Goal: Task Accomplishment & Management: Complete application form

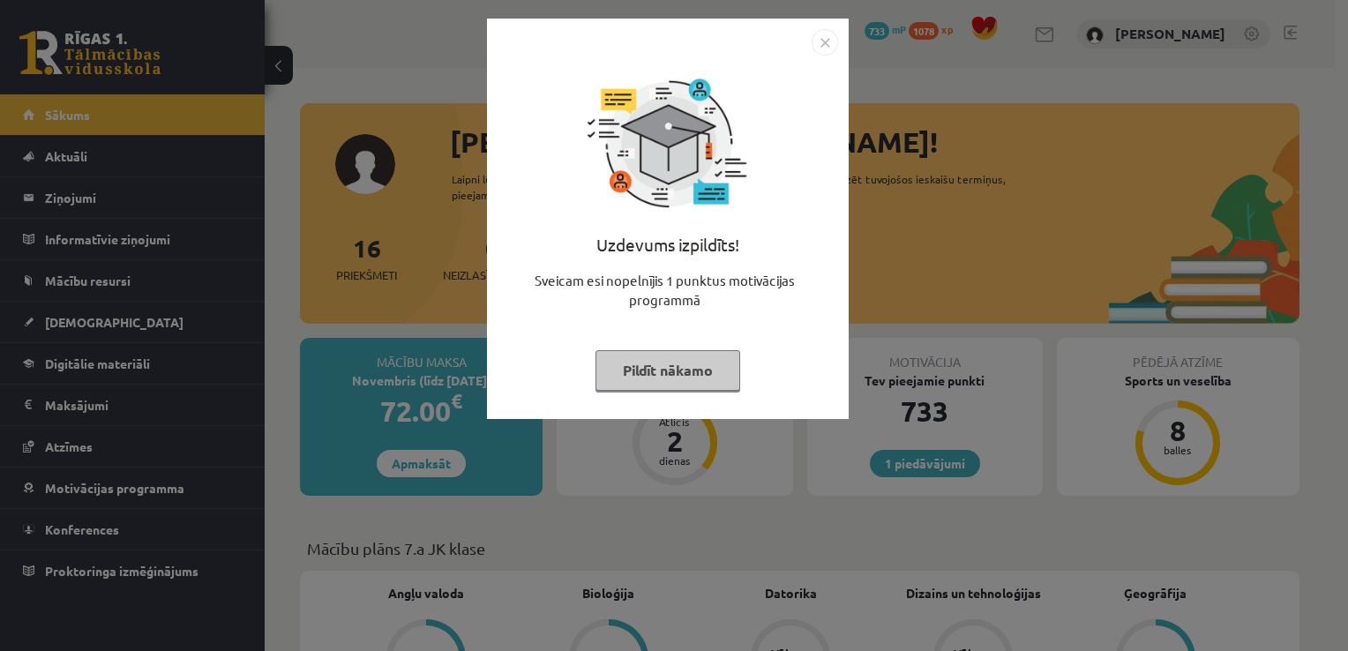
click at [680, 379] on button "Pildīt nākamo" at bounding box center [667, 370] width 145 height 41
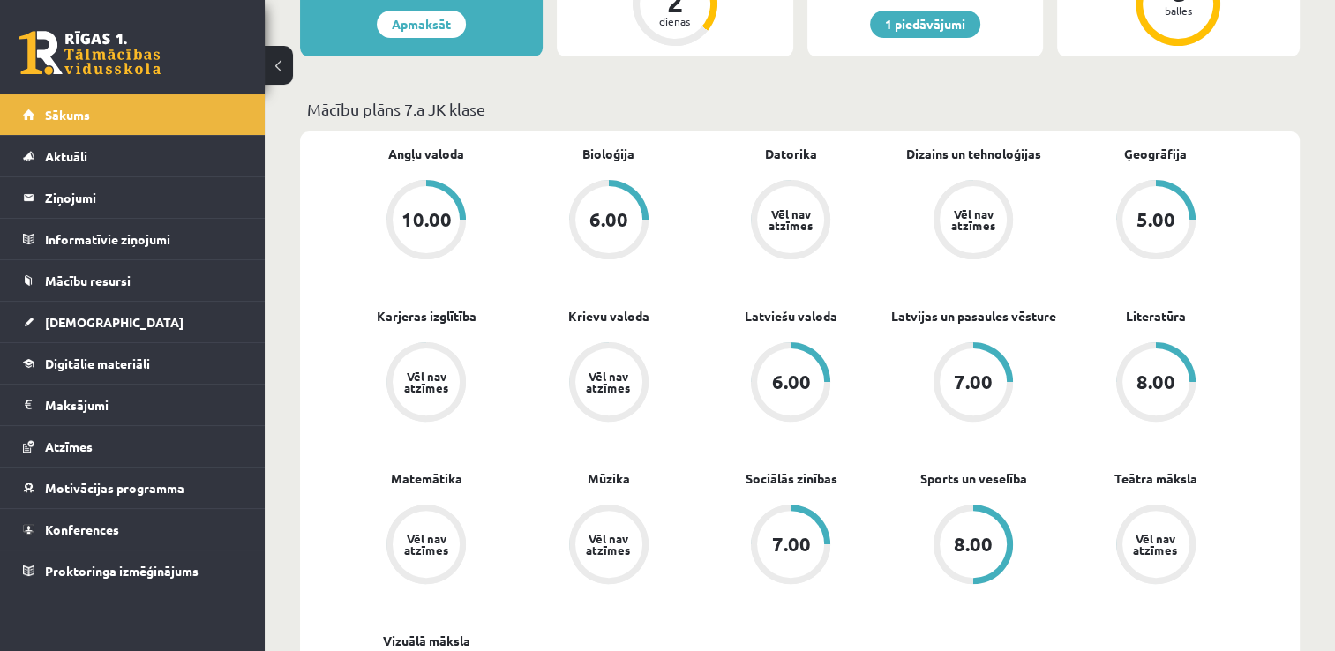
scroll to position [176, 0]
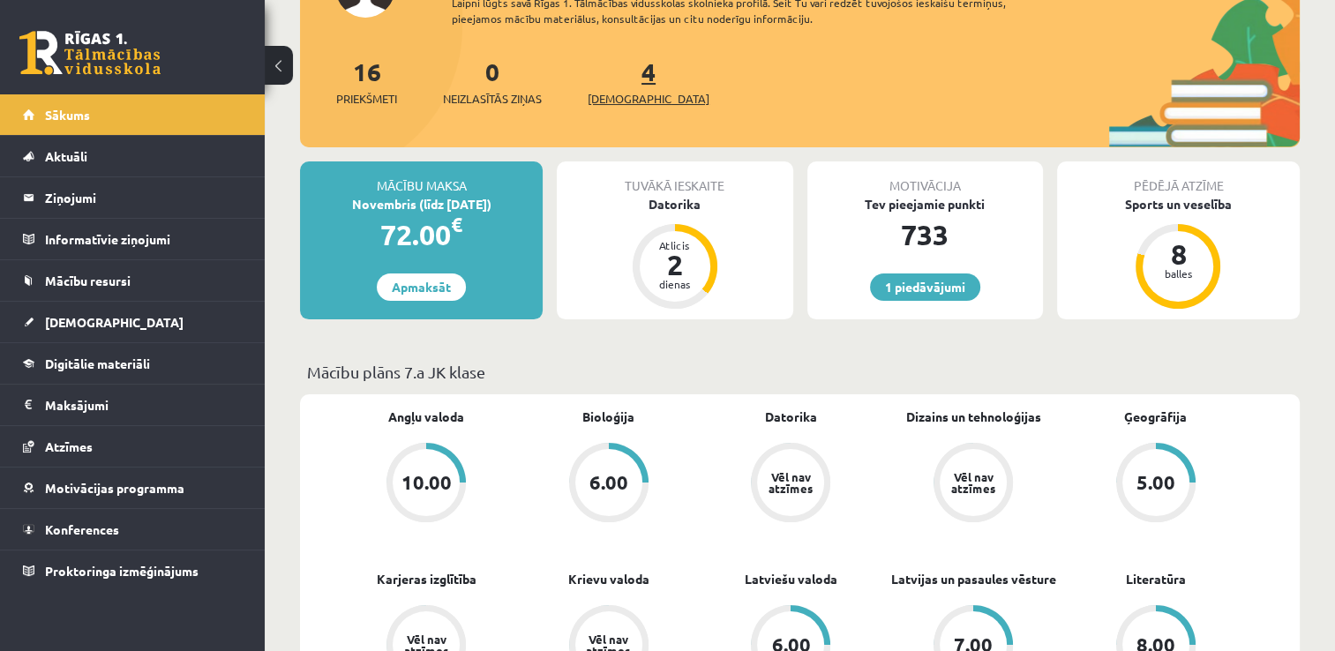
click at [626, 94] on span "[DEMOGRAPHIC_DATA]" at bounding box center [649, 99] width 122 height 18
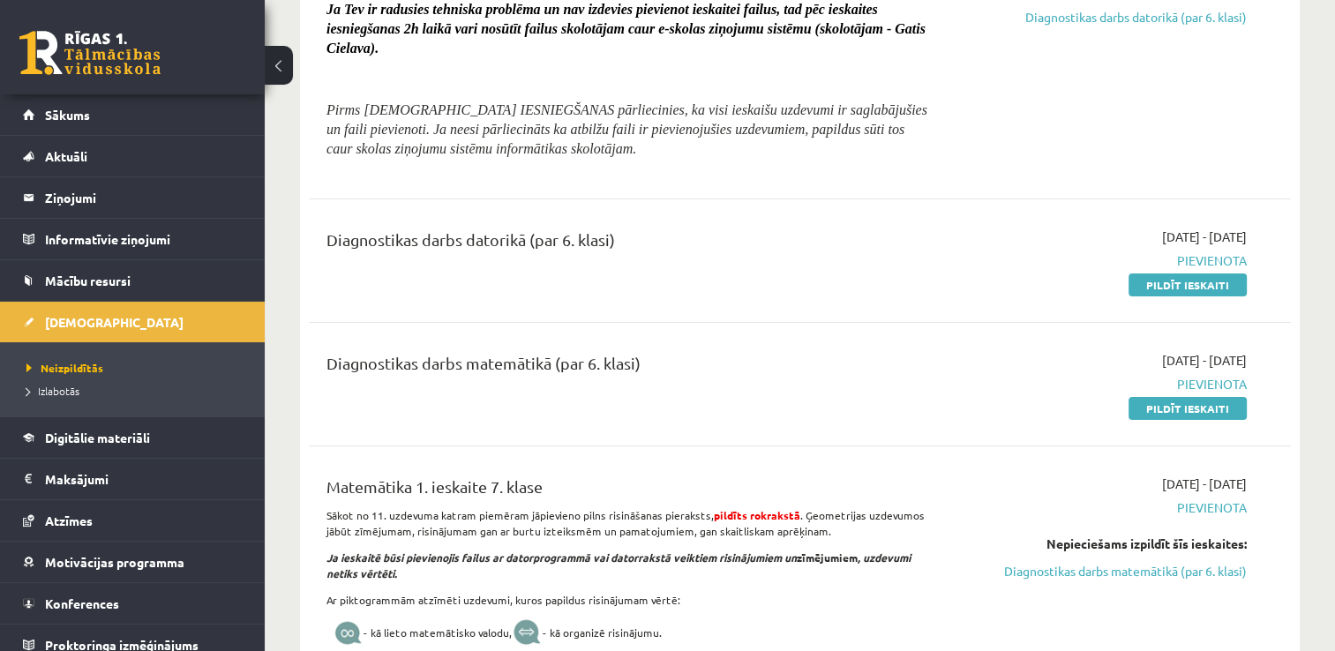
scroll to position [353, 0]
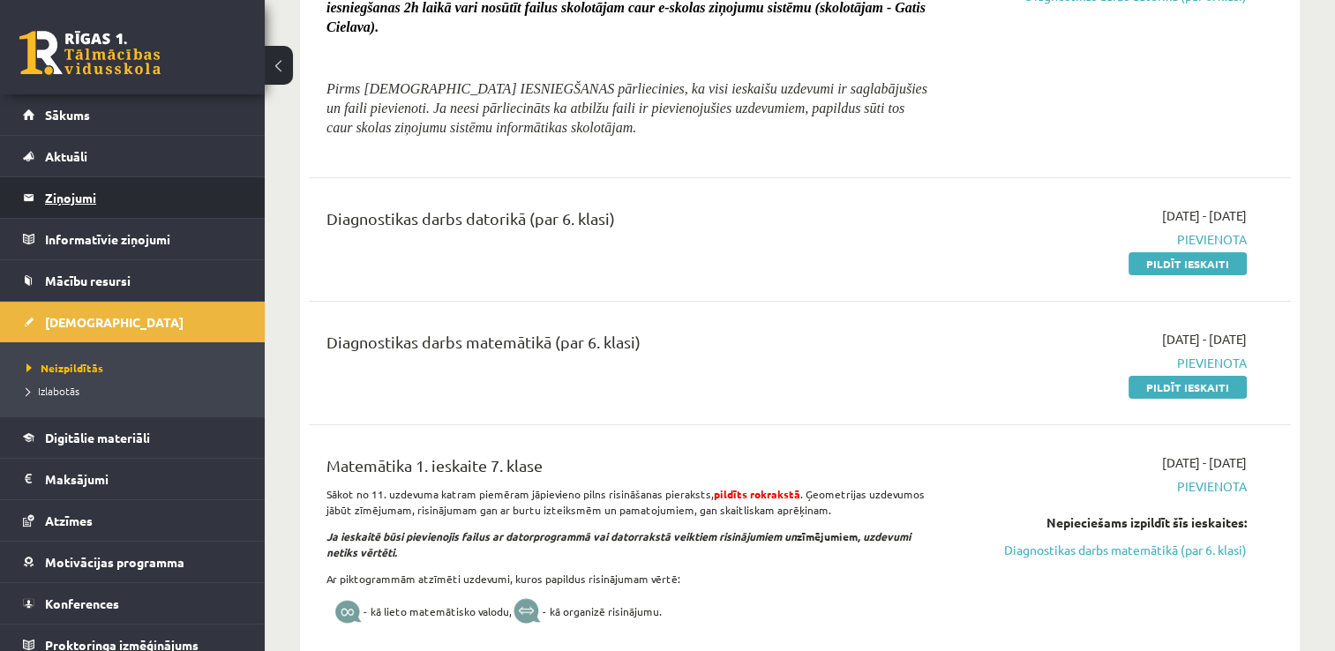
click at [93, 188] on legend "Ziņojumi 0" at bounding box center [144, 197] width 198 height 41
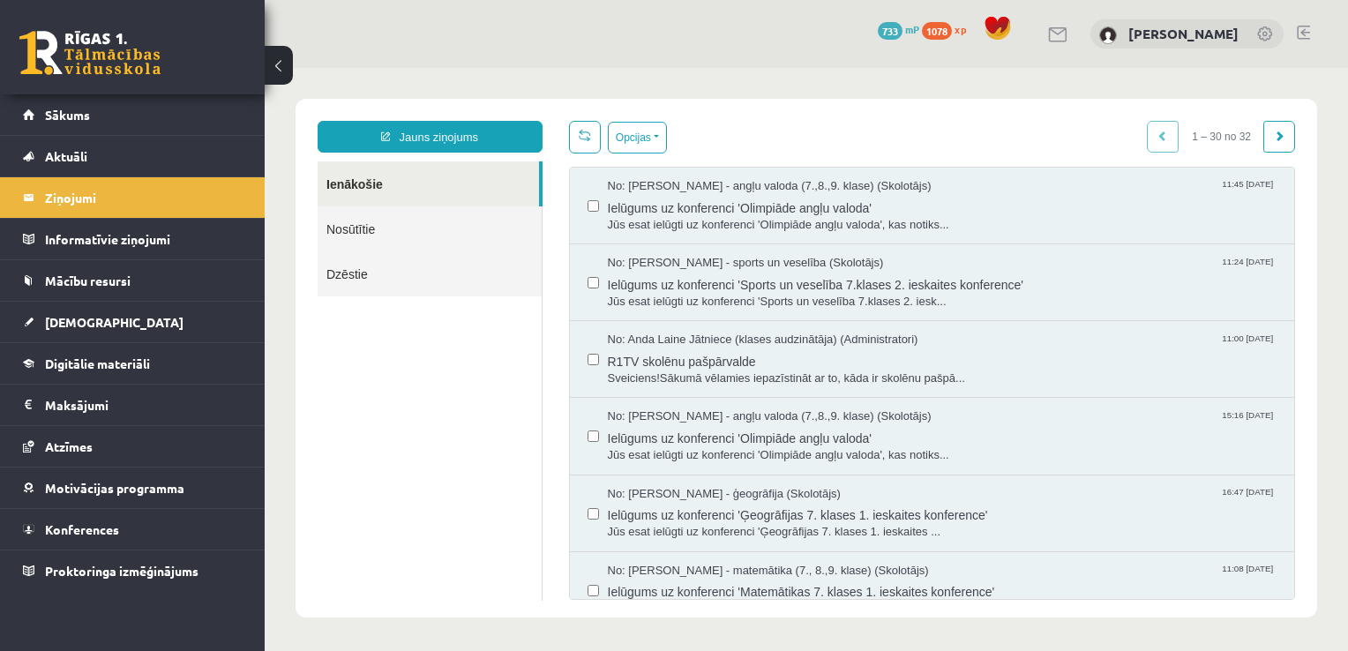
click at [353, 233] on link "Nosūtītie" at bounding box center [430, 228] width 224 height 45
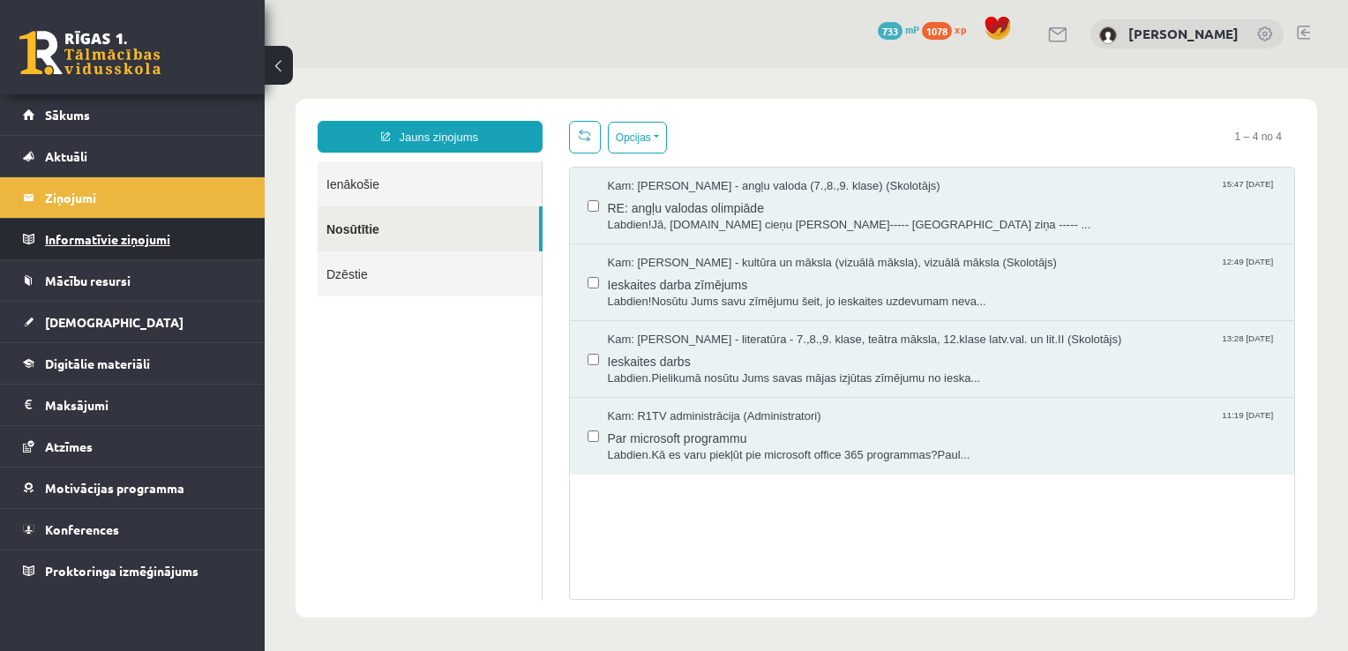
click at [178, 237] on legend "Informatīvie ziņojumi 0" at bounding box center [144, 239] width 198 height 41
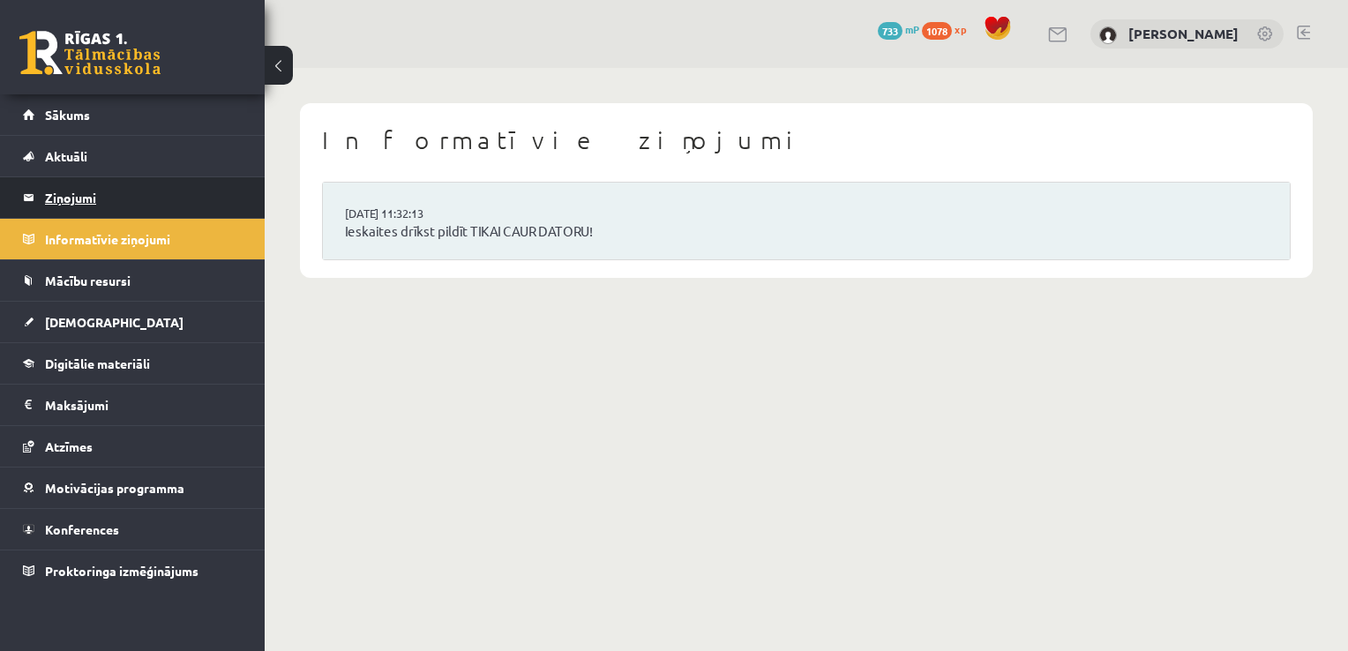
click at [78, 206] on legend "Ziņojumi 0" at bounding box center [144, 197] width 198 height 41
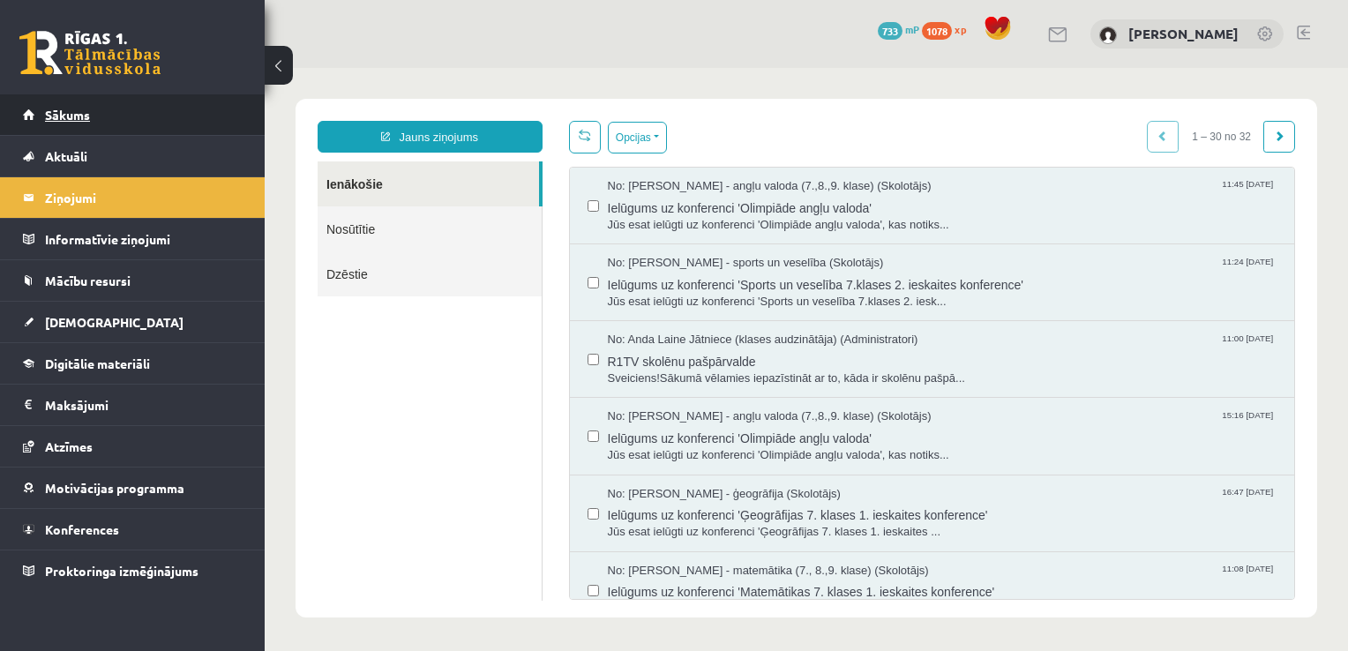
click at [90, 117] on link "Sākums" at bounding box center [133, 114] width 220 height 41
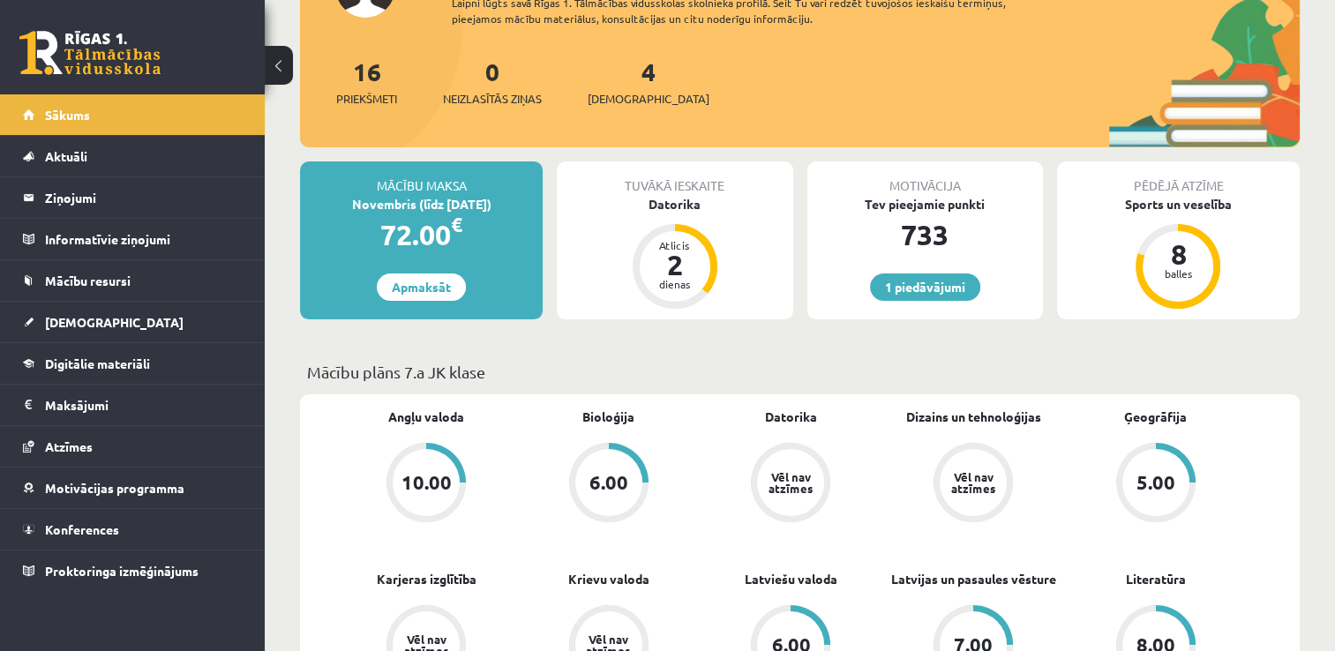
scroll to position [88, 0]
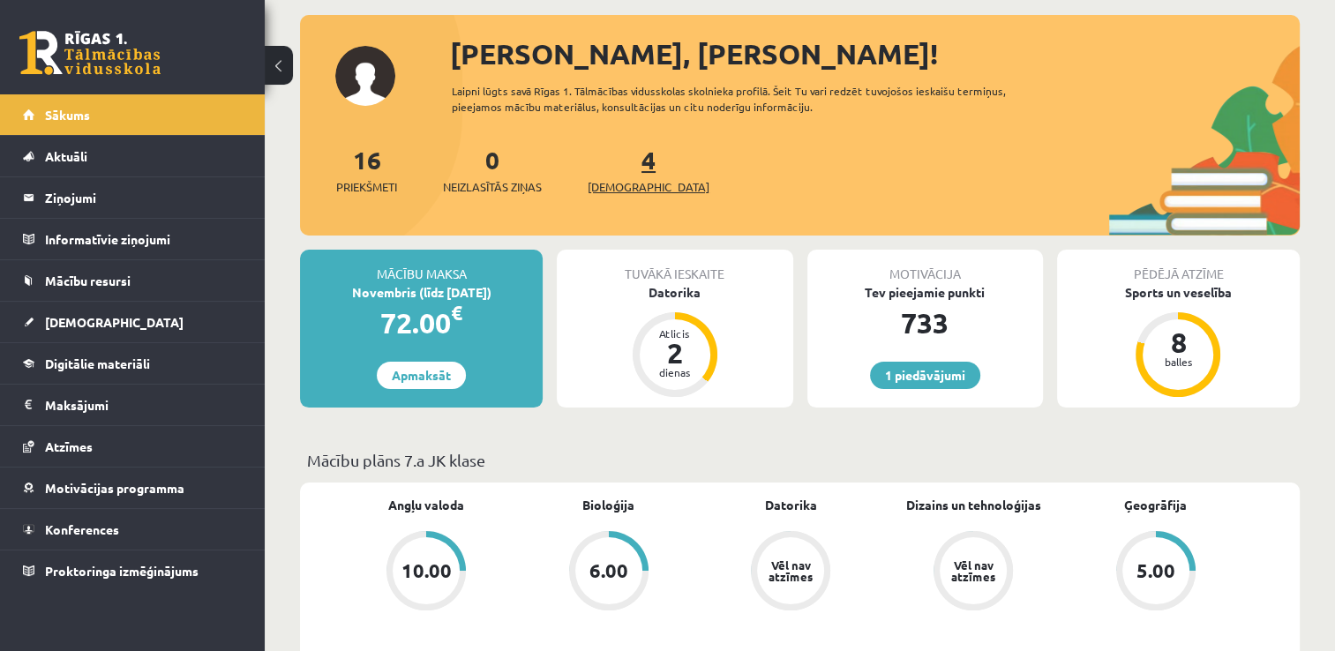
click at [622, 191] on span "[DEMOGRAPHIC_DATA]" at bounding box center [649, 187] width 122 height 18
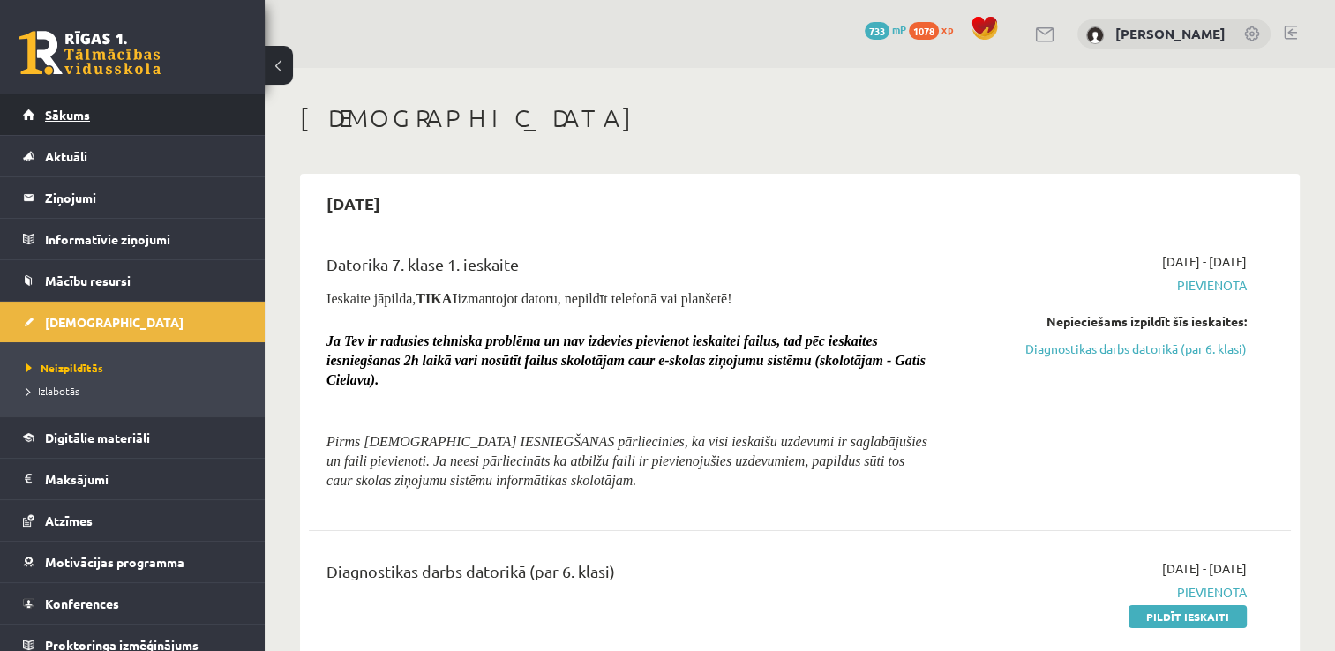
click at [88, 123] on link "Sākums" at bounding box center [133, 114] width 220 height 41
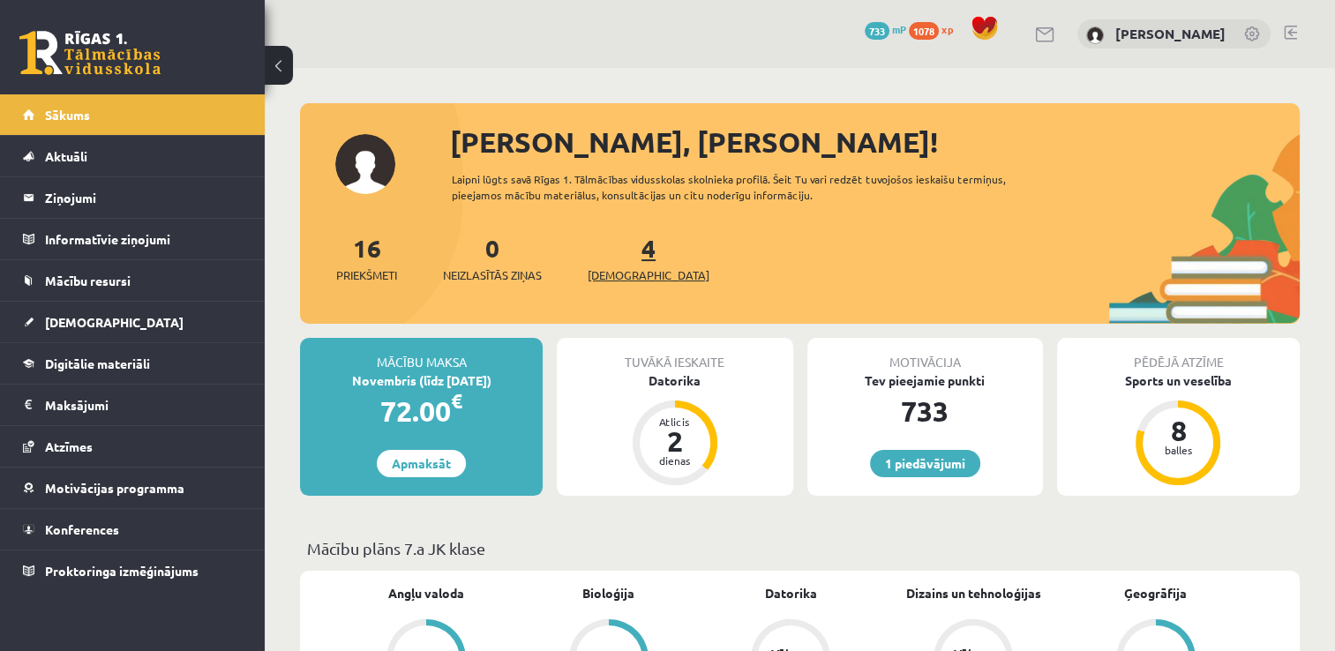
click at [610, 279] on span "[DEMOGRAPHIC_DATA]" at bounding box center [649, 275] width 122 height 18
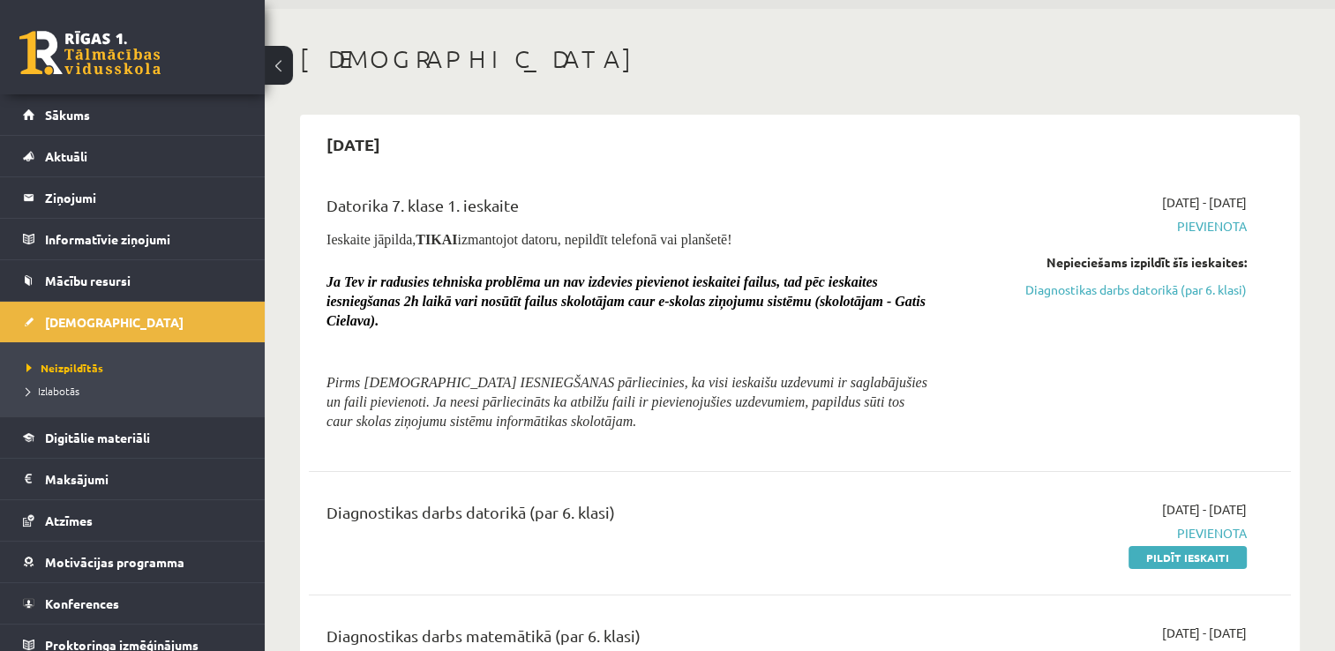
scroll to position [88, 0]
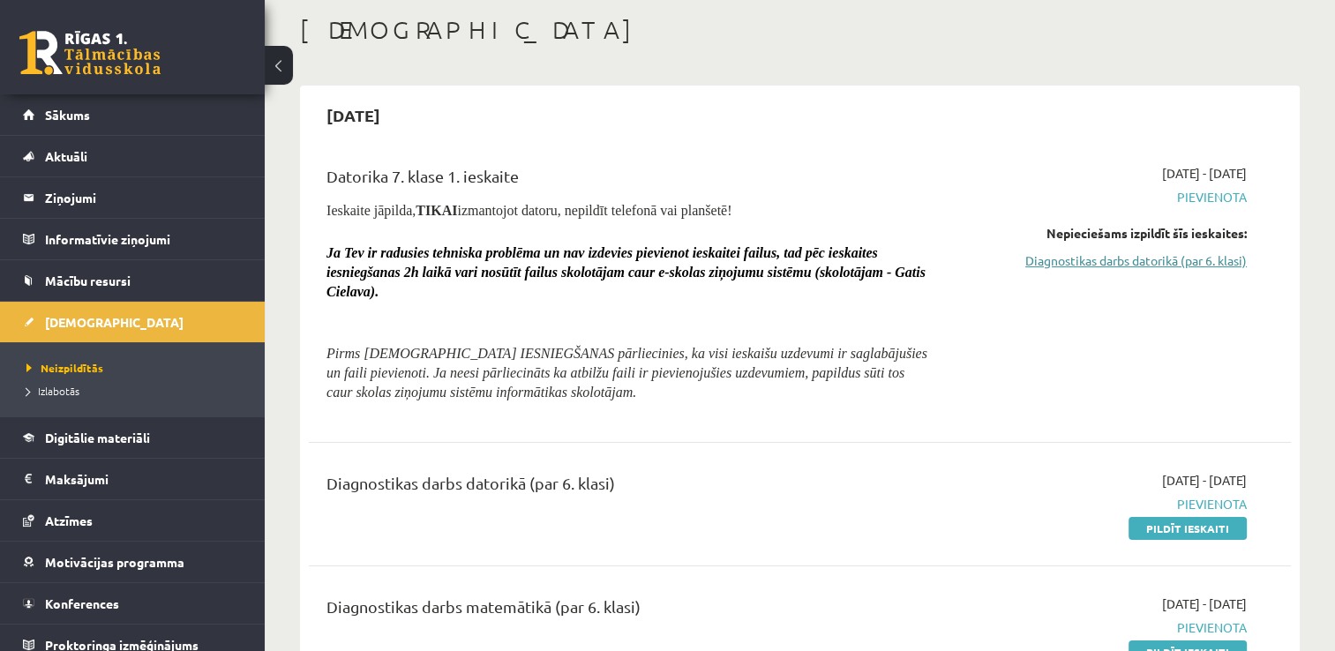
click at [1105, 265] on link "Diagnostikas darbs datorikā (par 6. klasi)" at bounding box center [1101, 260] width 289 height 19
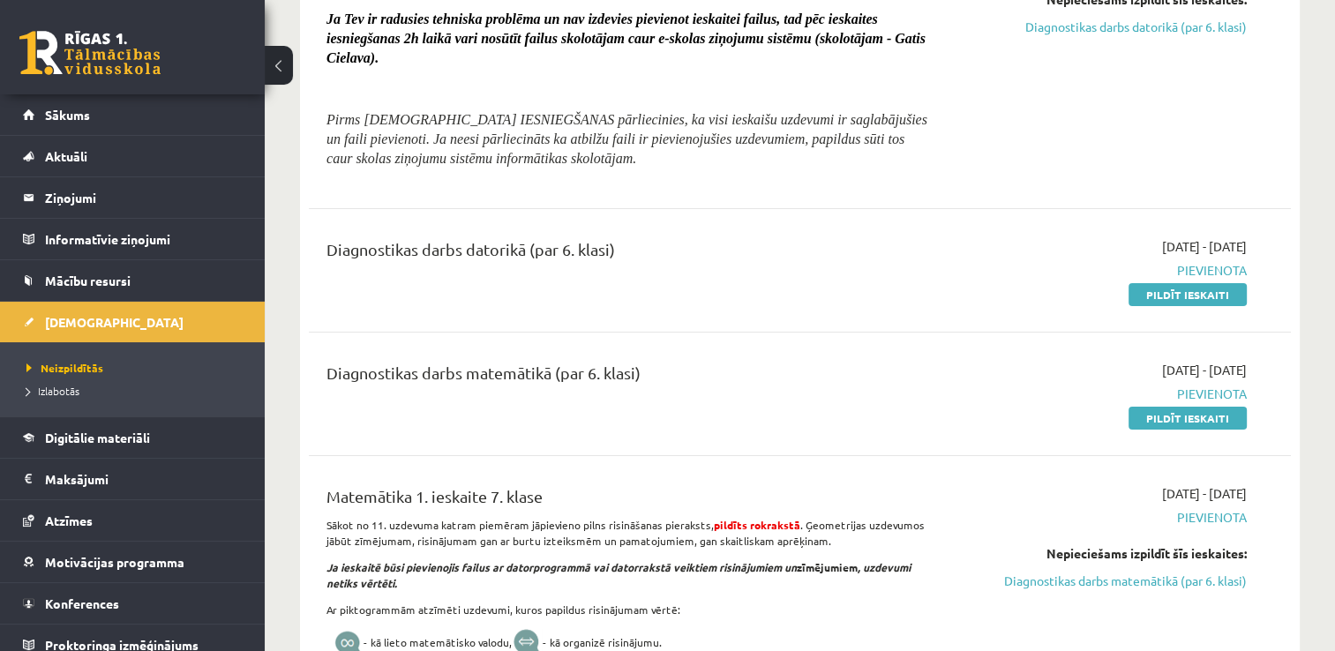
scroll to position [363, 0]
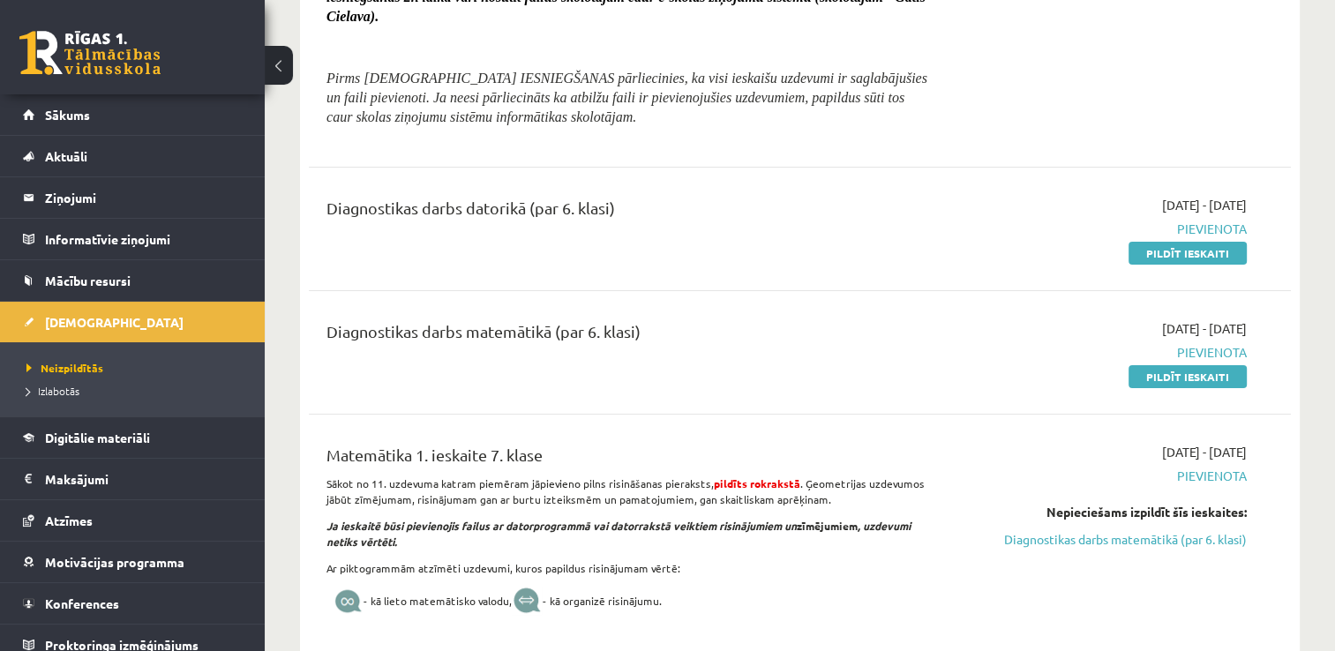
drag, startPoint x: 1165, startPoint y: 245, endPoint x: 760, endPoint y: 78, distance: 437.4
click at [1165, 245] on link "Pildīt ieskaiti" at bounding box center [1187, 253] width 118 height 23
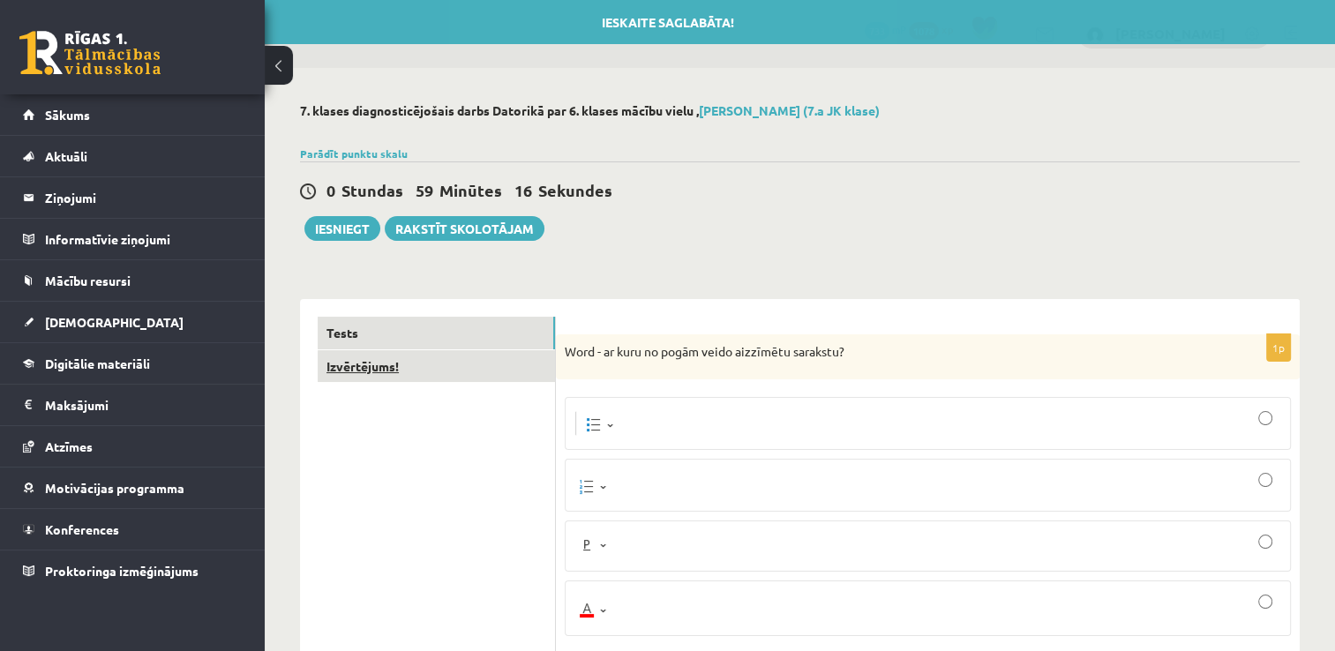
click at [329, 363] on link "Izvērtējums!" at bounding box center [436, 366] width 237 height 33
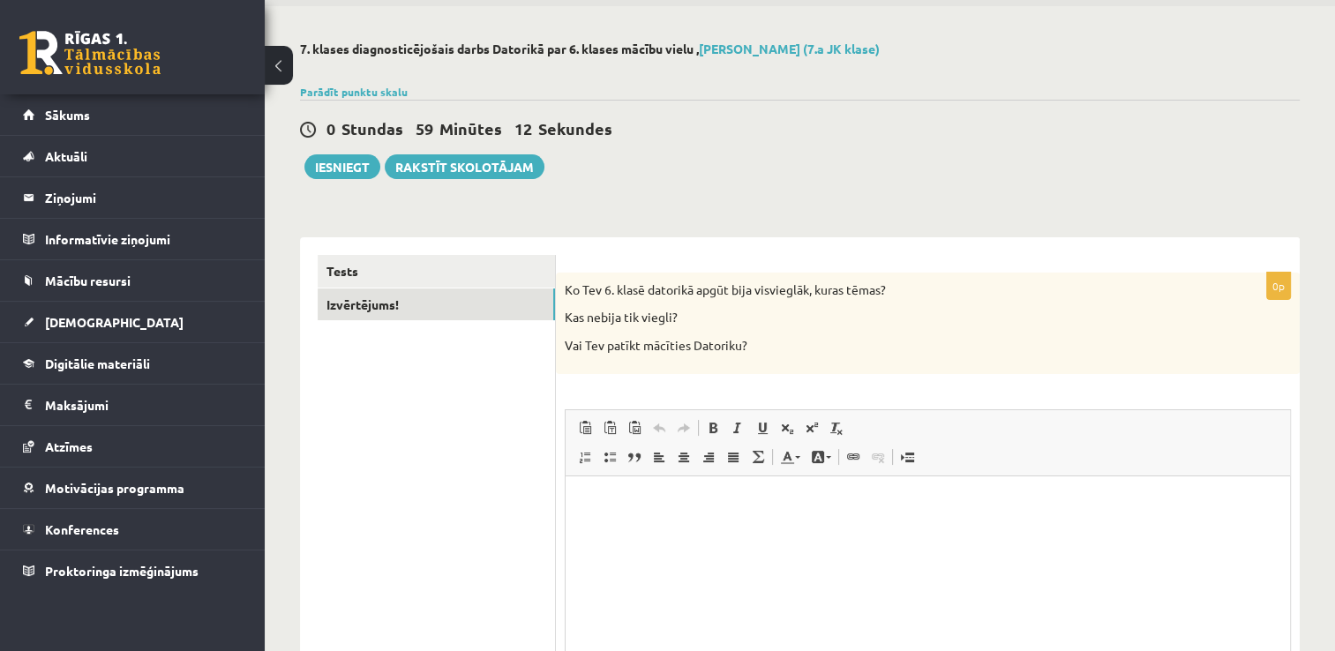
scroll to position [176, 0]
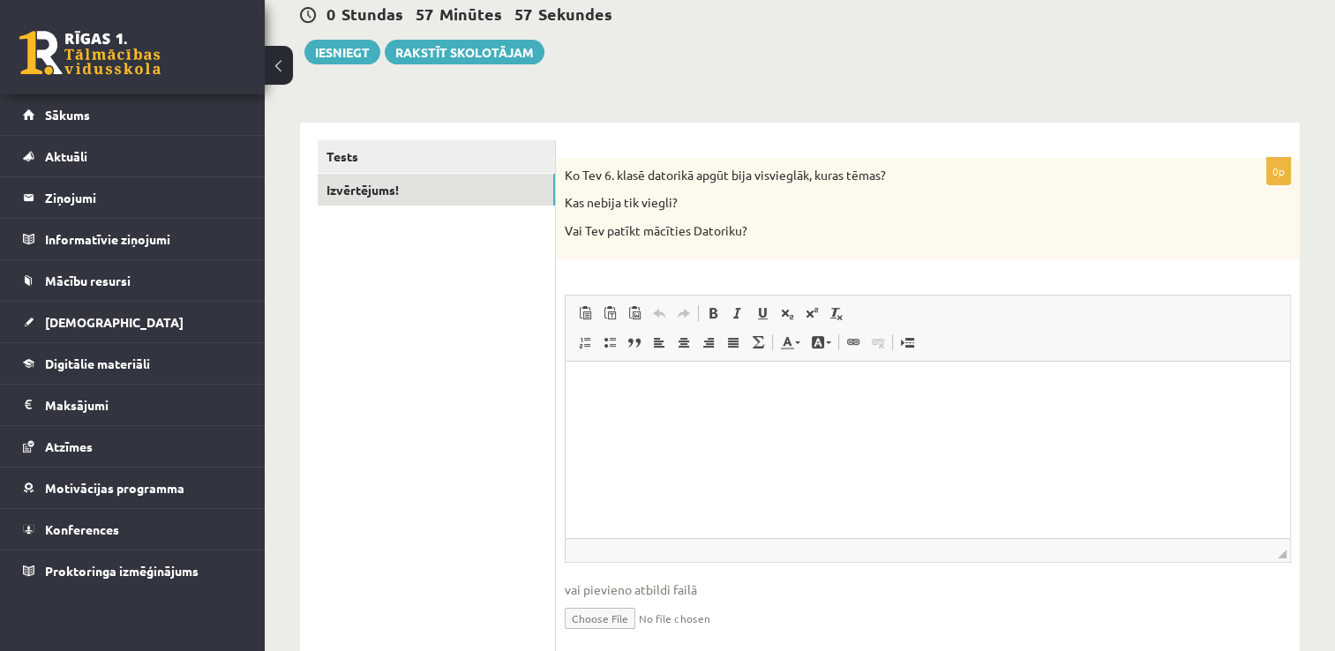
click at [593, 395] on p "Rich Text Editor, wiswyg-editor-user-answer-47433775141620" at bounding box center [927, 387] width 689 height 19
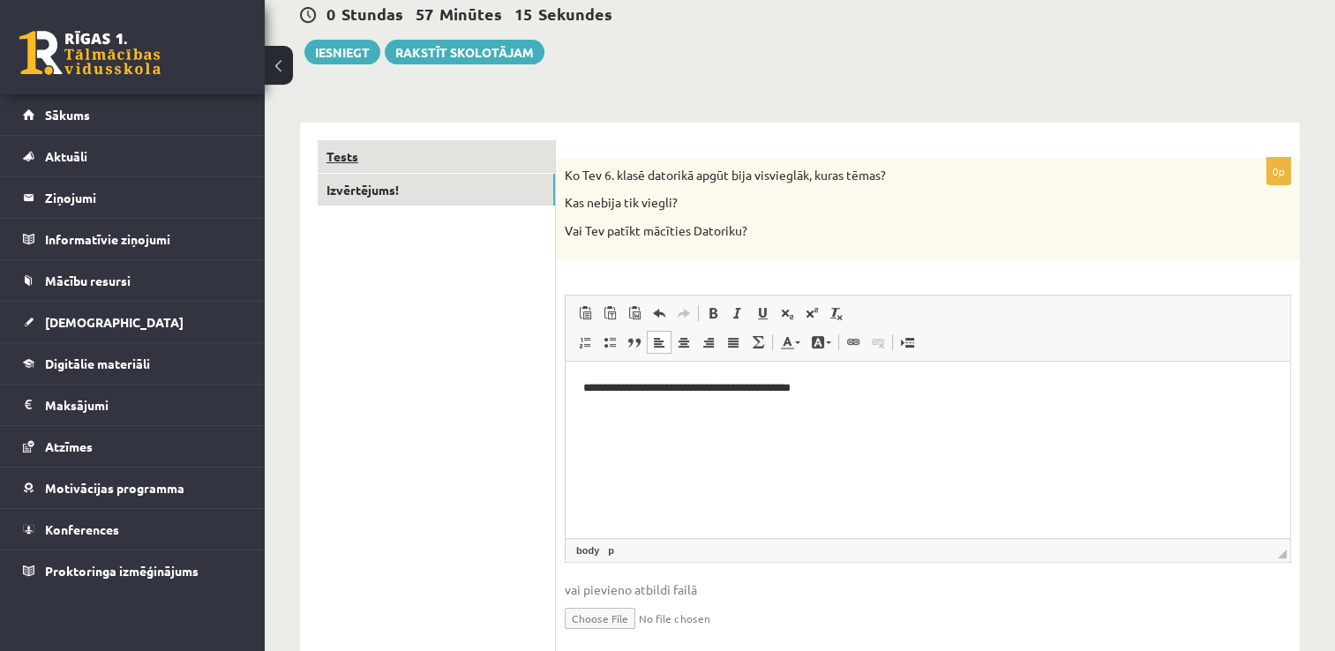
click at [484, 154] on link "Tests" at bounding box center [436, 156] width 237 height 33
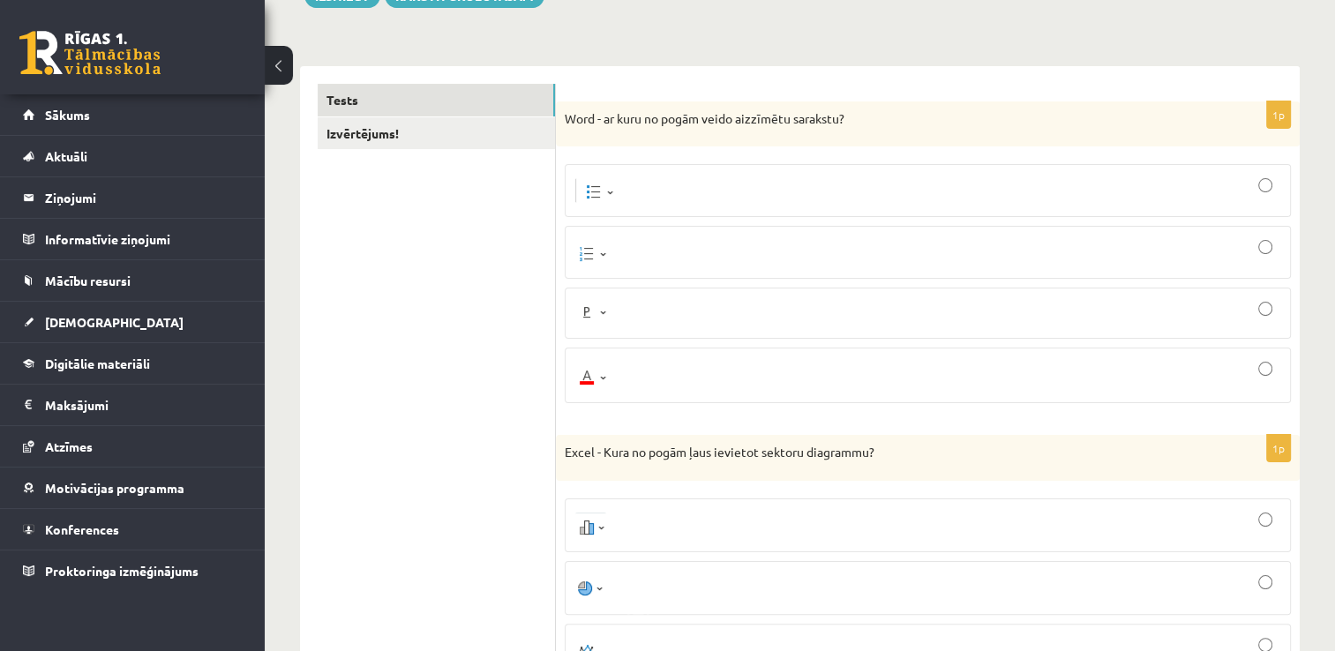
scroll to position [0, 0]
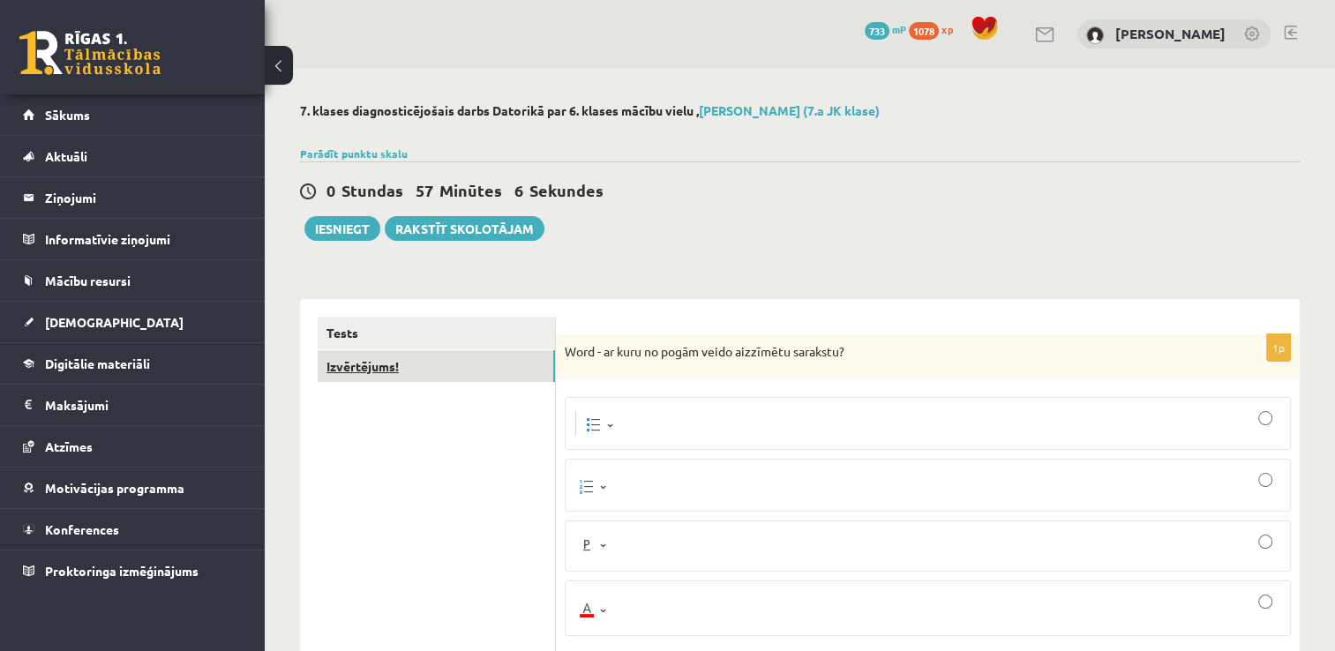
click at [416, 372] on link "Izvērtējums!" at bounding box center [436, 366] width 237 height 33
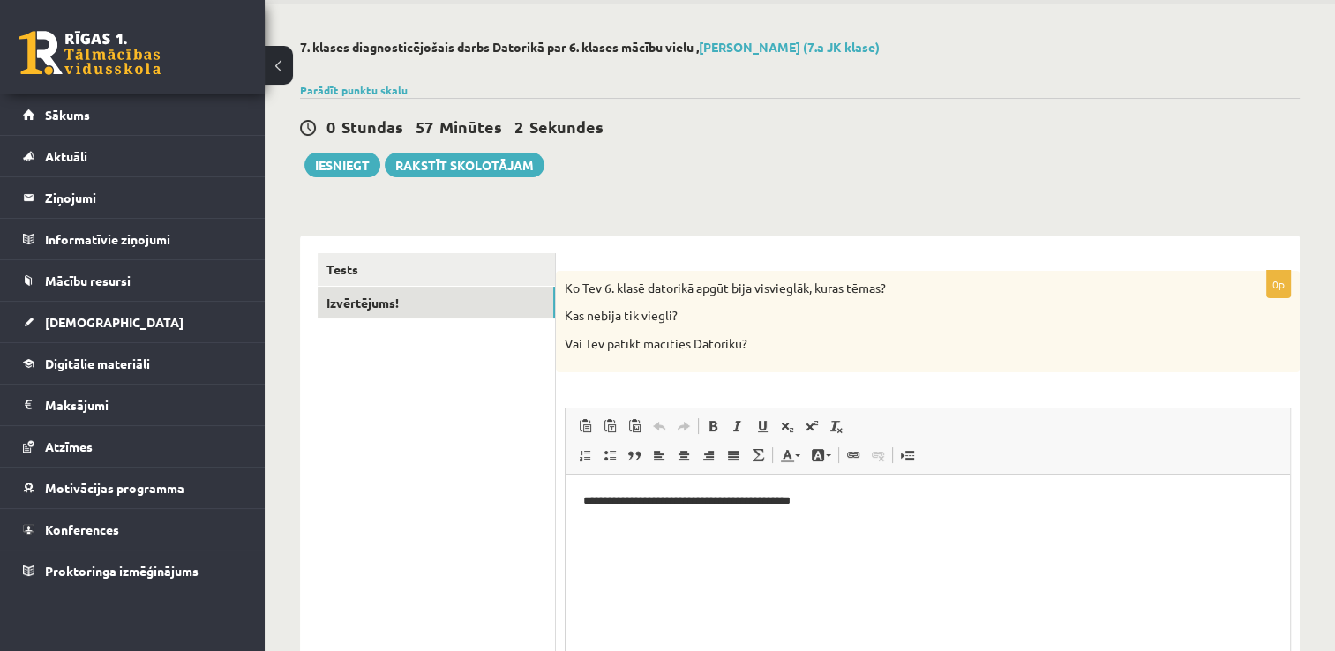
click at [876, 510] on html "**********" at bounding box center [928, 501] width 724 height 54
click at [398, 259] on link "Tests" at bounding box center [436, 269] width 237 height 33
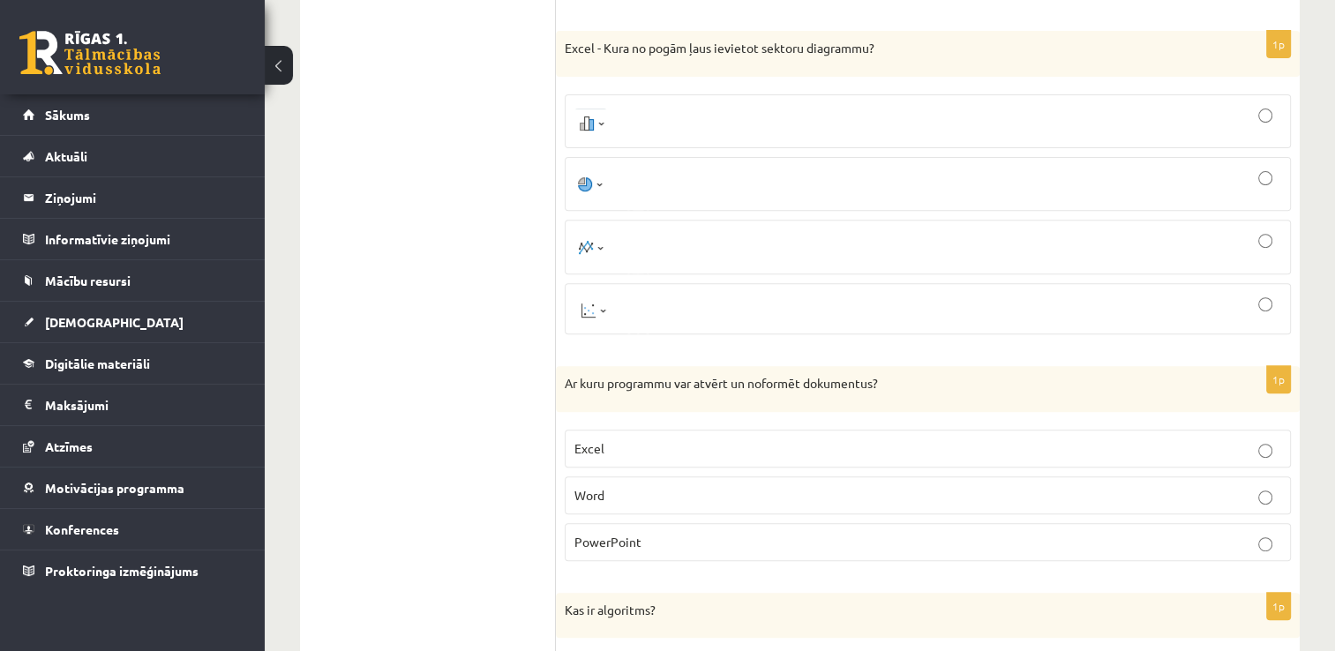
scroll to position [681, 0]
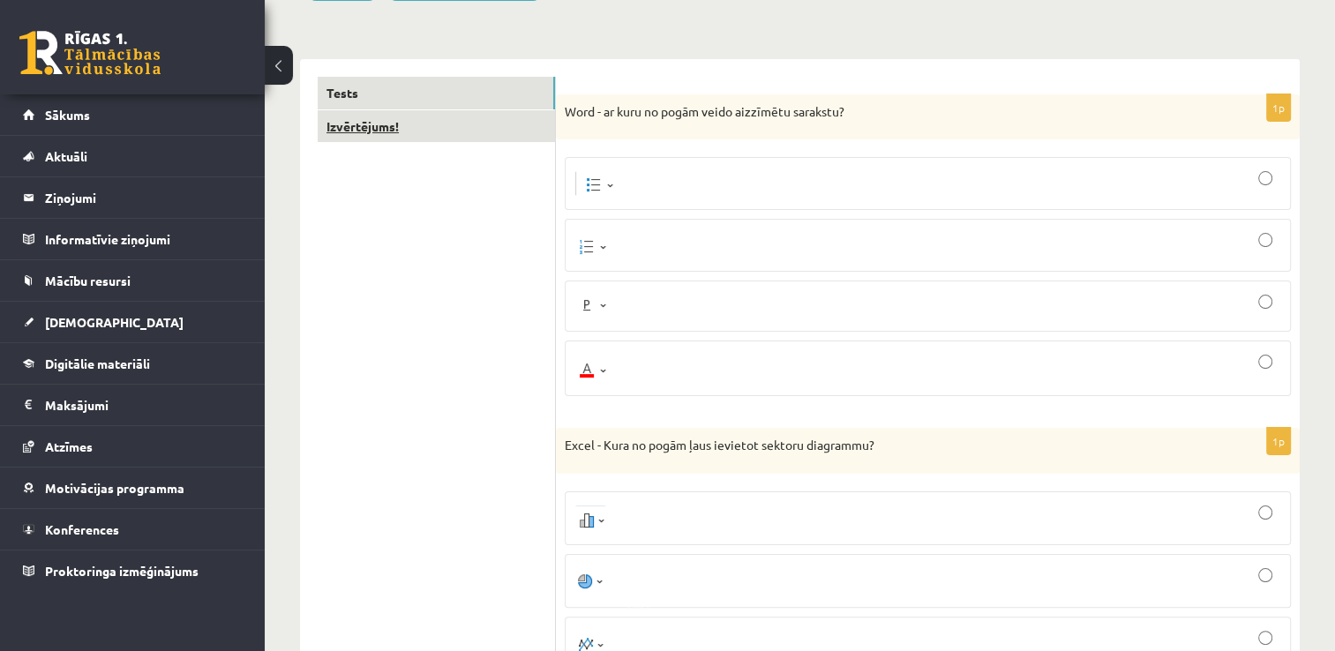
click at [355, 110] on link "Izvērtējums!" at bounding box center [436, 126] width 237 height 33
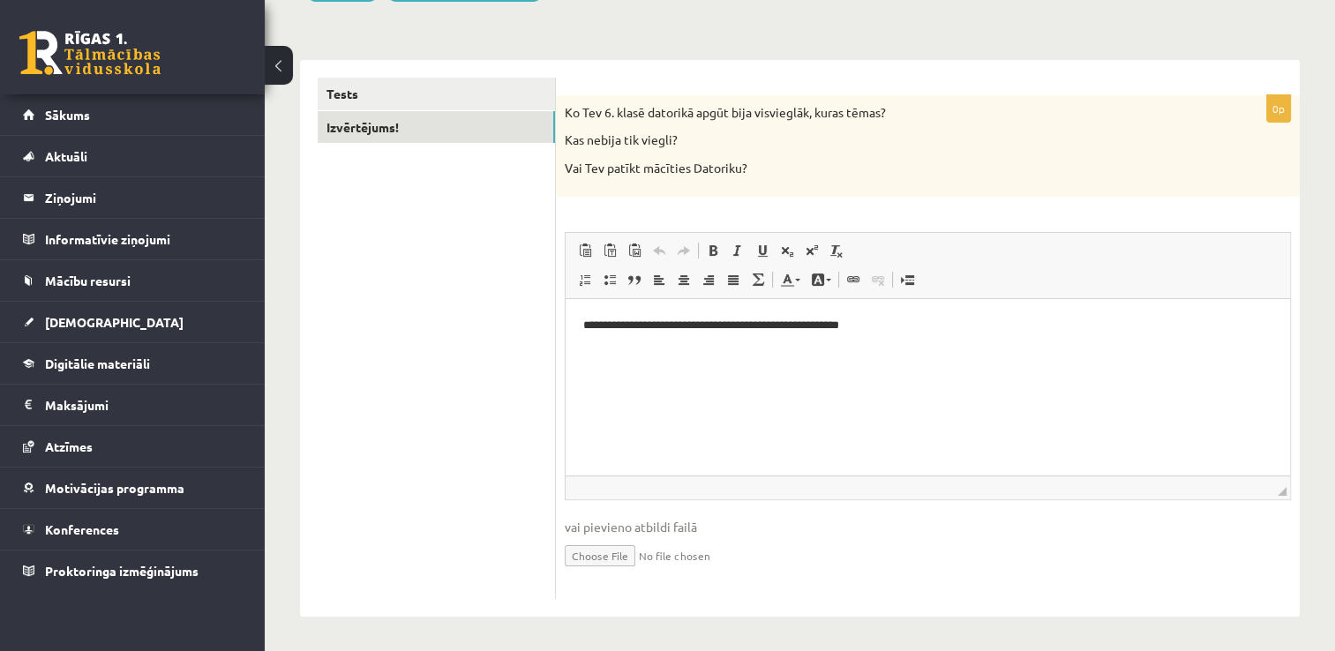
scroll to position [0, 0]
click at [905, 328] on p "**********" at bounding box center [928, 325] width 690 height 19
click at [923, 333] on p "**********" at bounding box center [928, 325] width 690 height 19
click at [997, 327] on p "**********" at bounding box center [928, 325] width 690 height 19
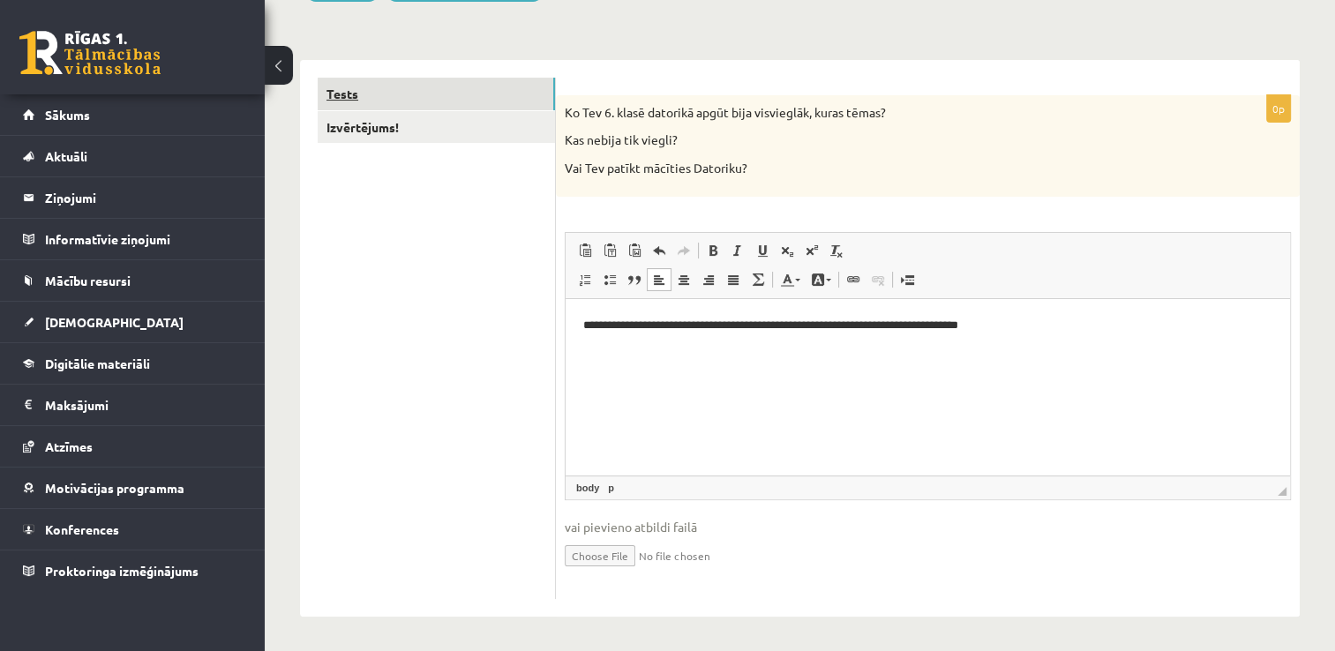
click at [356, 97] on link "Tests" at bounding box center [436, 94] width 237 height 33
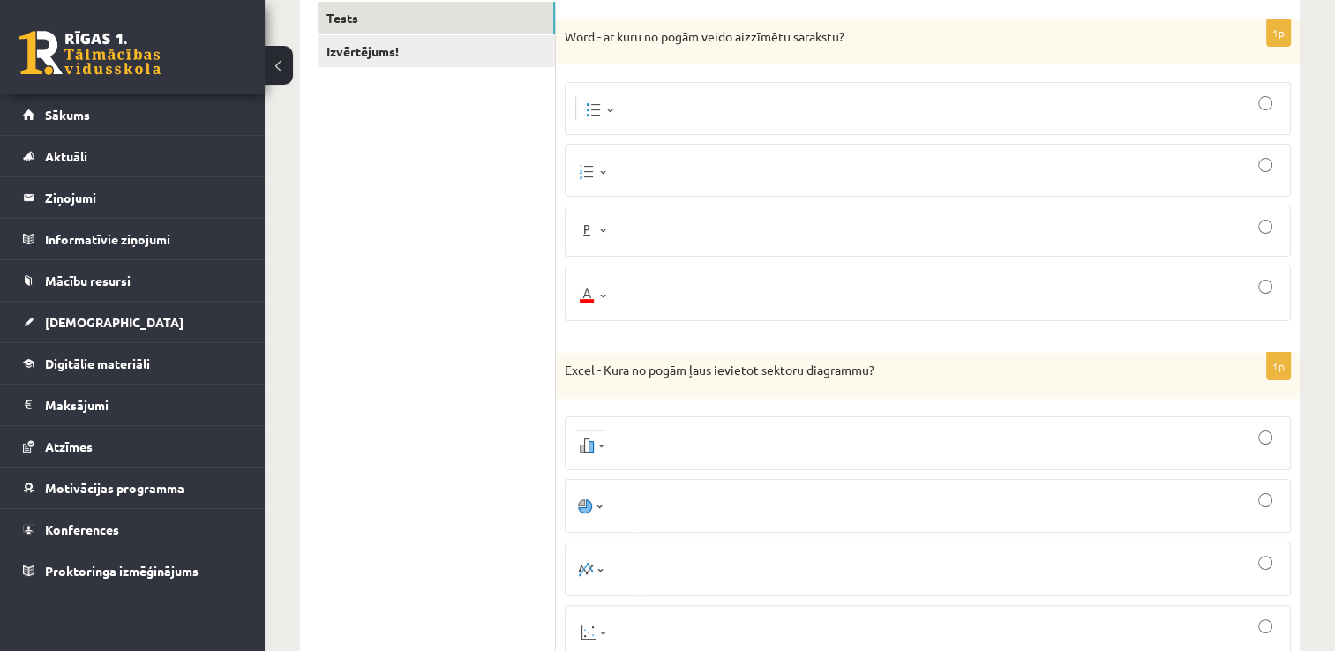
scroll to position [326, 0]
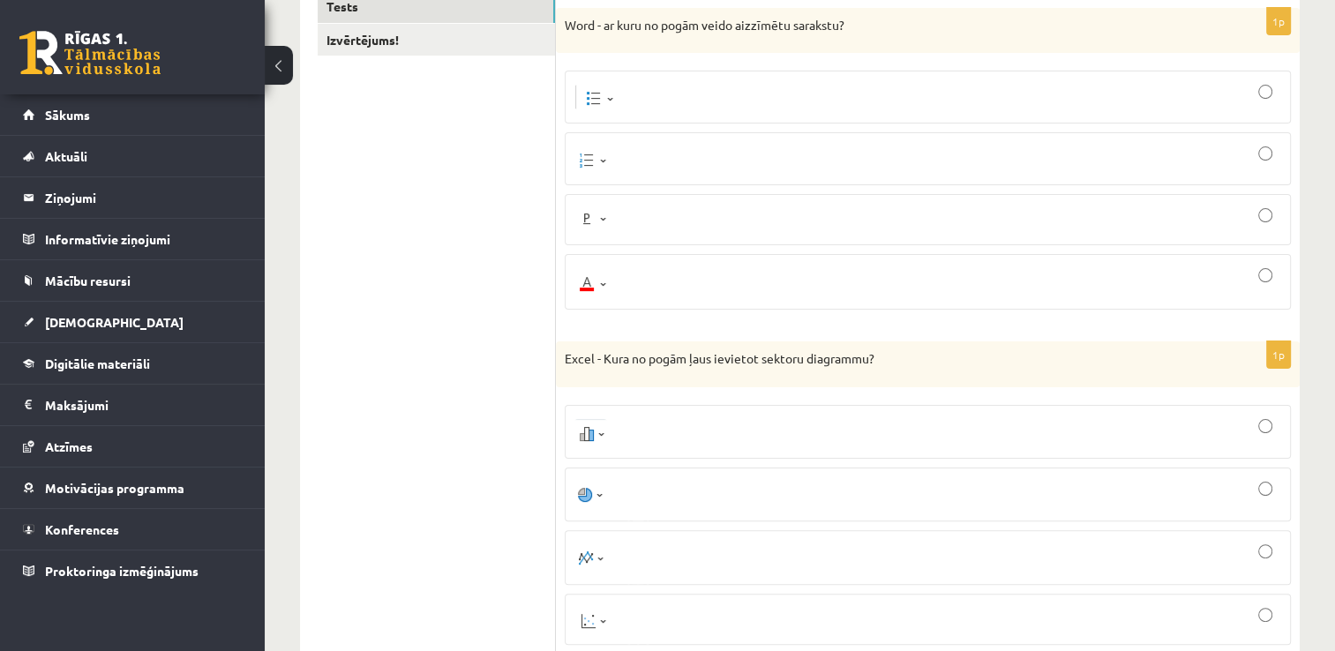
click at [610, 104] on img at bounding box center [595, 97] width 42 height 25
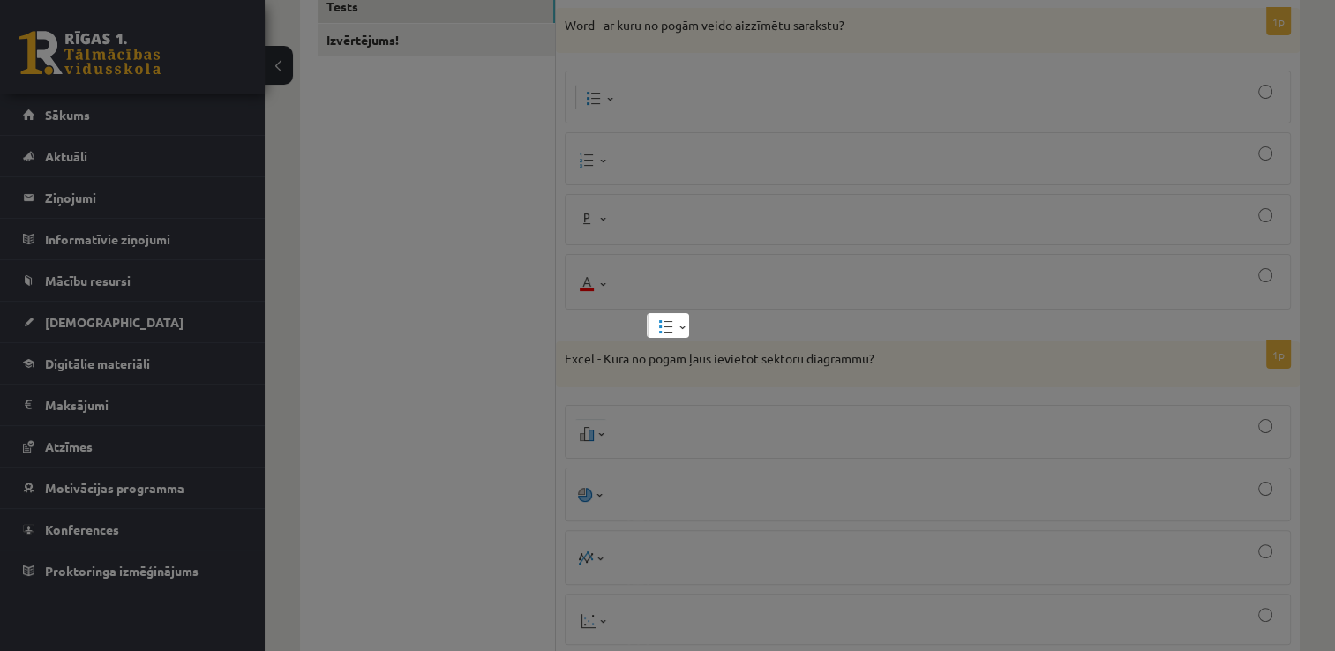
click at [427, 273] on div at bounding box center [667, 325] width 1335 height 651
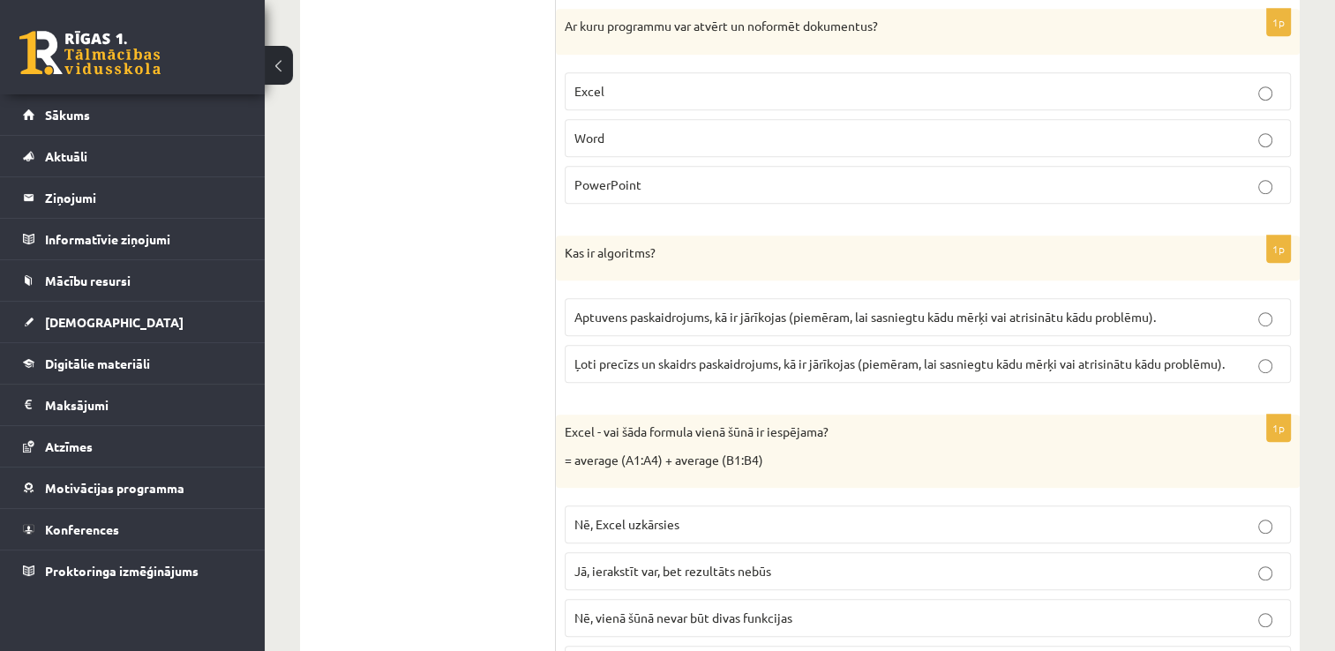
scroll to position [1006, 0]
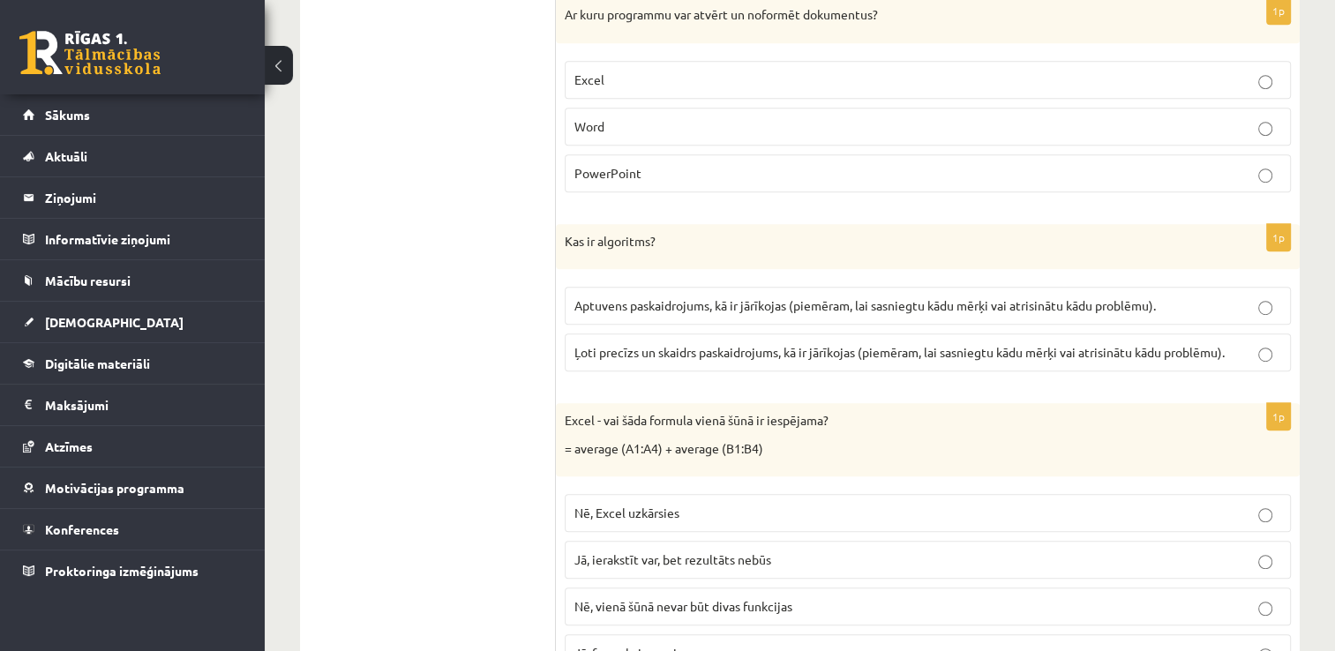
click at [646, 108] on label "Word" at bounding box center [928, 127] width 726 height 38
click at [743, 350] on span "Ļoti precīzs un skaidrs paskaidrojums, kā ir jārīkojas (piemēram, lai sasniegtu…" at bounding box center [899, 352] width 650 height 16
click at [611, 648] on span "Jā, formula ir pareiza" at bounding box center [631, 653] width 115 height 16
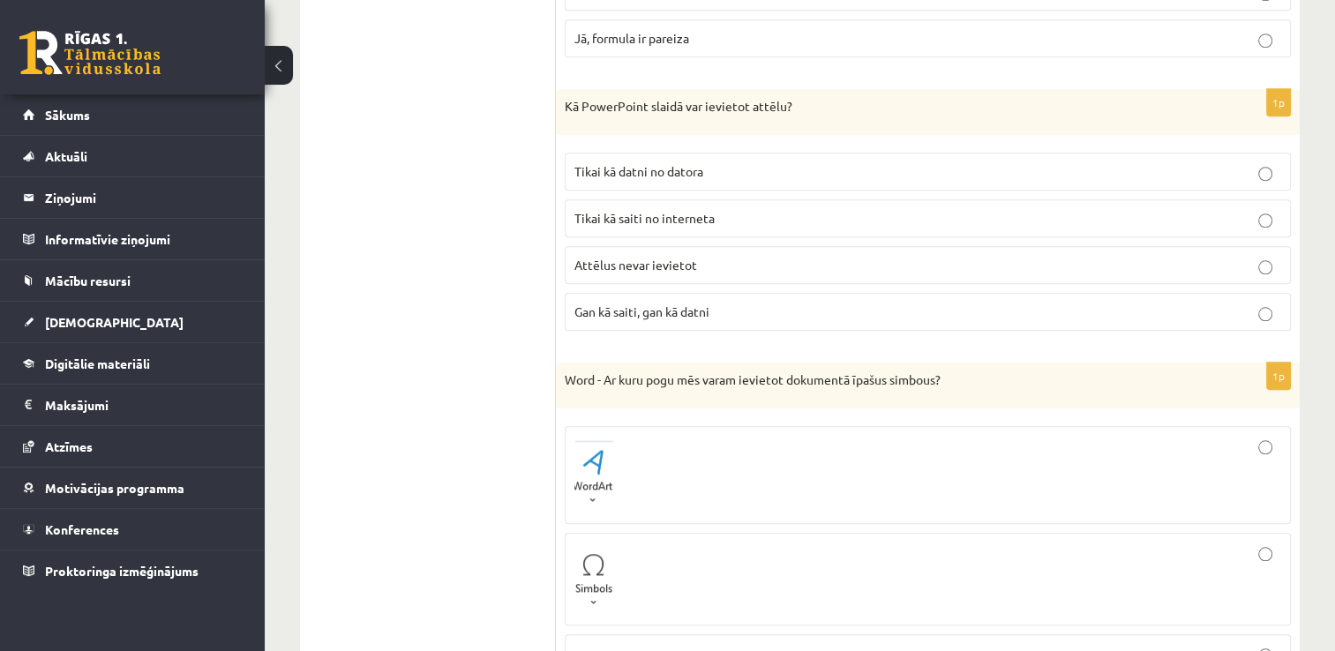
scroll to position [1629, 0]
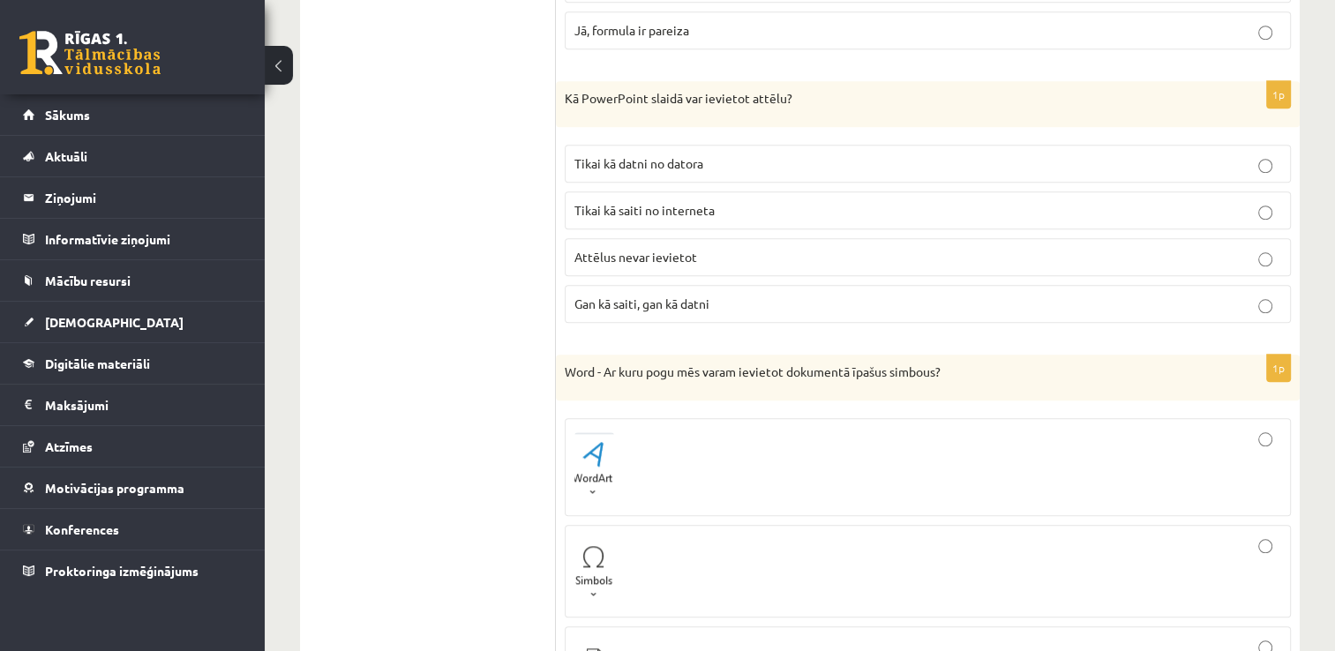
click at [736, 295] on p "Gan kā saiti, gan kā datni" at bounding box center [927, 304] width 707 height 19
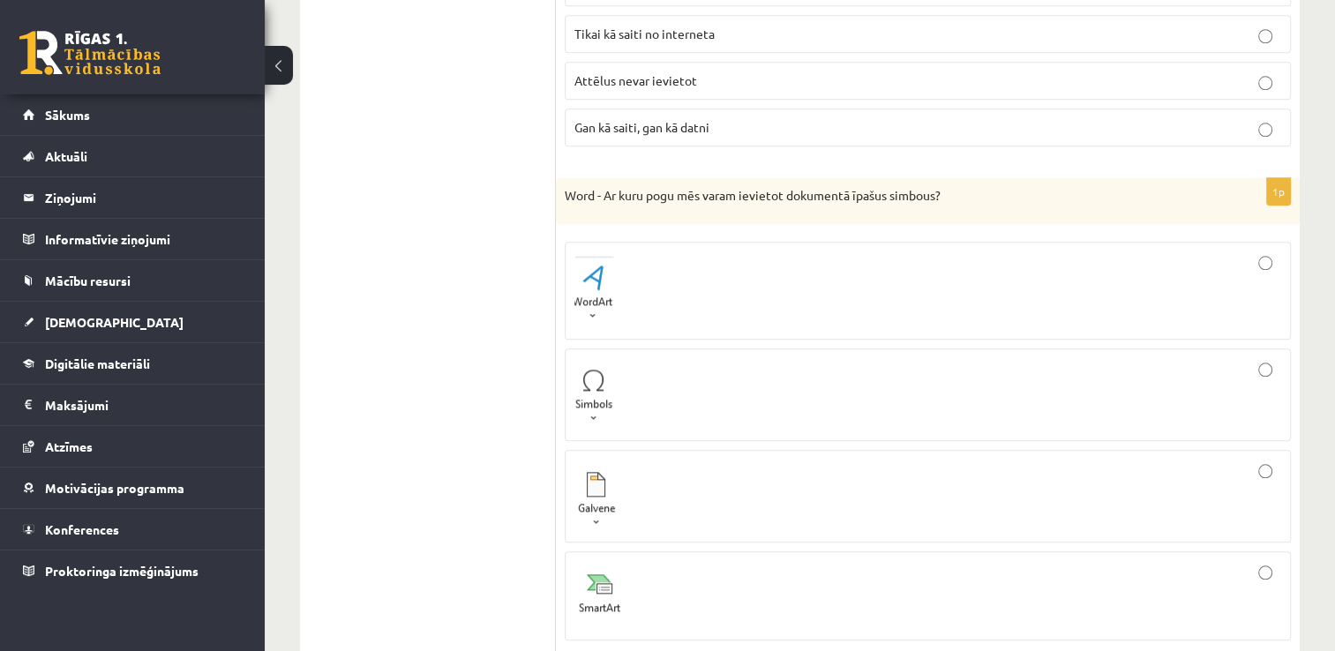
scroll to position [1893, 0]
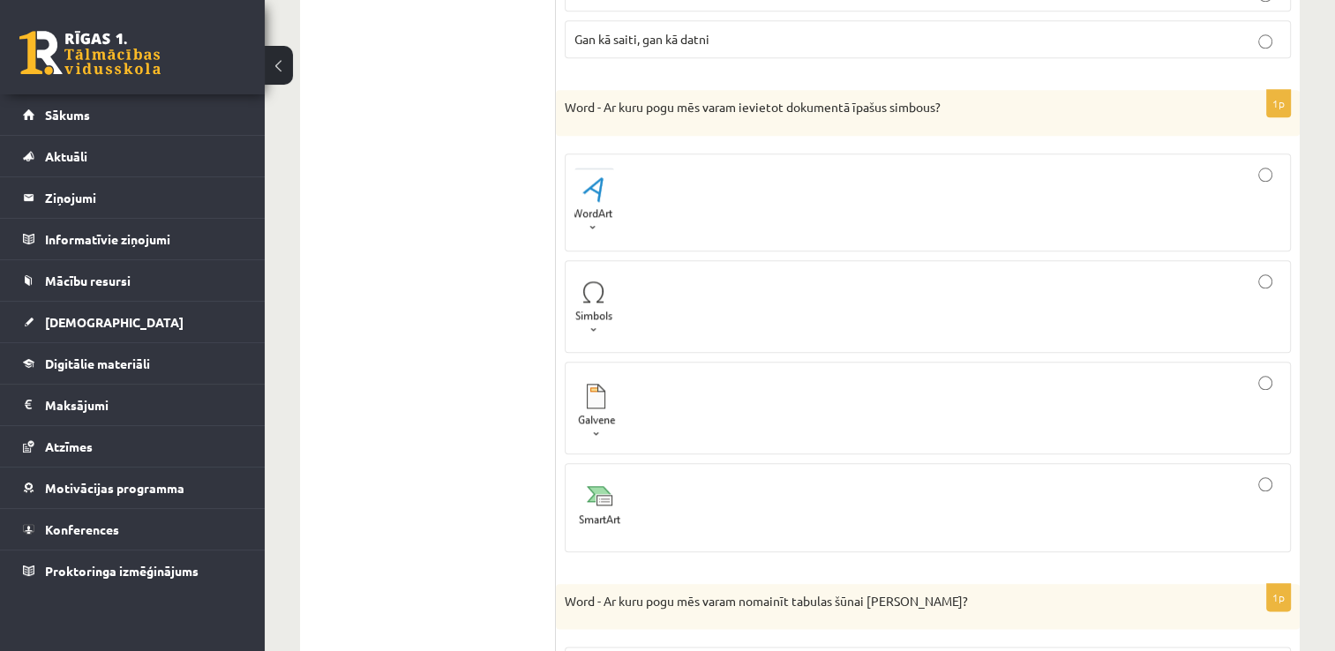
click at [866, 270] on div at bounding box center [927, 306] width 707 height 73
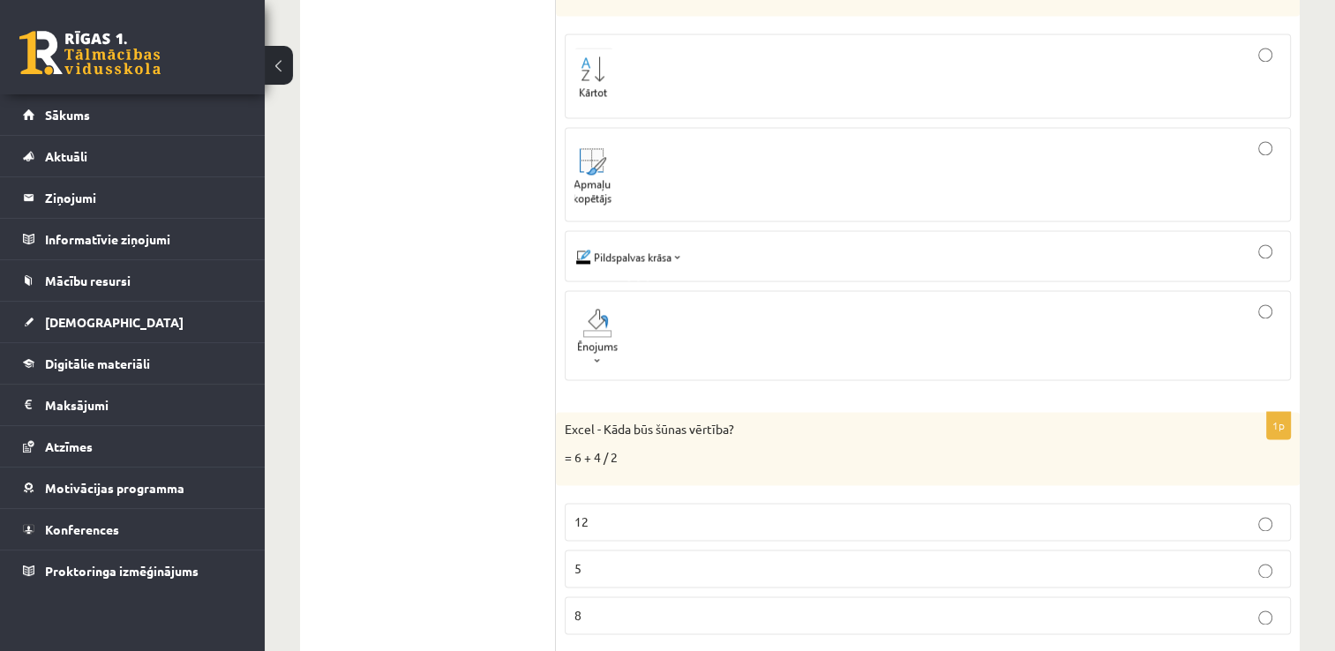
scroll to position [2474, 0]
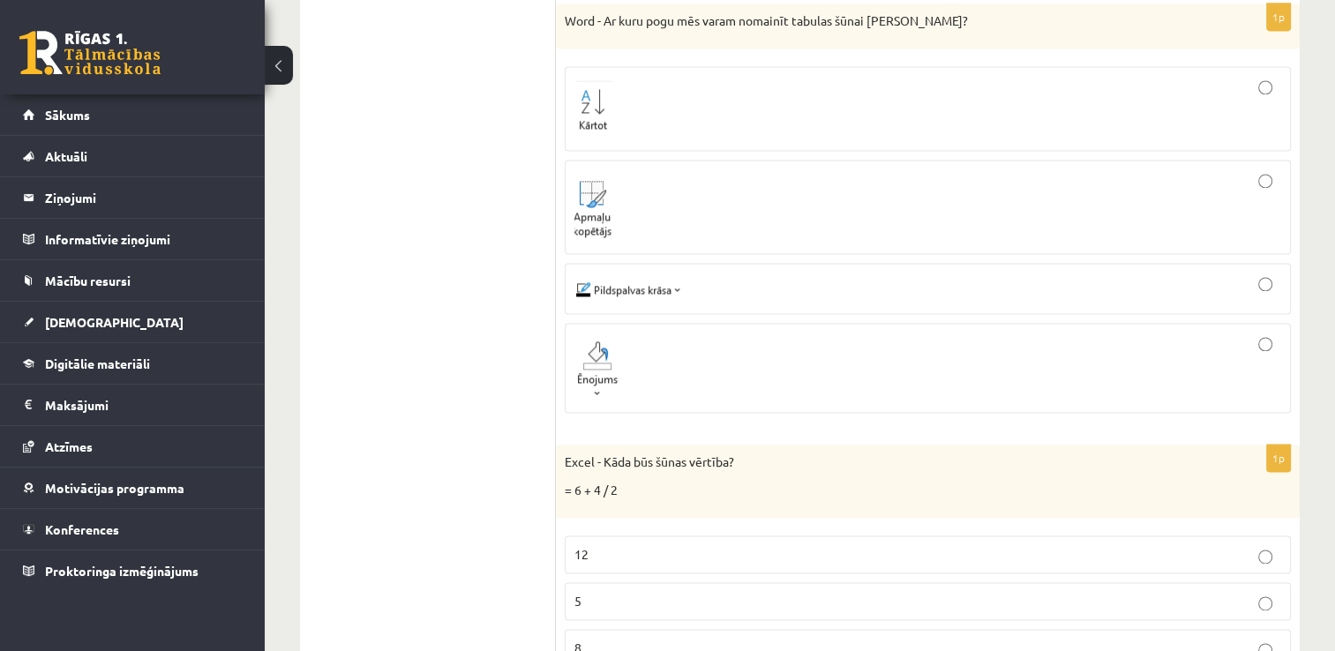
click at [588, 341] on img at bounding box center [598, 368] width 49 height 62
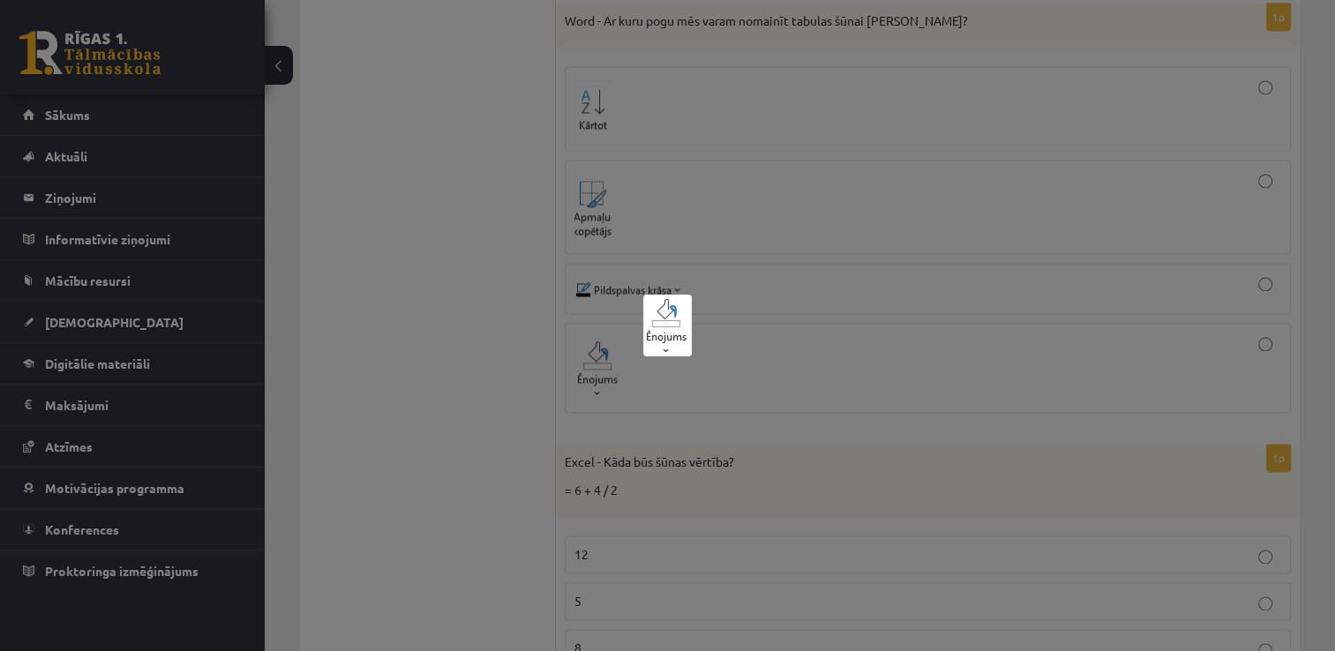
click at [470, 318] on div at bounding box center [667, 325] width 1335 height 651
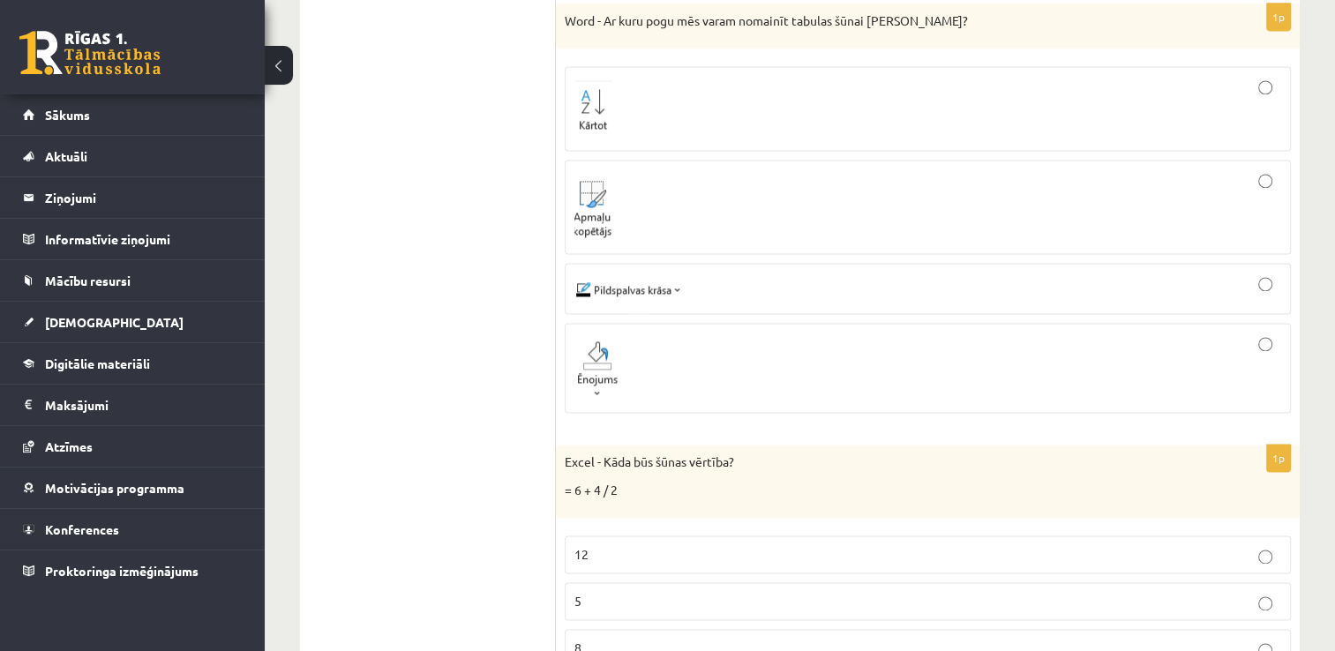
click at [674, 629] on label "8" at bounding box center [928, 648] width 726 height 38
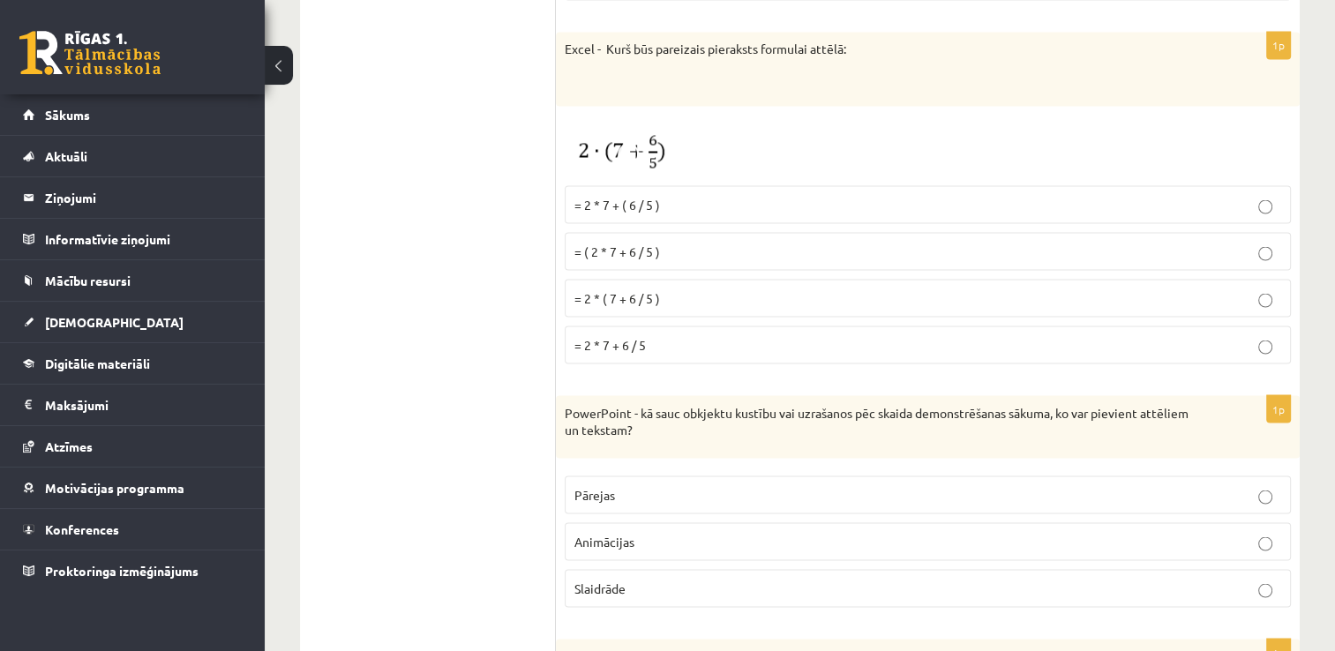
scroll to position [3164, 0]
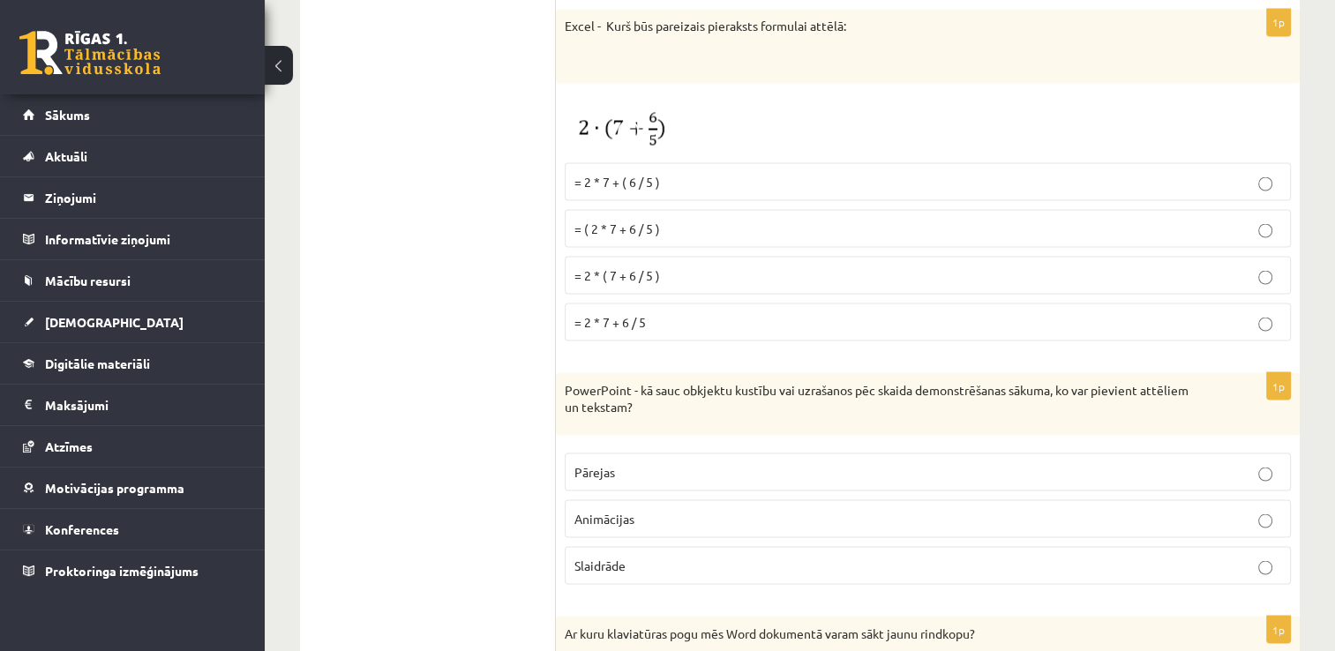
click at [700, 266] on p "= 2 * ( 7 + 6 / 5 )" at bounding box center [927, 275] width 707 height 19
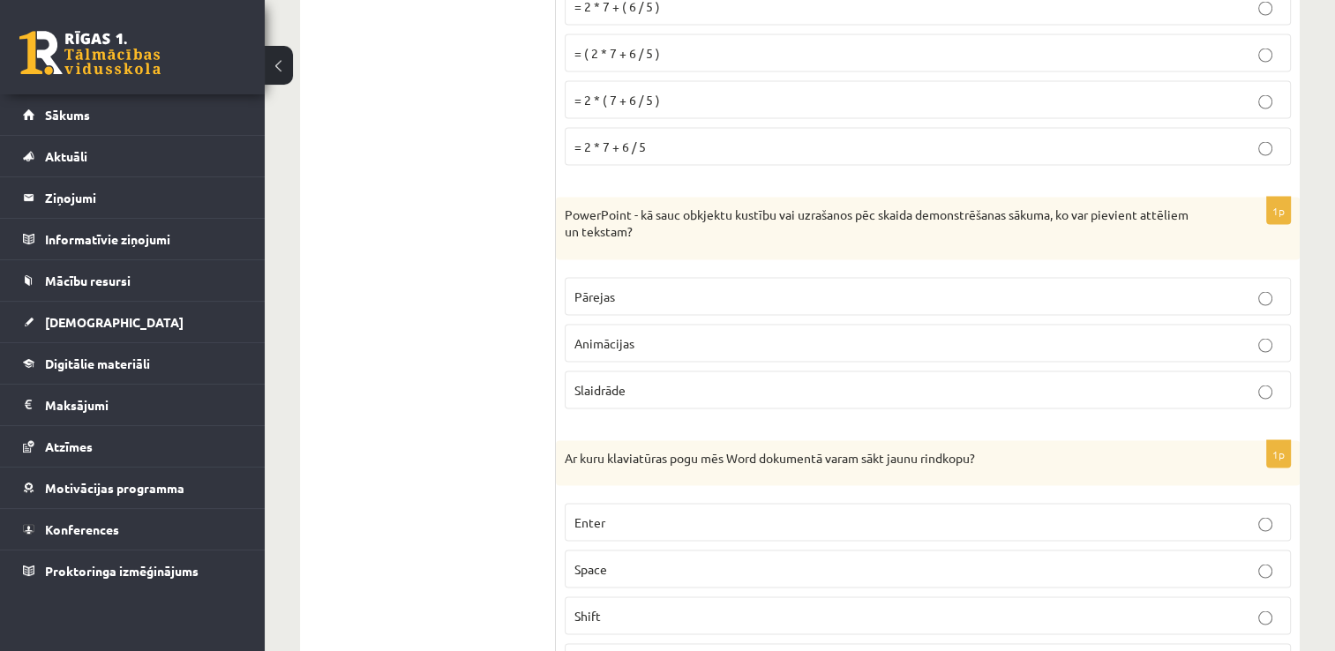
scroll to position [3340, 0]
click at [798, 333] on p "Animācijas" at bounding box center [927, 342] width 707 height 19
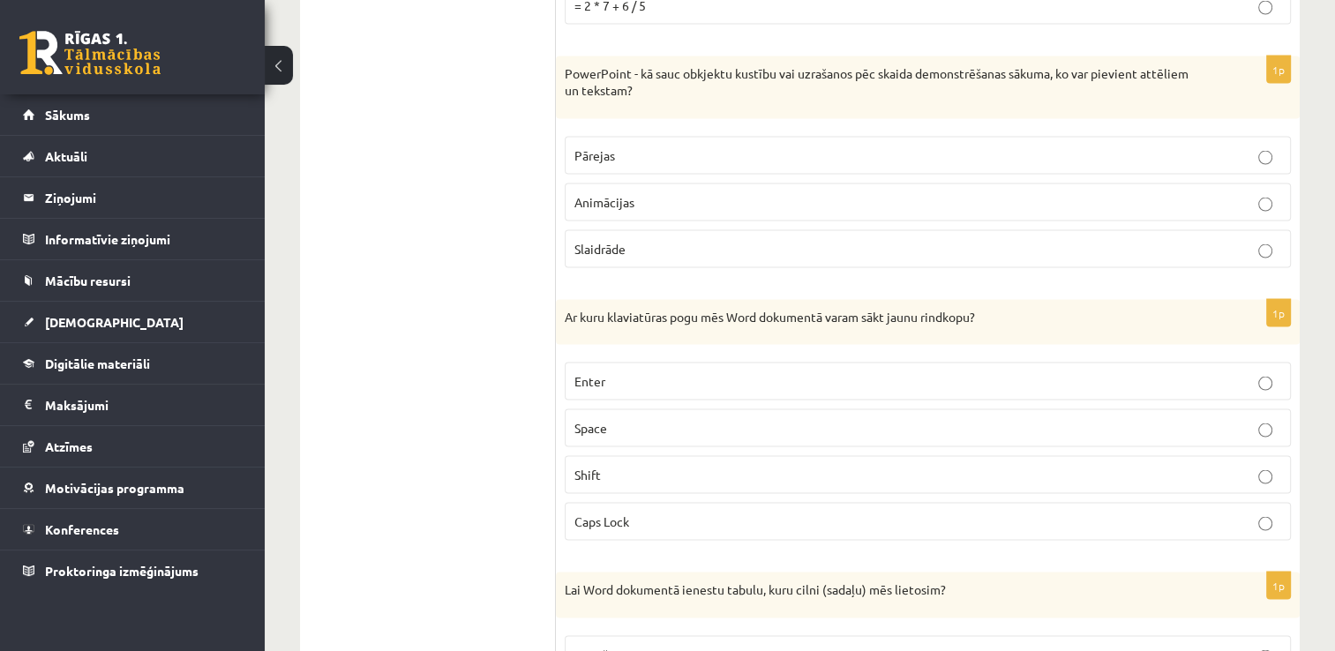
scroll to position [3517, 0]
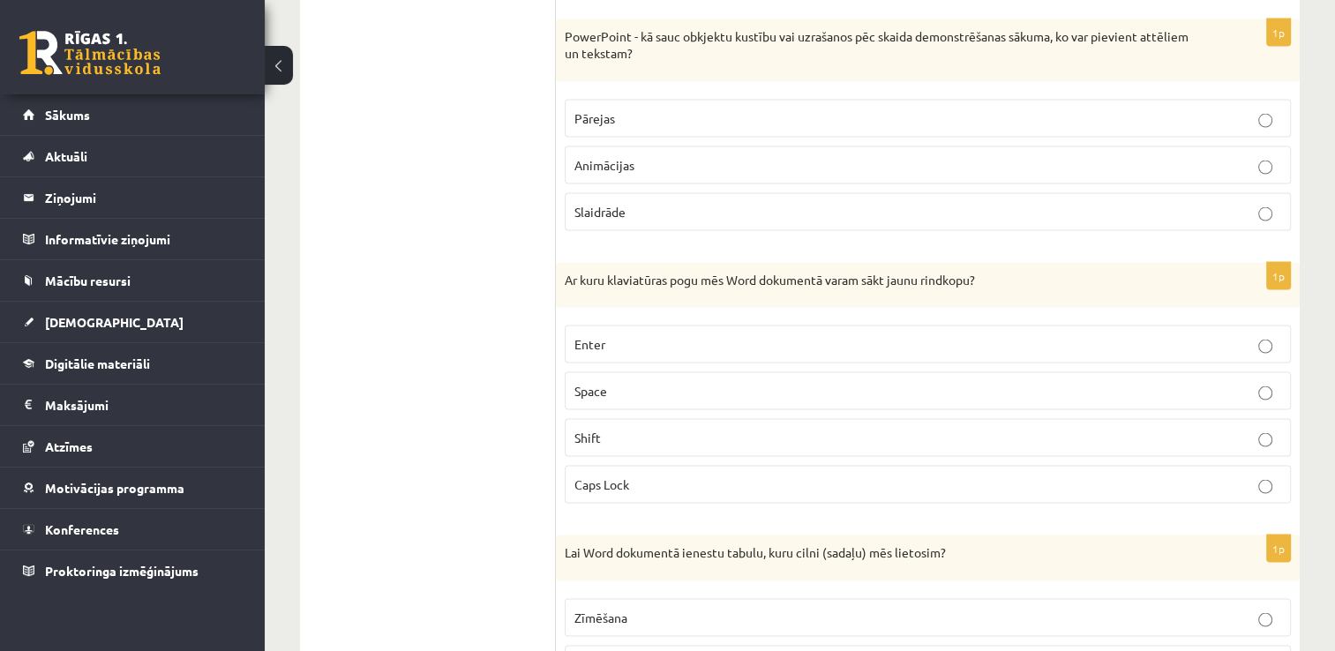
click at [713, 335] on p "Enter" at bounding box center [927, 344] width 707 height 19
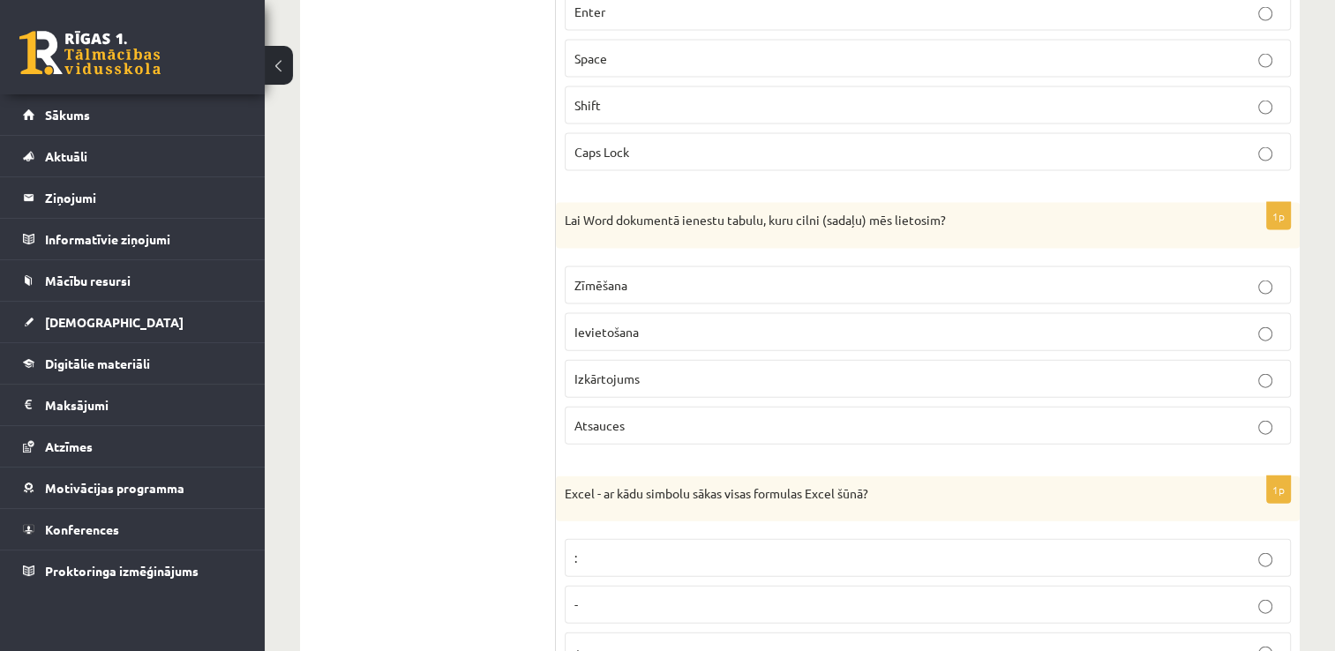
scroll to position [3765, 0]
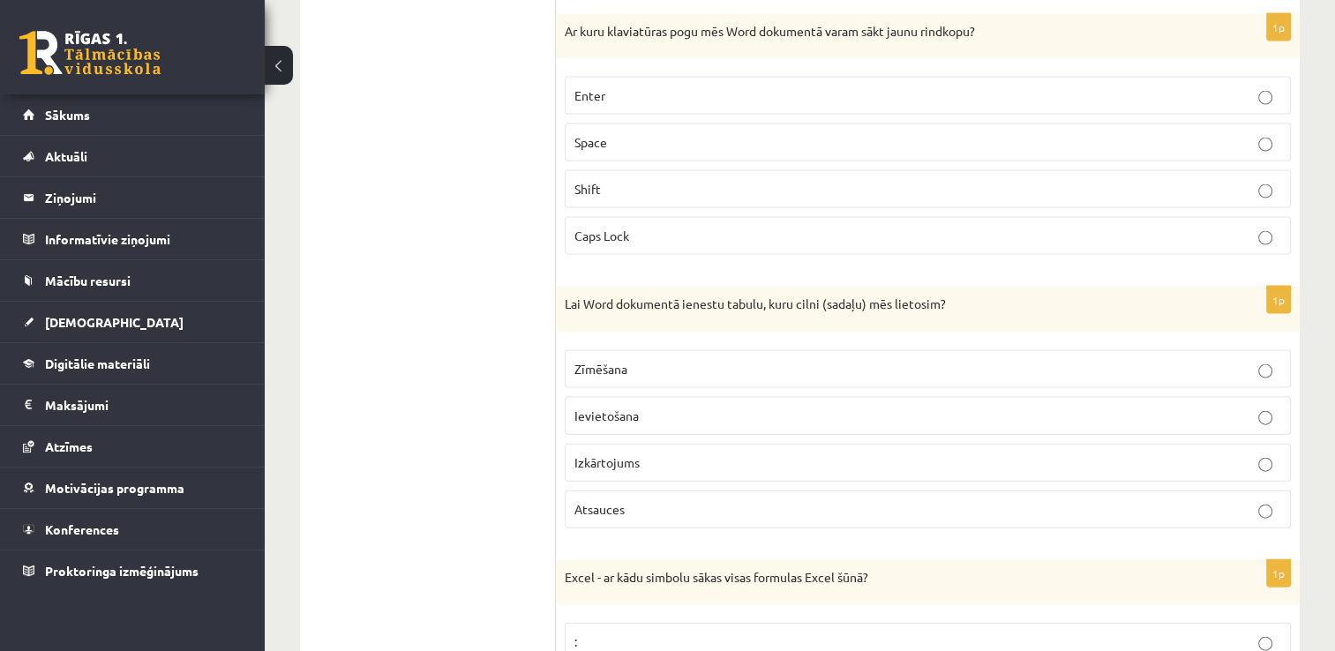
click at [682, 407] on p "Ievietošana" at bounding box center [927, 416] width 707 height 19
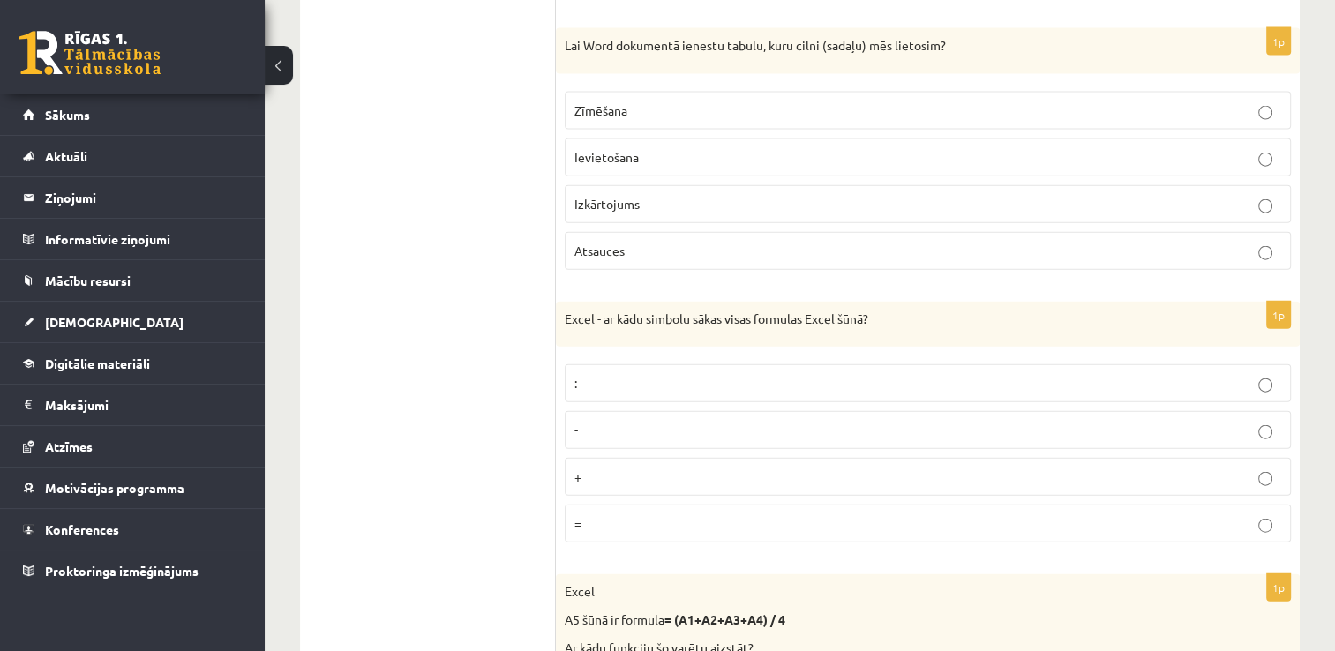
scroll to position [4030, 0]
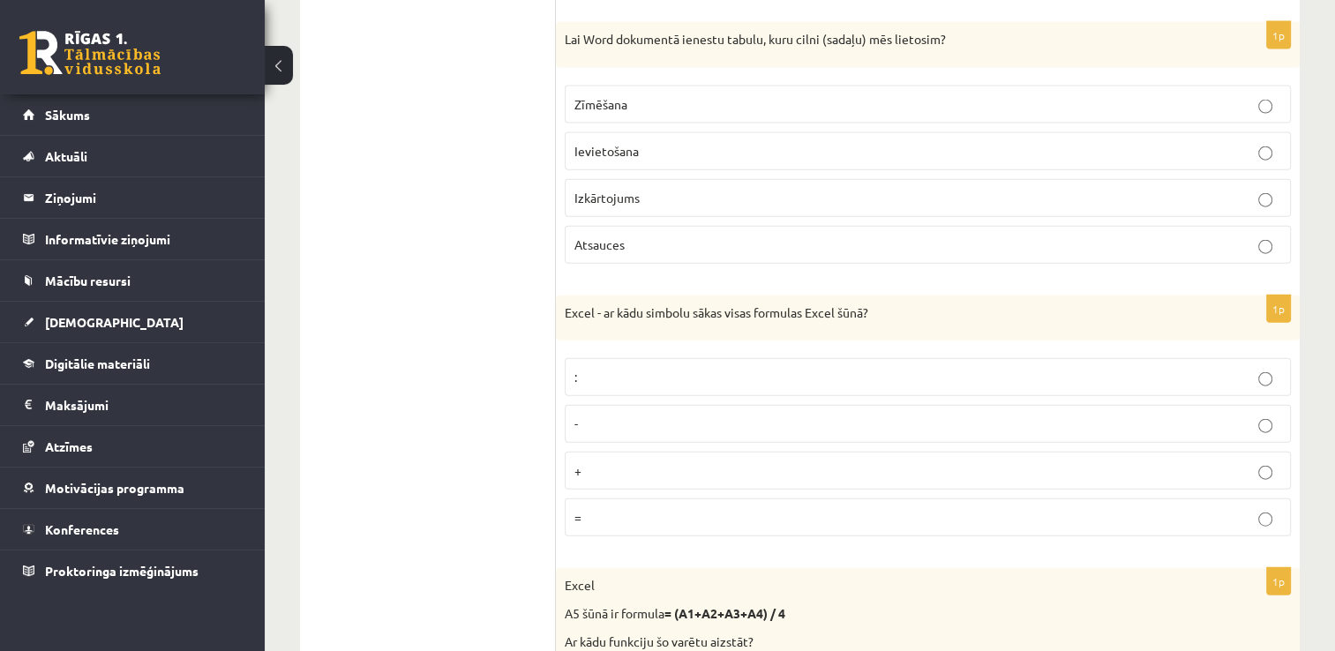
click at [658, 508] on p "=" at bounding box center [927, 517] width 707 height 19
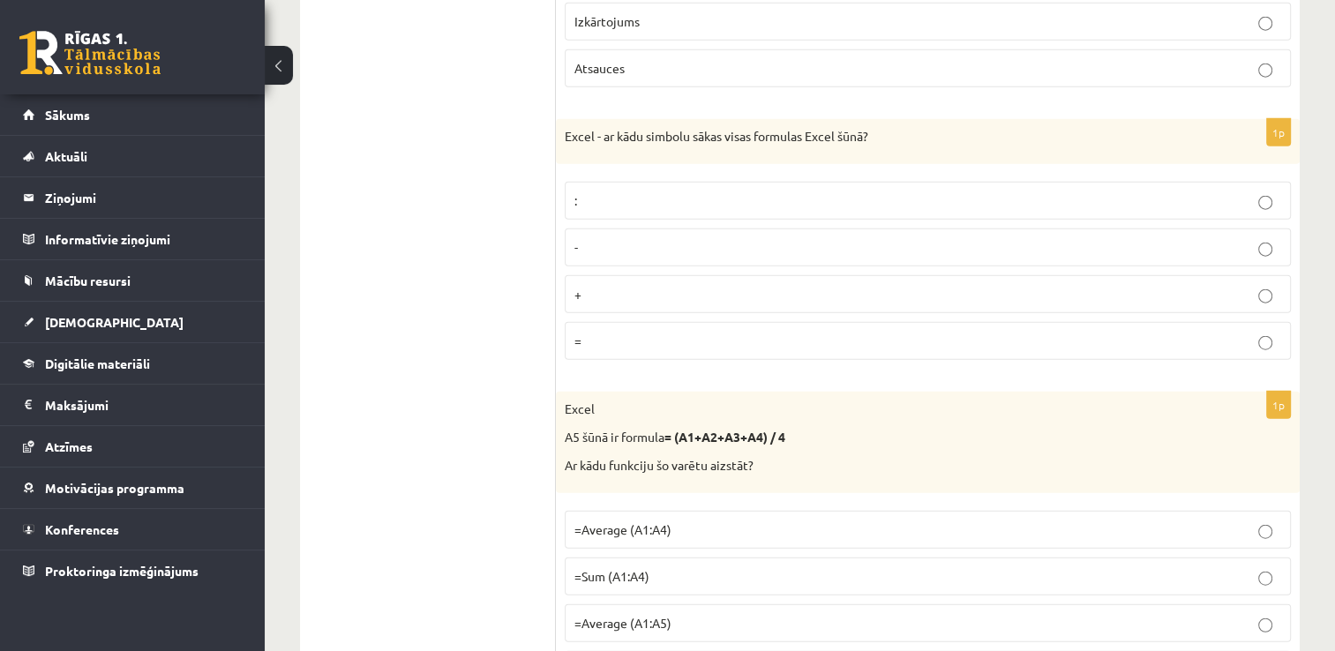
scroll to position [4295, 0]
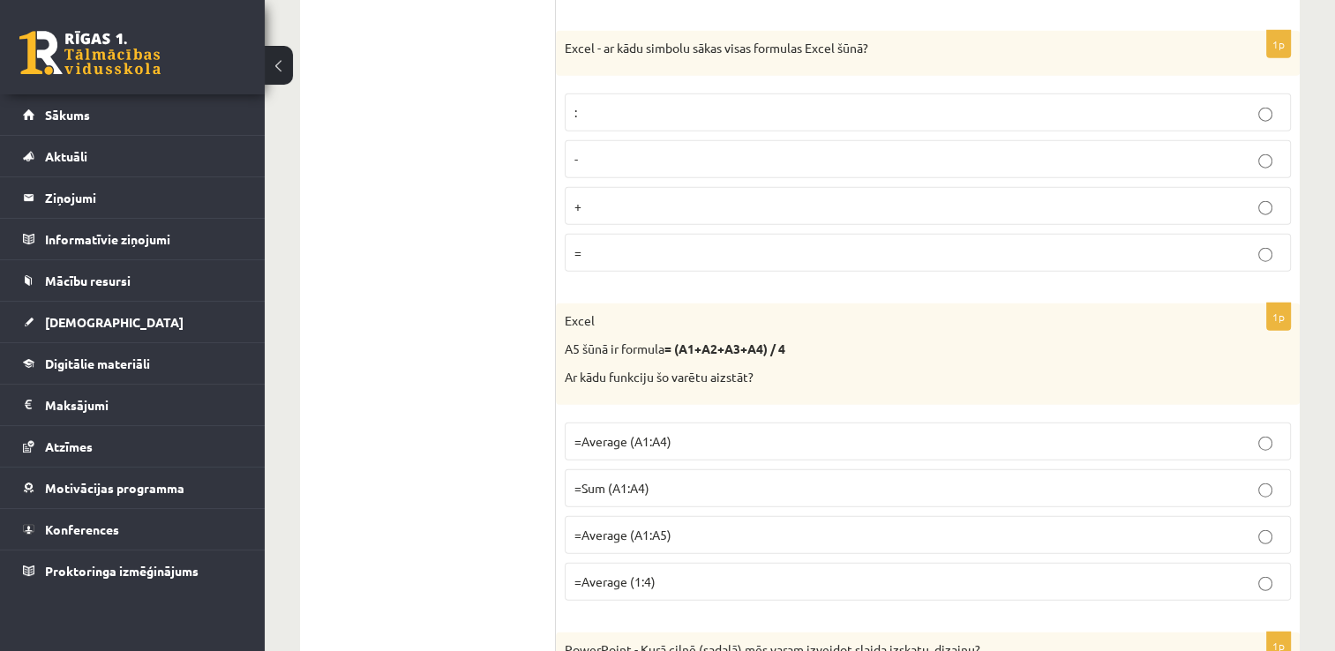
click at [688, 432] on p "=Average (A1:A4)" at bounding box center [927, 441] width 707 height 19
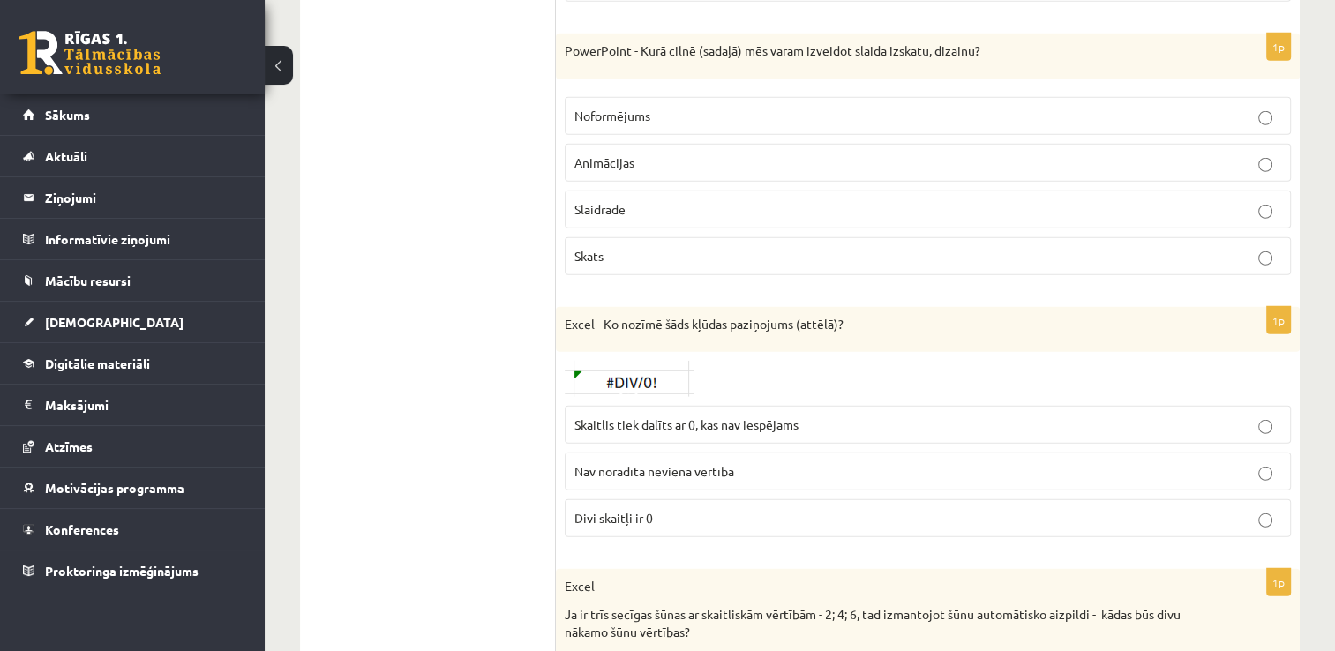
scroll to position [4912, 0]
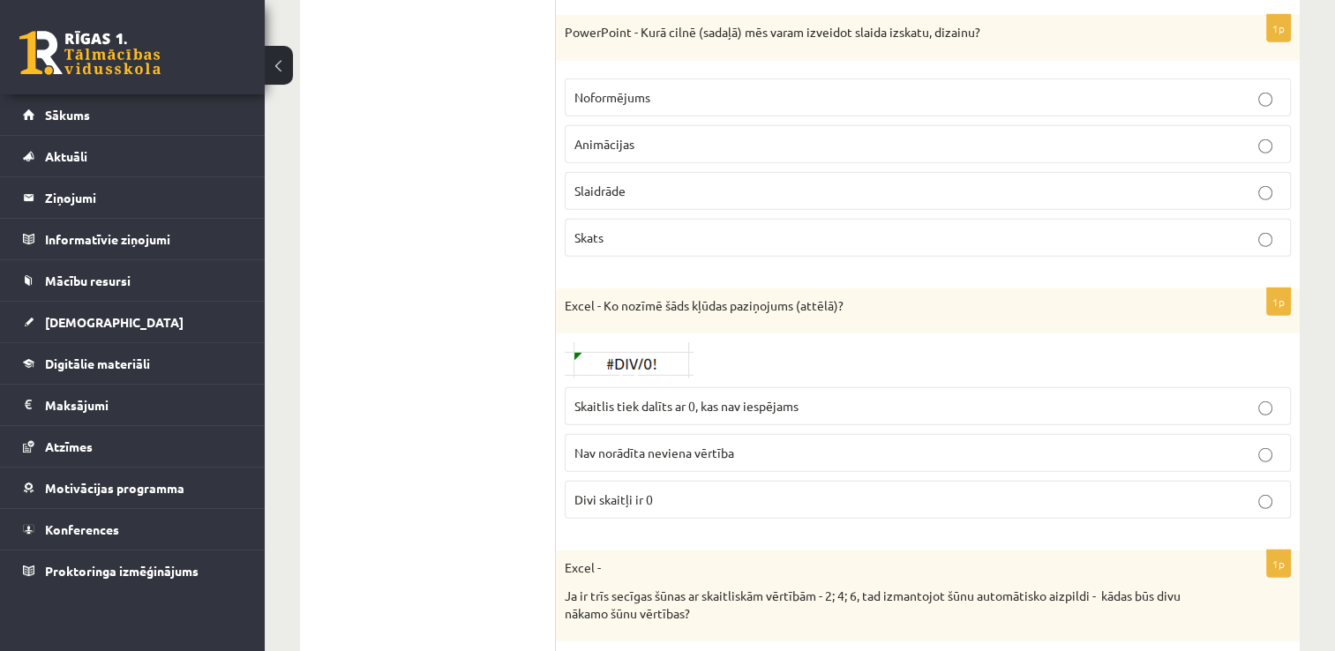
click at [635, 79] on label "Noformējums" at bounding box center [928, 98] width 726 height 38
click at [710, 398] on span "Skaitlis tiek dalīts ar 0, kas nav iespējams" at bounding box center [686, 406] width 224 height 16
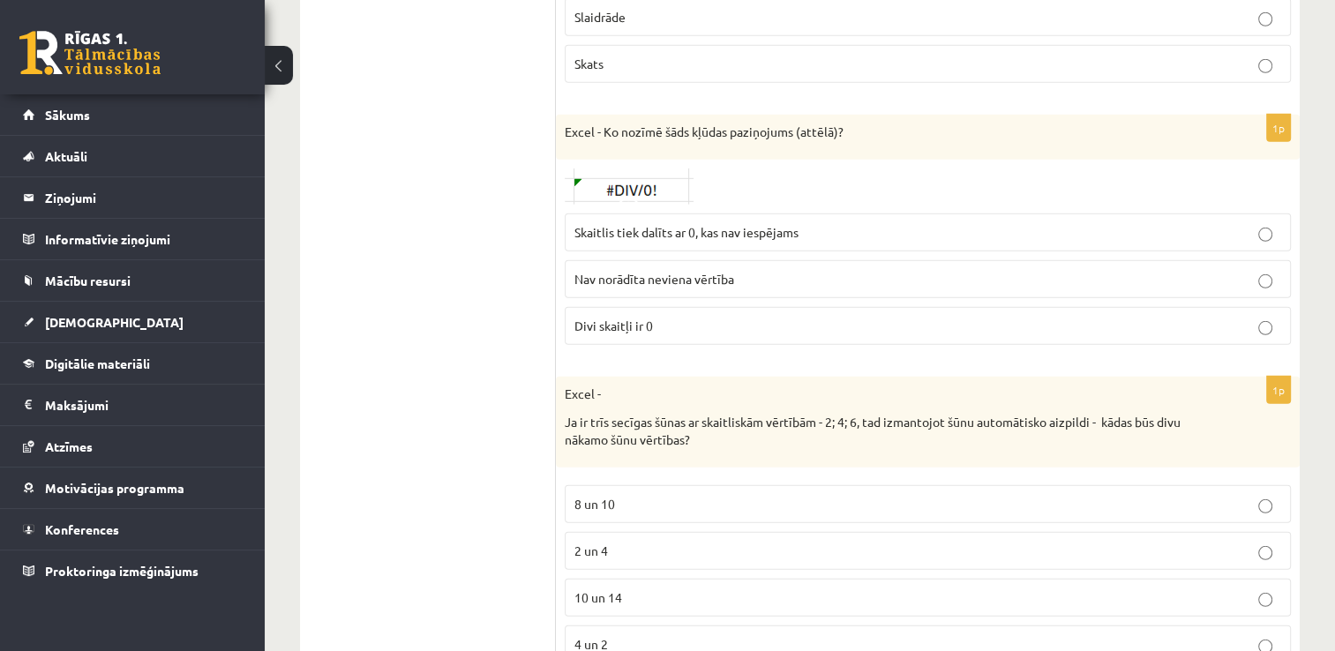
scroll to position [5089, 0]
click at [655, 492] on p "8 un 10" at bounding box center [927, 501] width 707 height 19
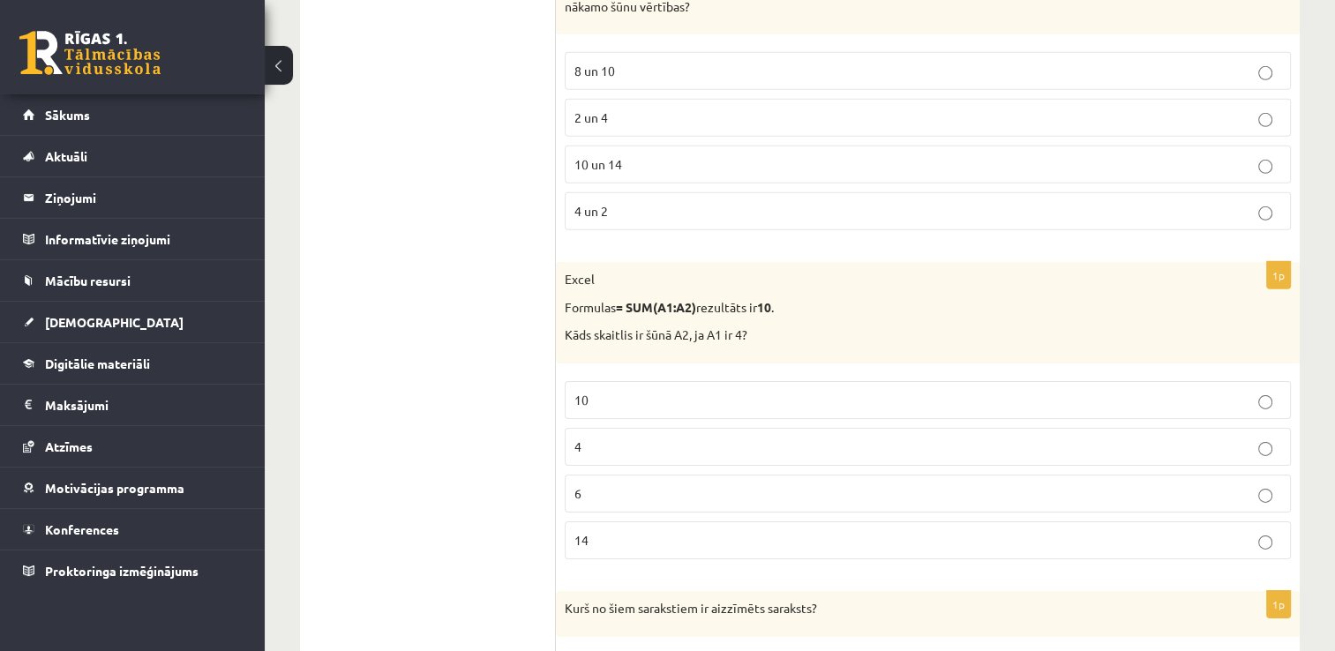
scroll to position [5558, 0]
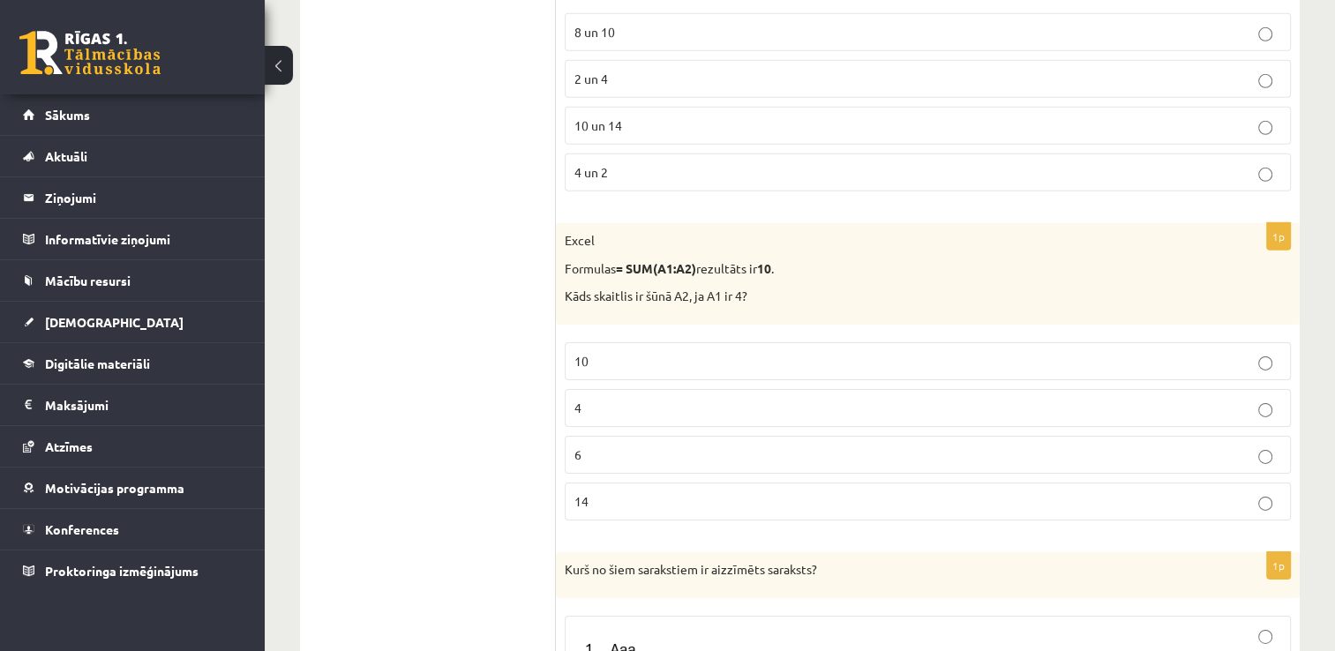
click at [611, 436] on label "6" at bounding box center [928, 455] width 726 height 38
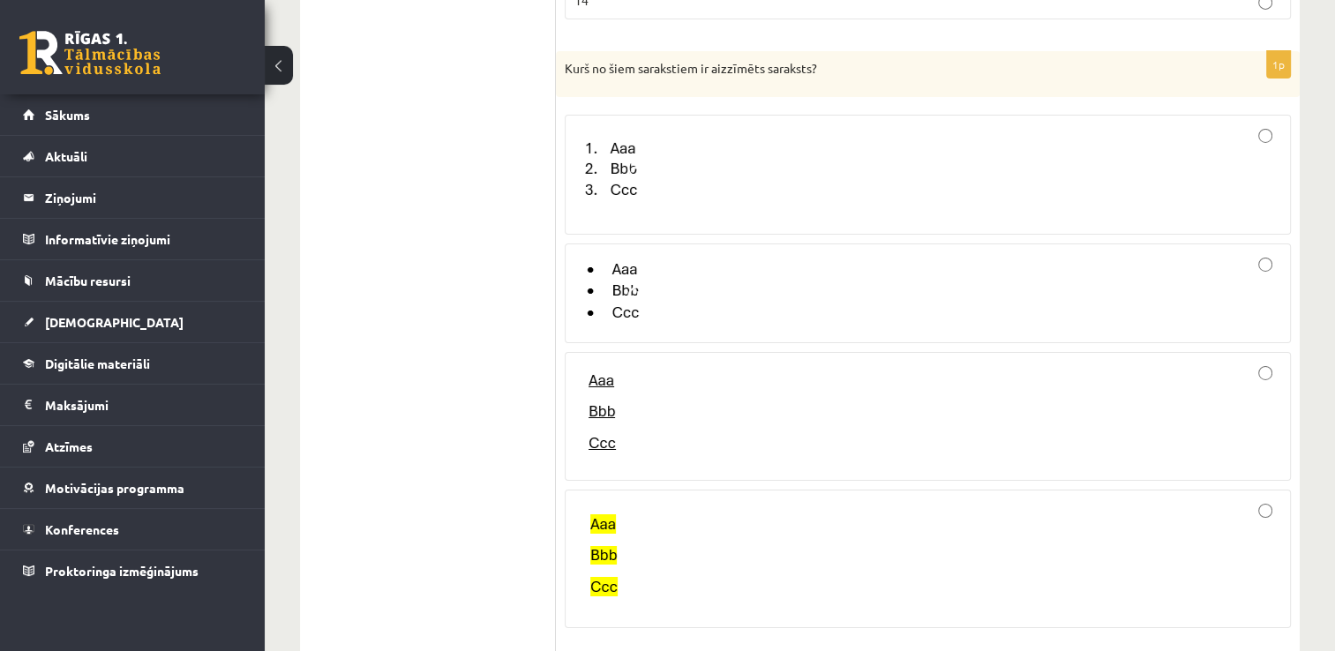
scroll to position [6087, 0]
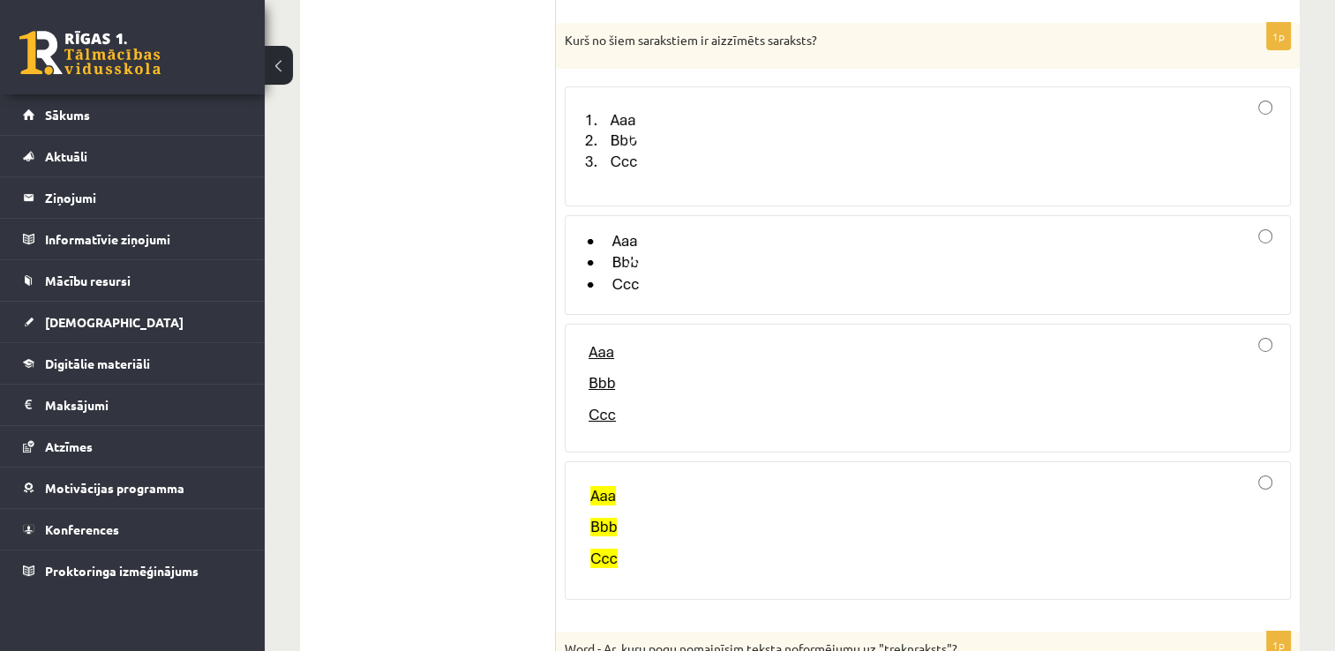
click at [655, 247] on img at bounding box center [618, 264] width 88 height 71
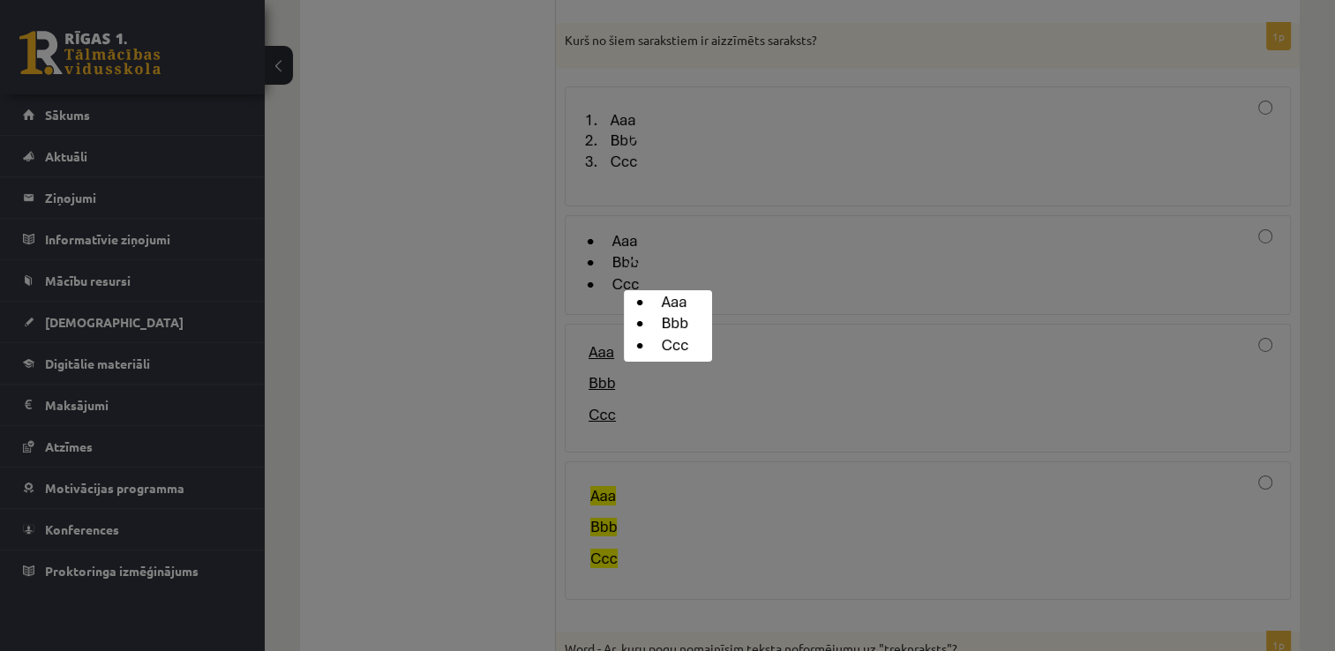
click at [454, 274] on div at bounding box center [667, 325] width 1335 height 651
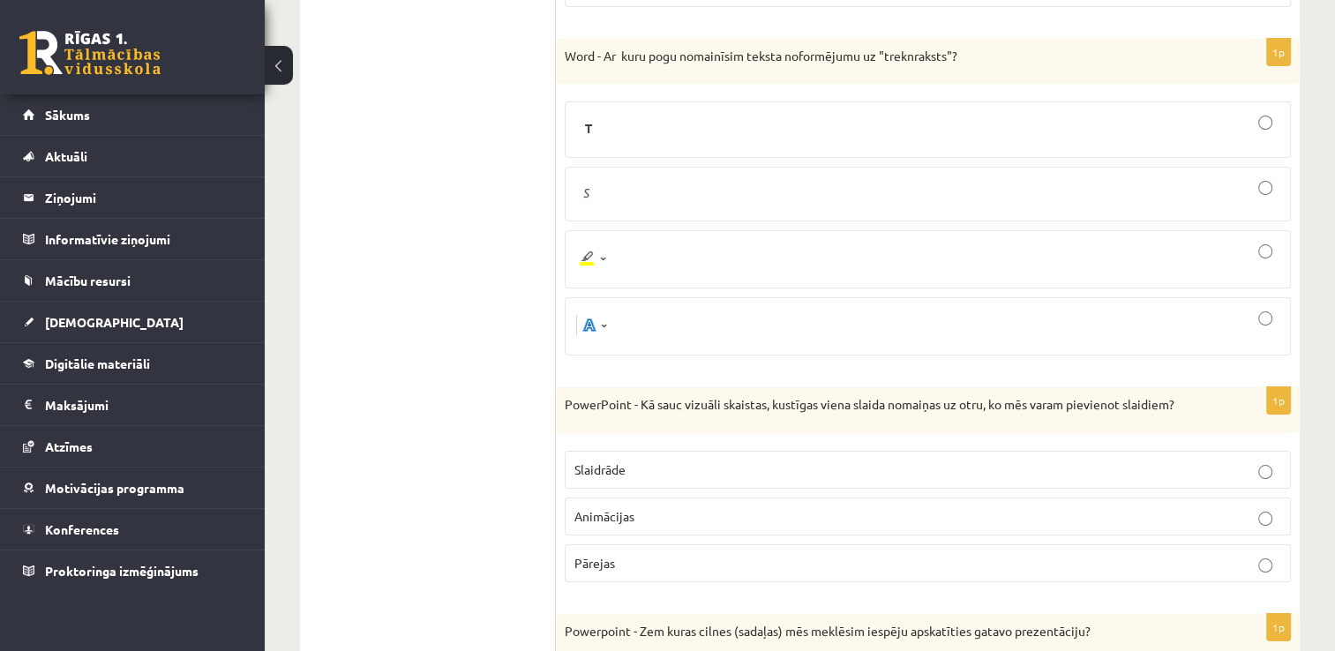
scroll to position [6705, 0]
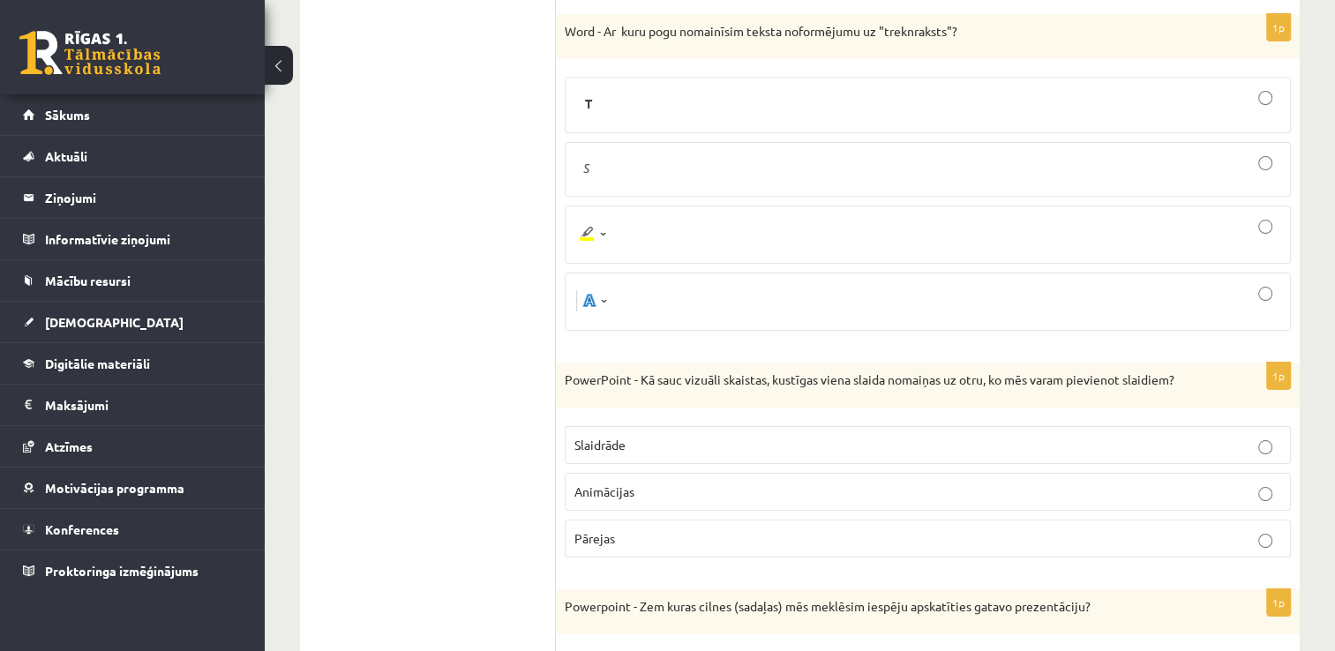
click at [649, 86] on div at bounding box center [927, 104] width 707 height 37
click at [663, 529] on p "Pārejas" at bounding box center [927, 538] width 707 height 19
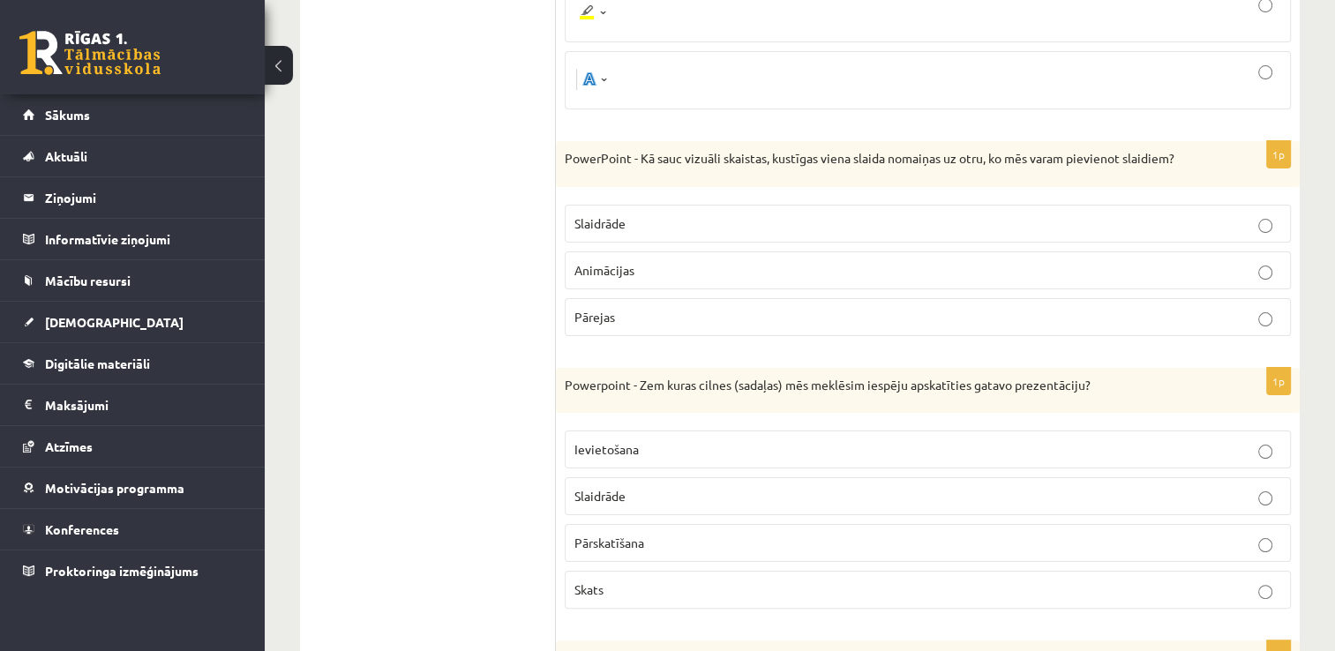
scroll to position [6970, 0]
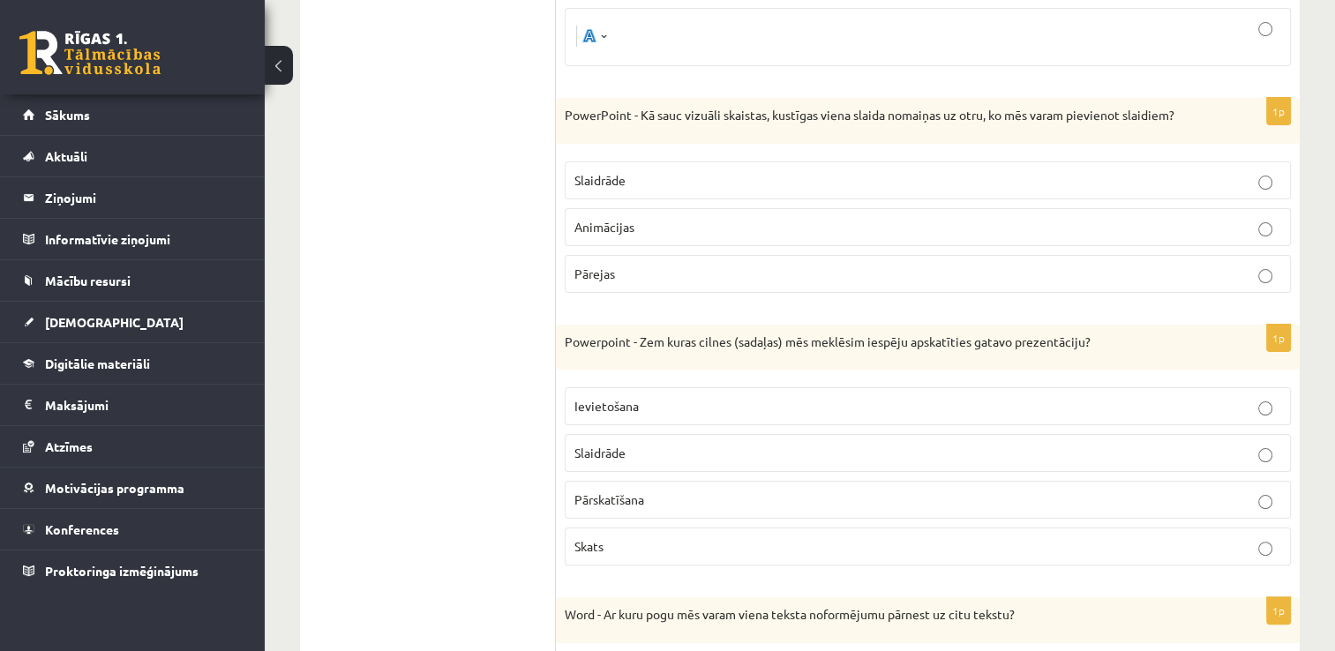
click at [646, 444] on p "Slaidrāde" at bounding box center [927, 453] width 707 height 19
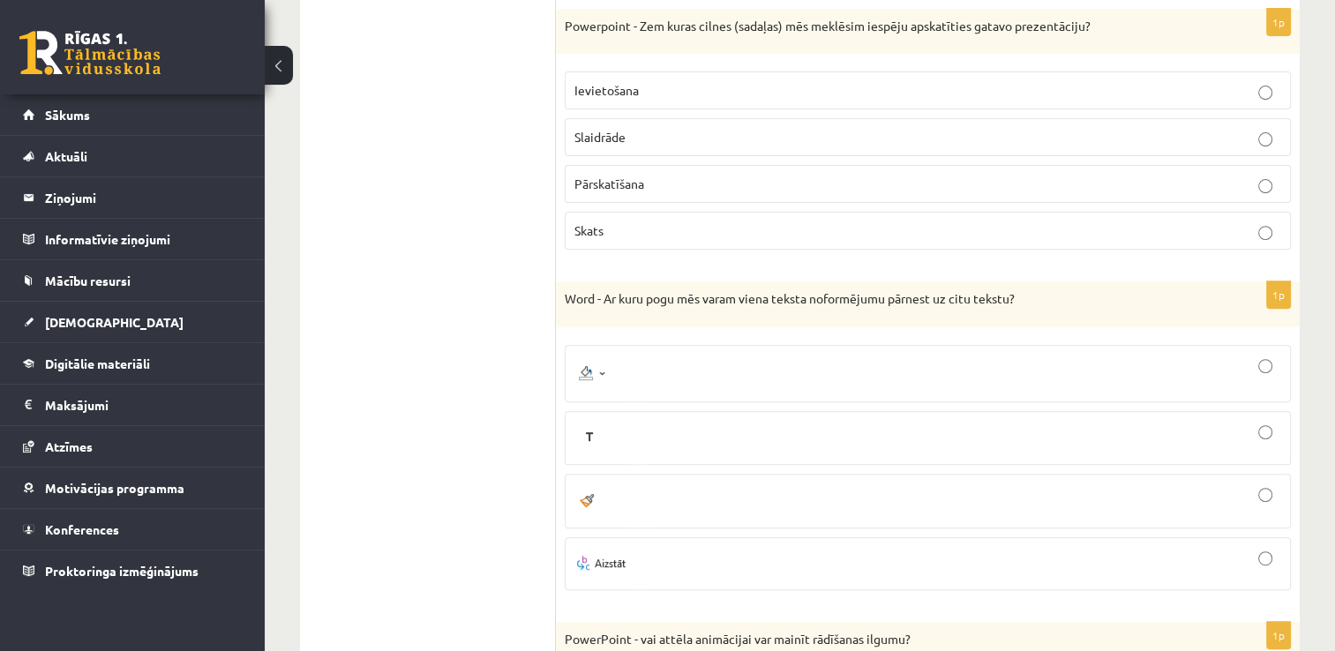
scroll to position [7322, 0]
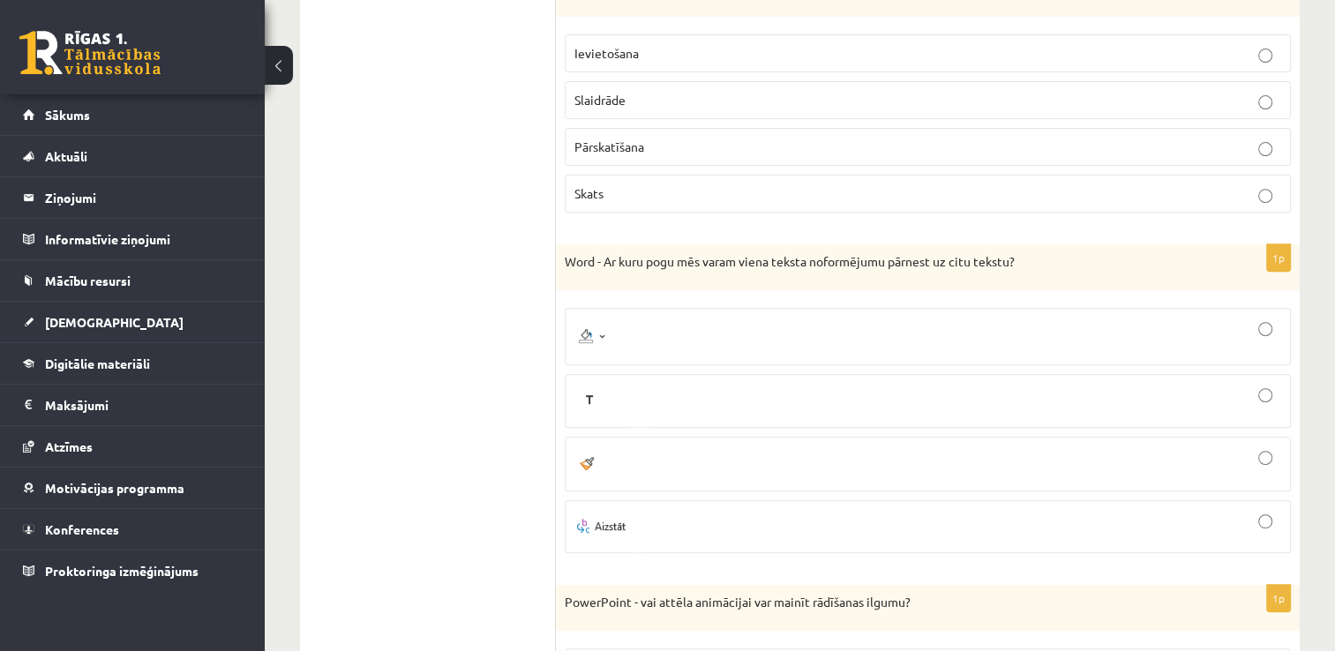
click at [678, 510] on div at bounding box center [927, 527] width 707 height 34
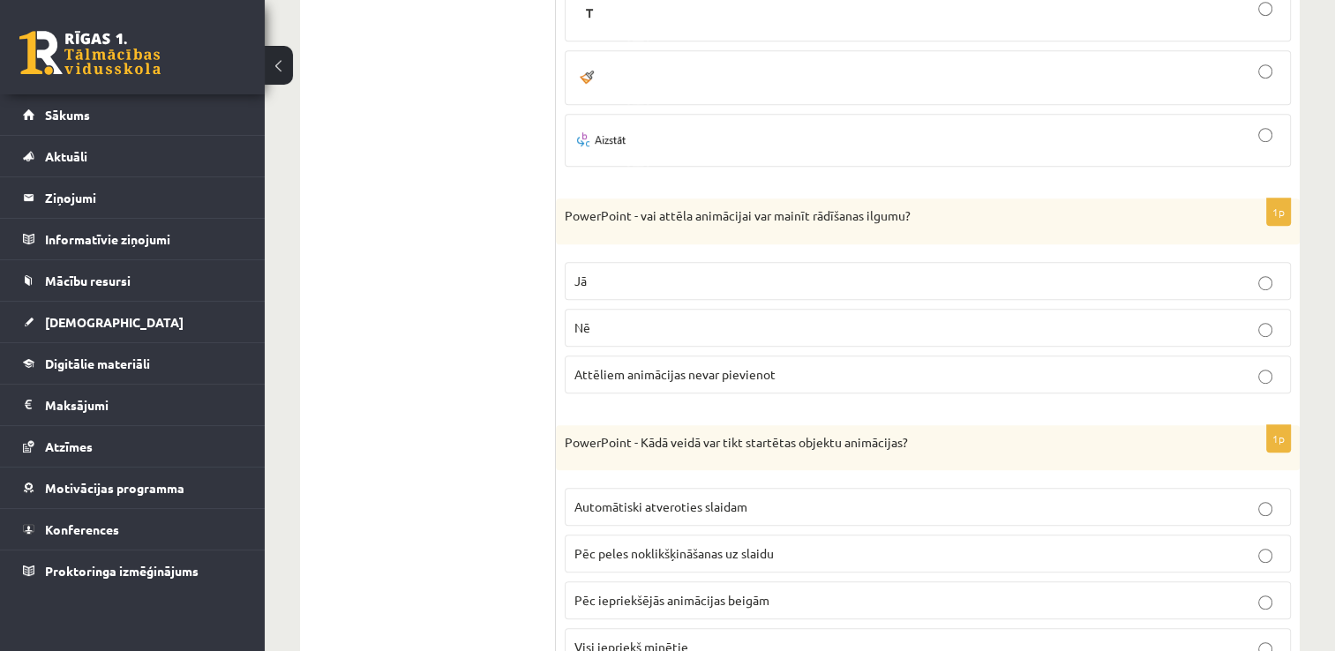
scroll to position [7764, 0]
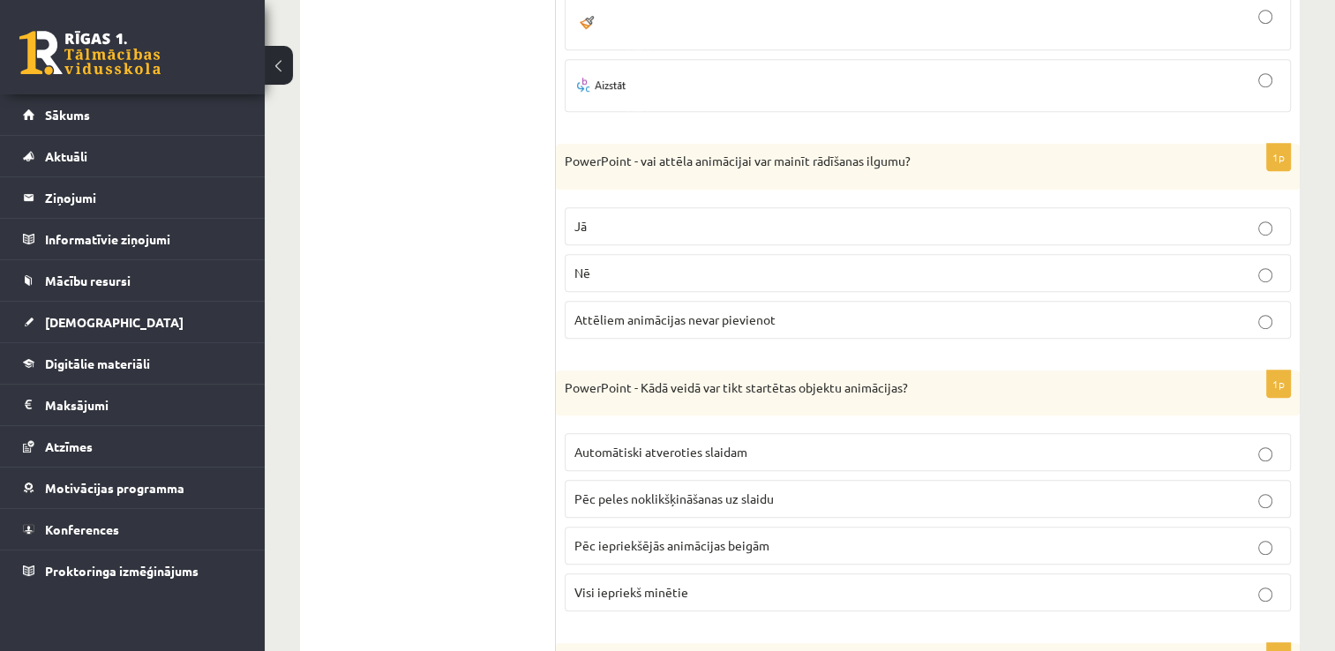
click at [822, 217] on p "Jā" at bounding box center [927, 226] width 707 height 19
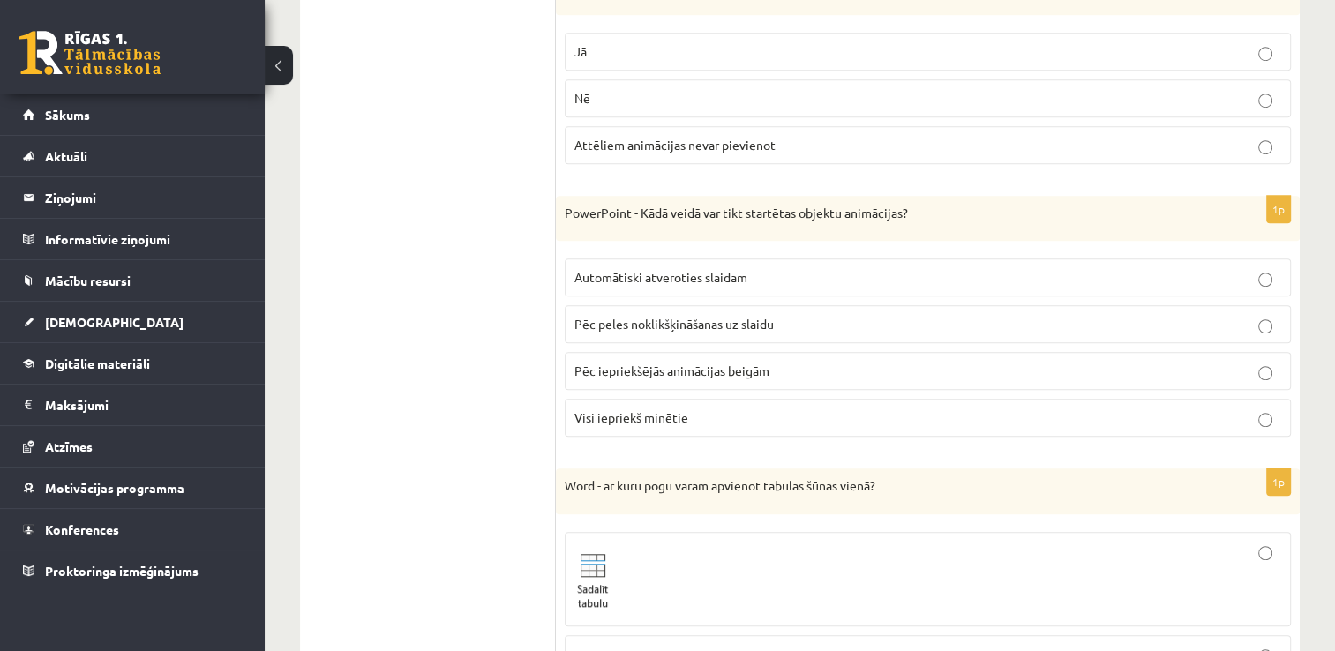
scroll to position [7940, 0]
click at [688, 407] on p "Visi iepriekš minētie" at bounding box center [927, 416] width 707 height 19
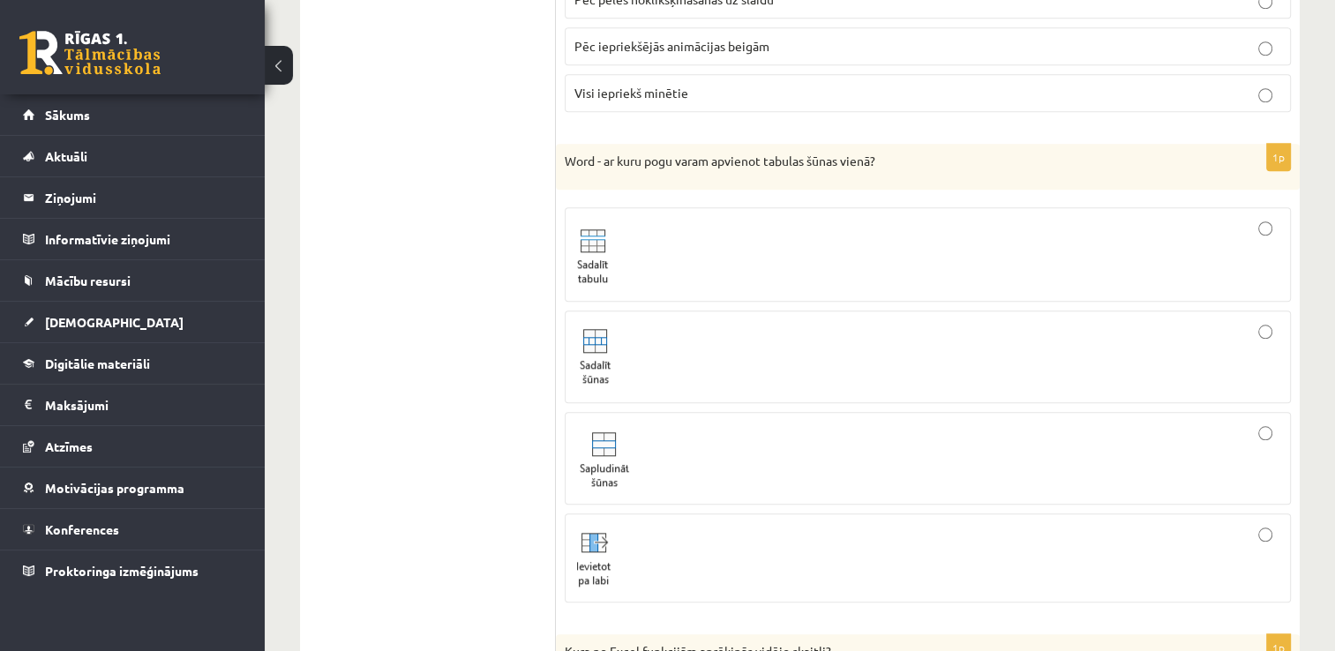
scroll to position [8293, 0]
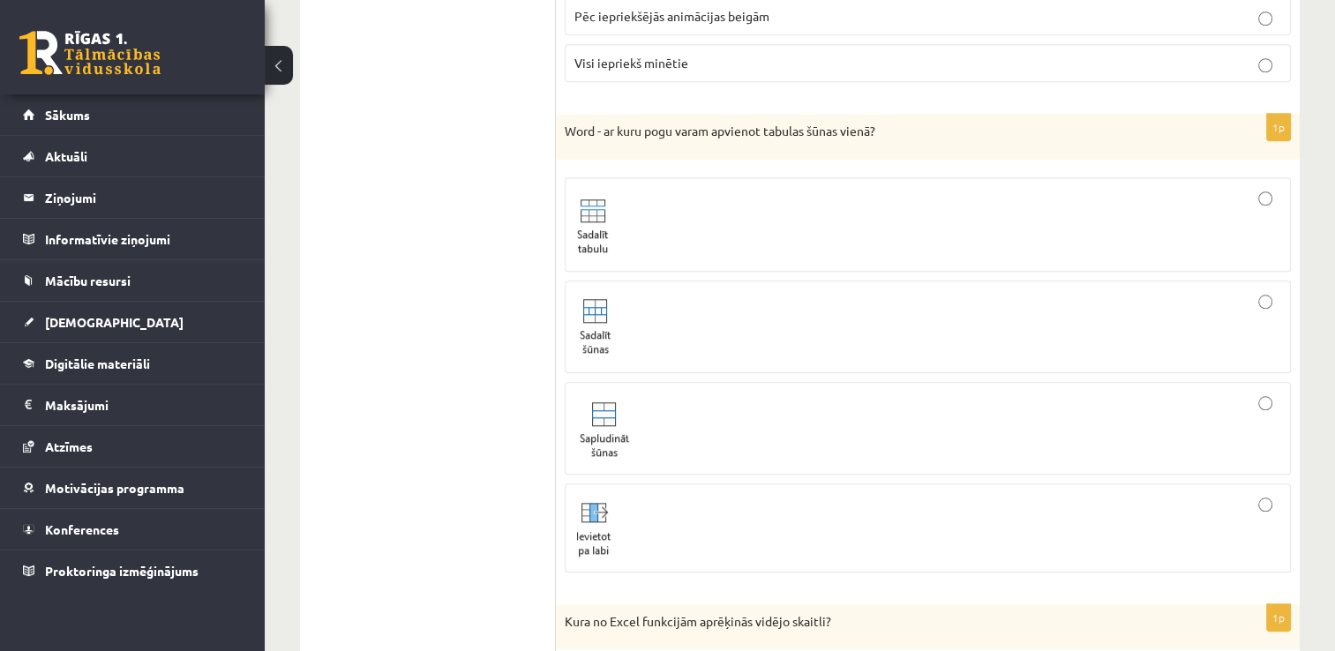
click at [711, 393] on div at bounding box center [927, 428] width 707 height 73
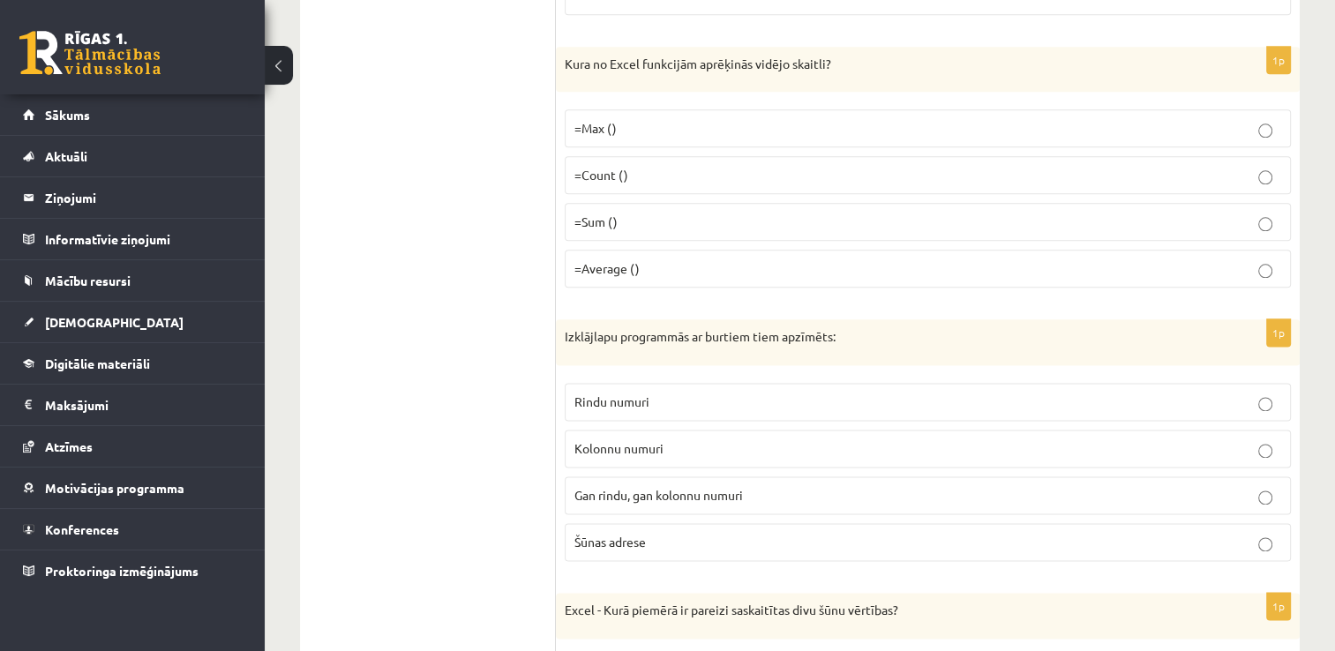
scroll to position [8873, 0]
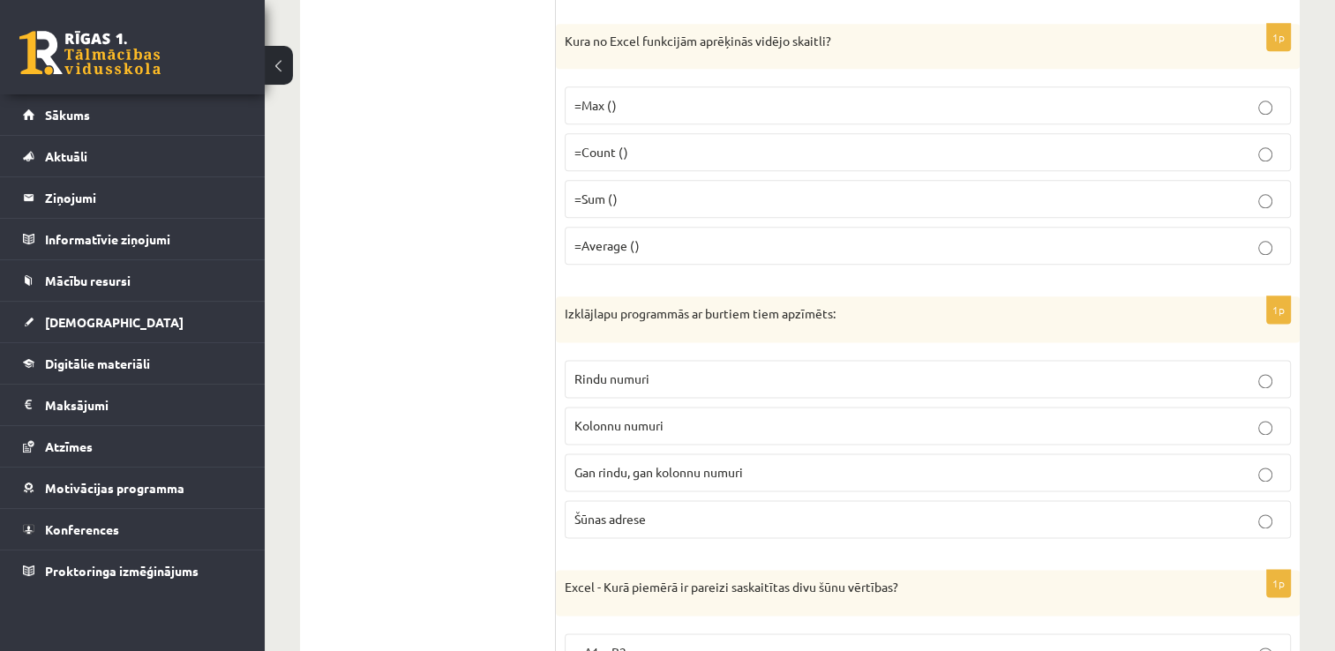
drag, startPoint x: 614, startPoint y: 210, endPoint x: 621, endPoint y: 216, distance: 9.4
click at [614, 237] on span "=Average ()" at bounding box center [606, 245] width 65 height 16
click at [637, 417] on span "Kolonnu numuri" at bounding box center [618, 425] width 89 height 16
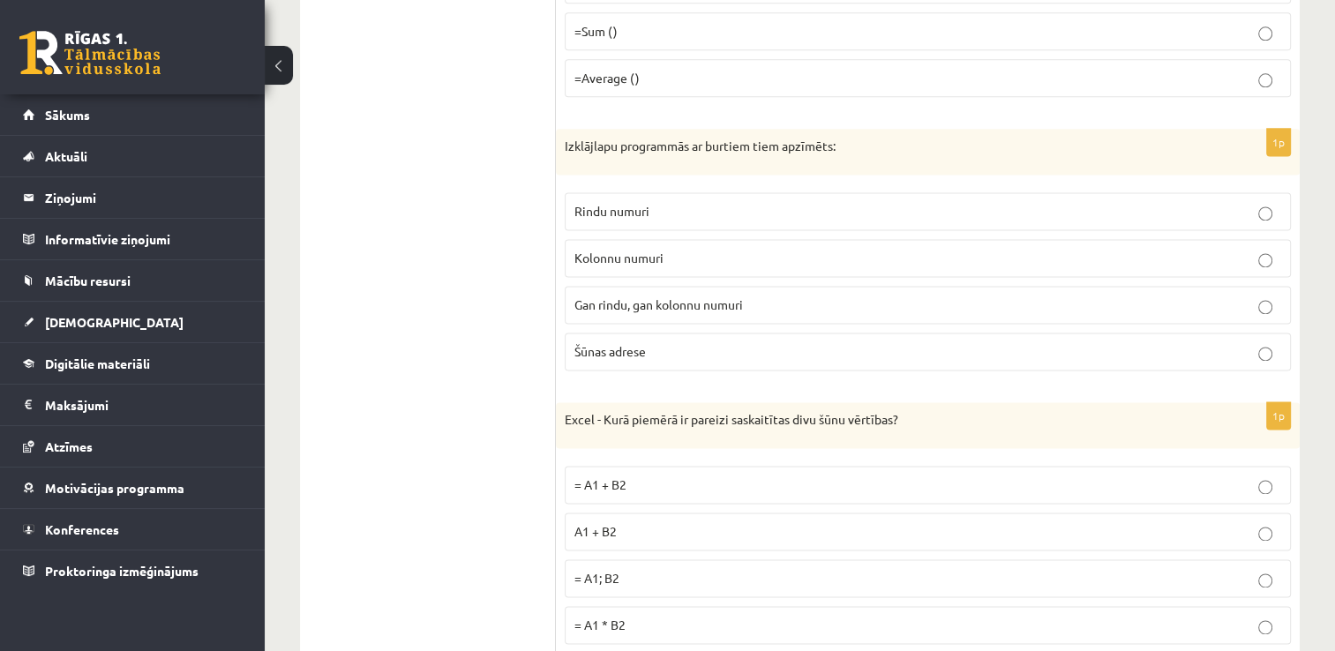
scroll to position [9062, 0]
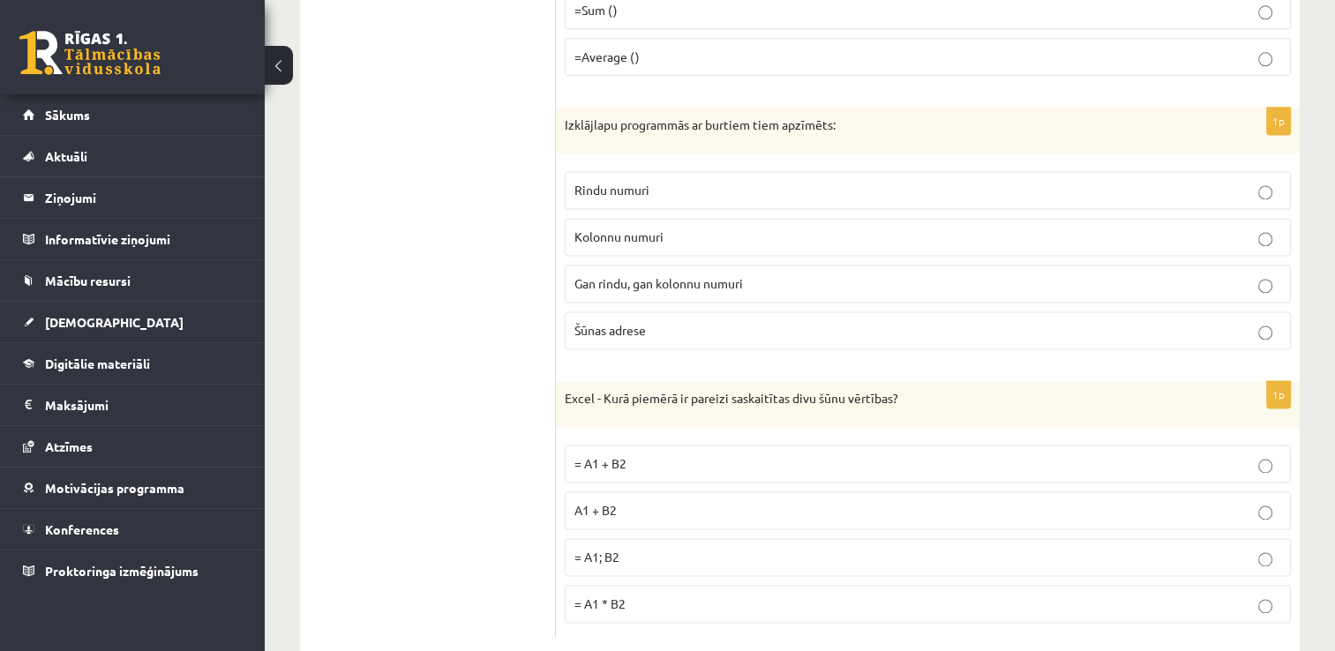
click at [657, 454] on p "= A1 + B2" at bounding box center [927, 463] width 707 height 19
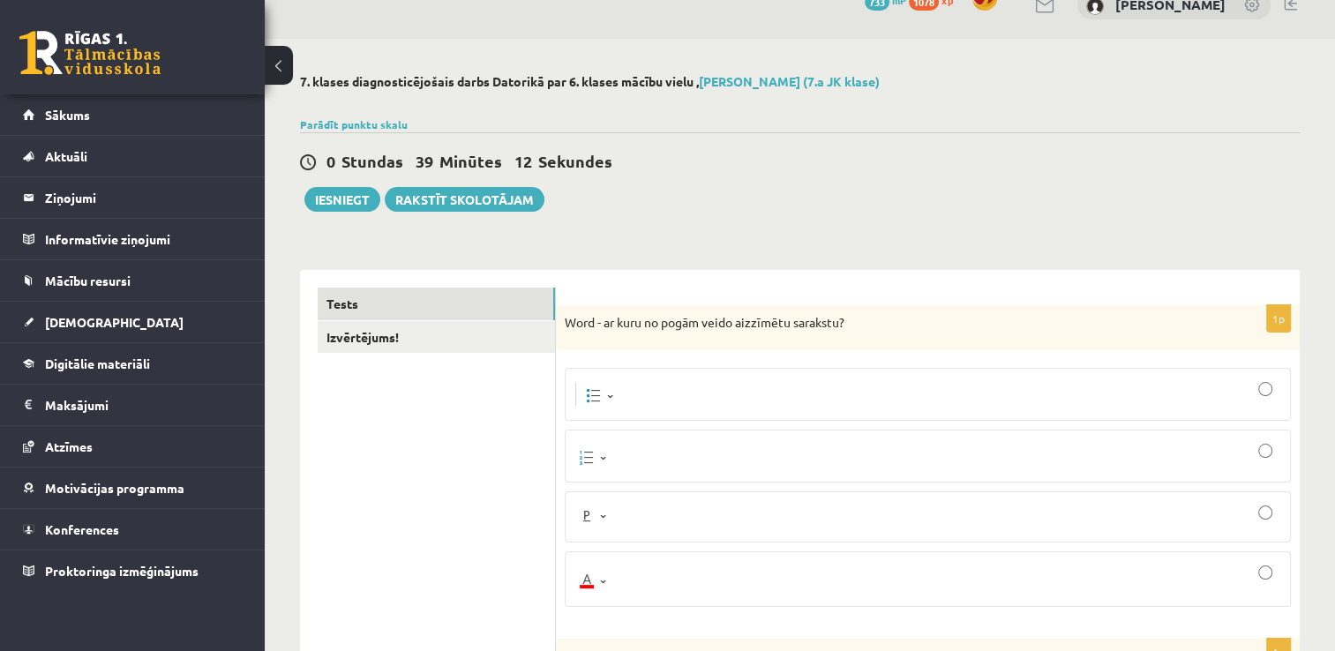
scroll to position [0, 0]
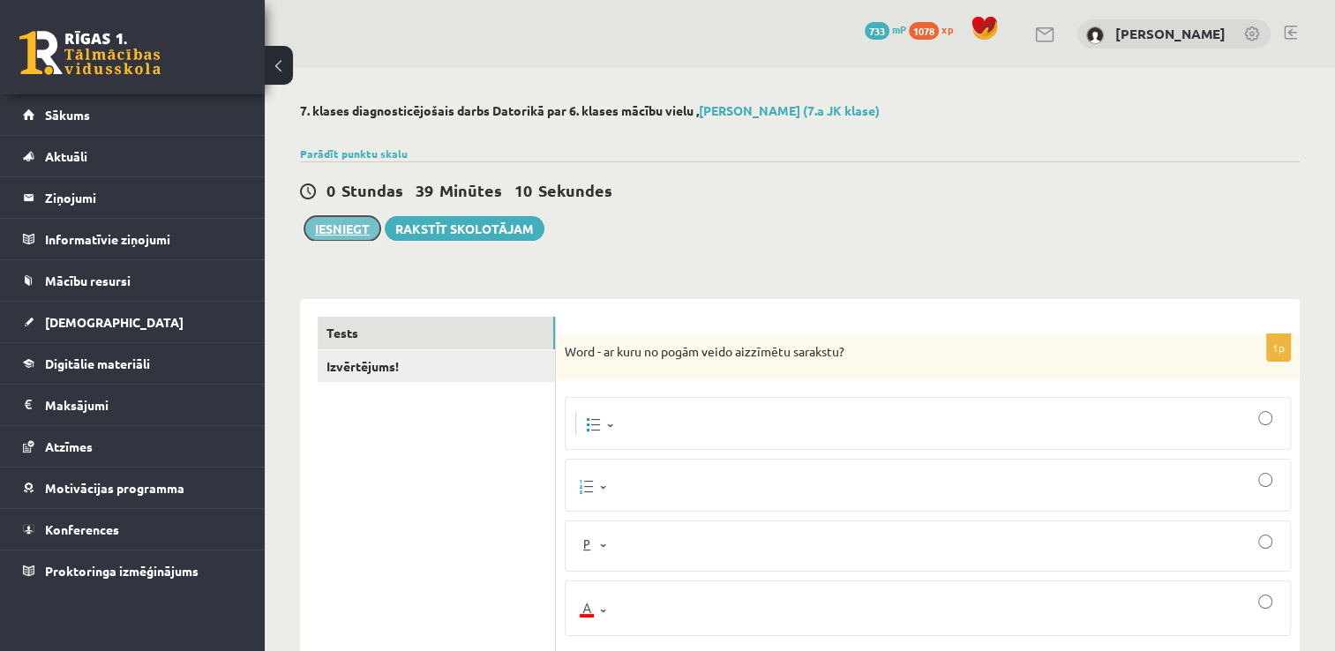
click at [356, 233] on button "Iesniegt" at bounding box center [342, 228] width 76 height 25
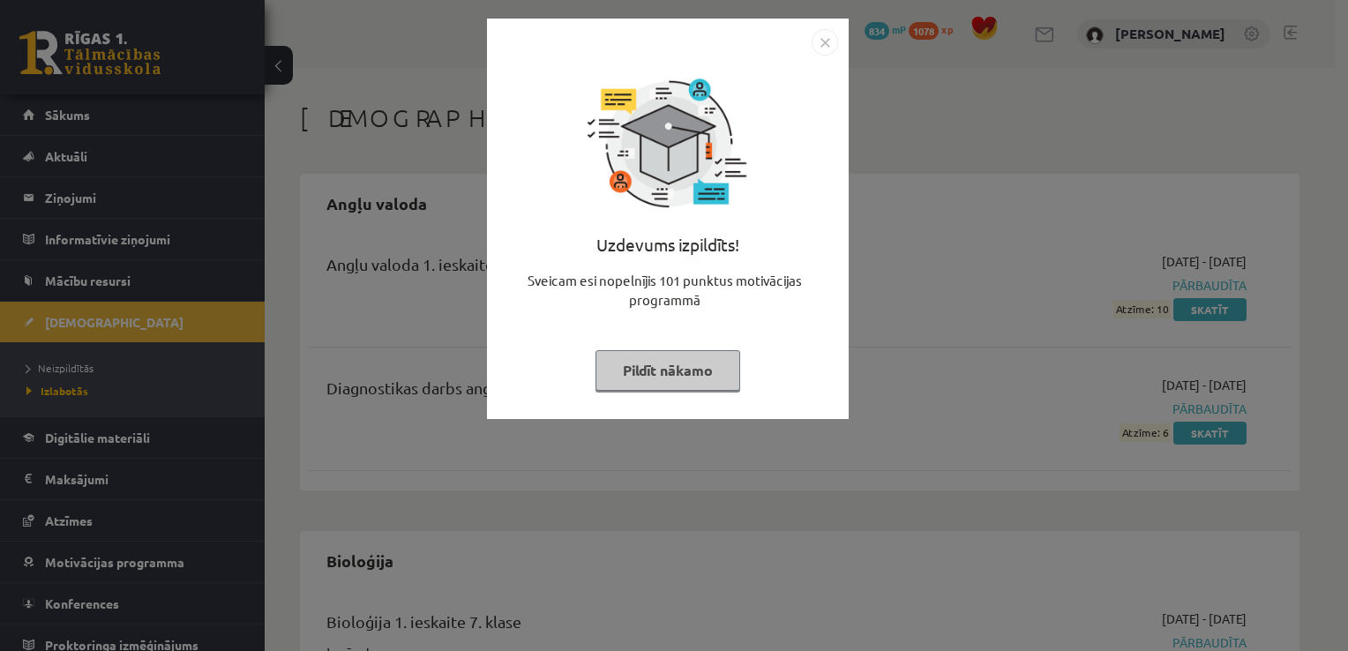
click at [701, 370] on button "Pildīt nākamo" at bounding box center [667, 370] width 145 height 41
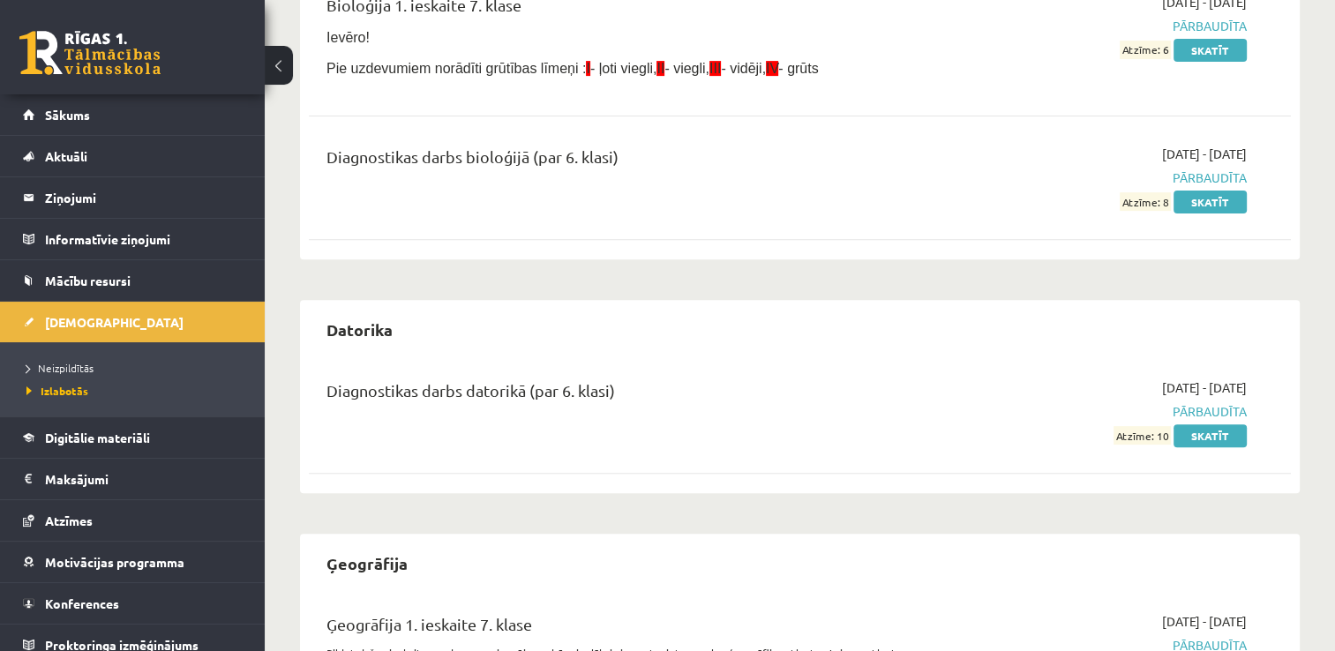
scroll to position [618, 0]
click at [1199, 432] on link "Skatīt" at bounding box center [1209, 434] width 73 height 23
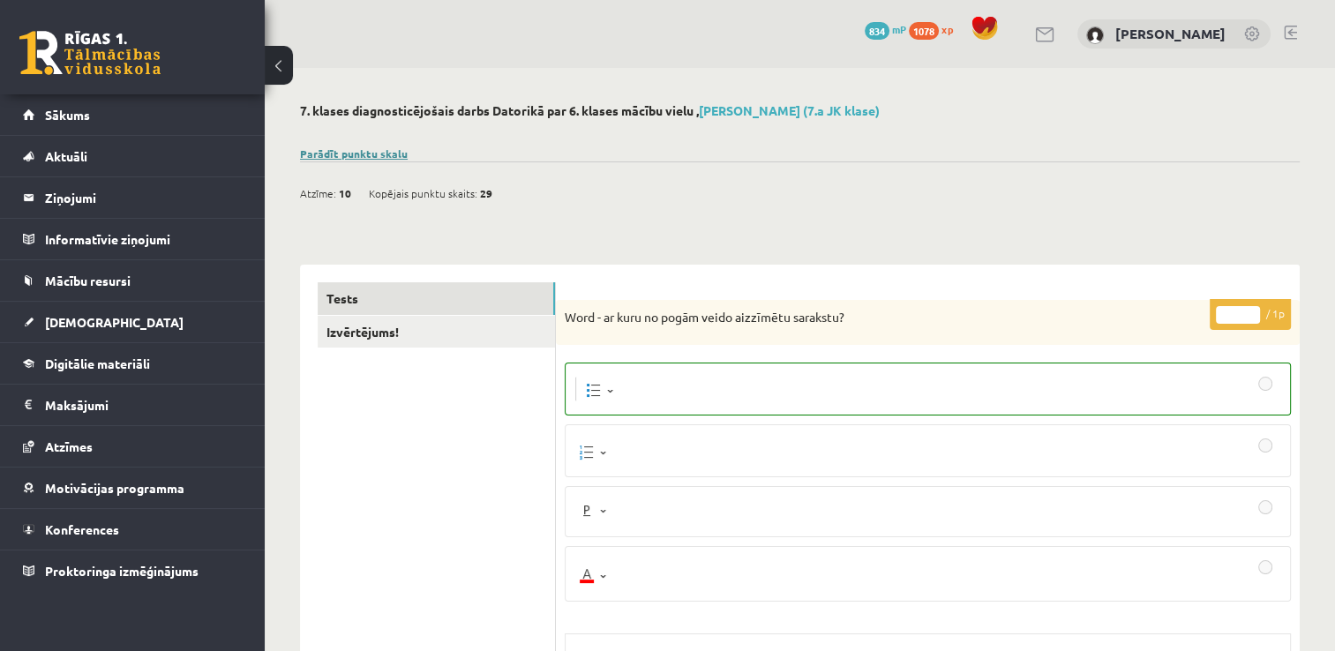
click at [349, 157] on link "Parādīt punktu skalu" at bounding box center [354, 153] width 108 height 14
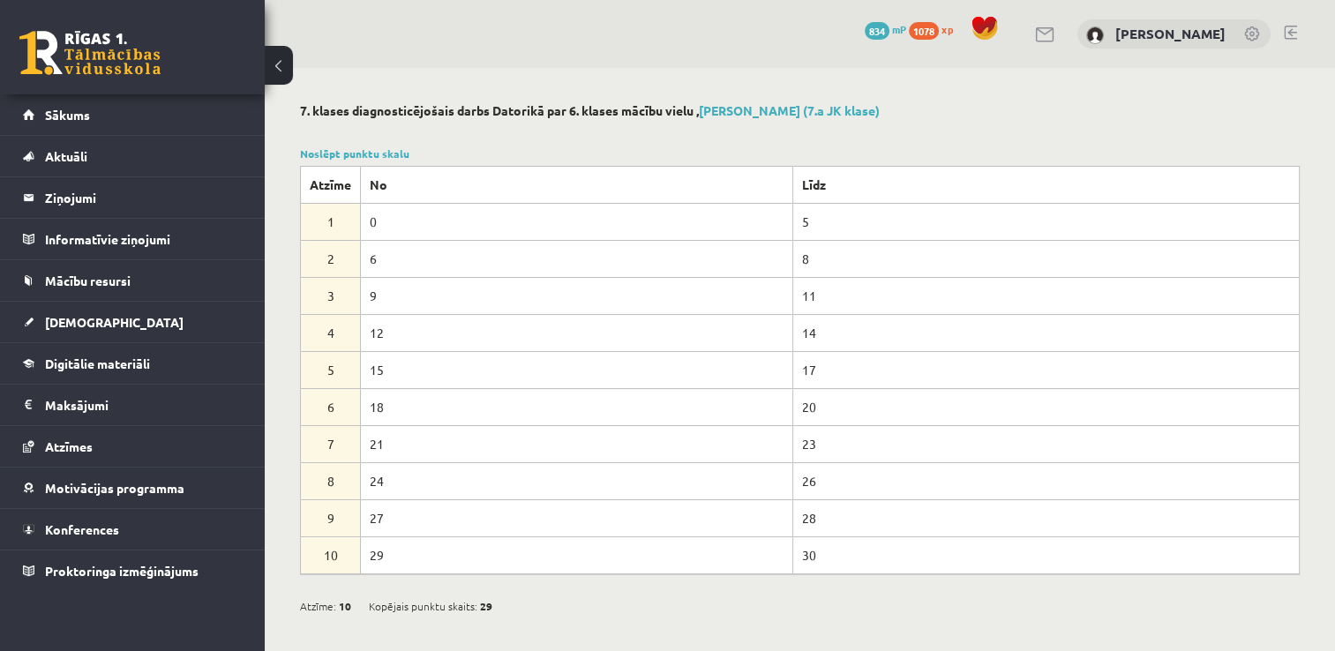
click at [437, 136] on div at bounding box center [800, 133] width 1000 height 18
click at [72, 124] on link "Sākums" at bounding box center [133, 114] width 220 height 41
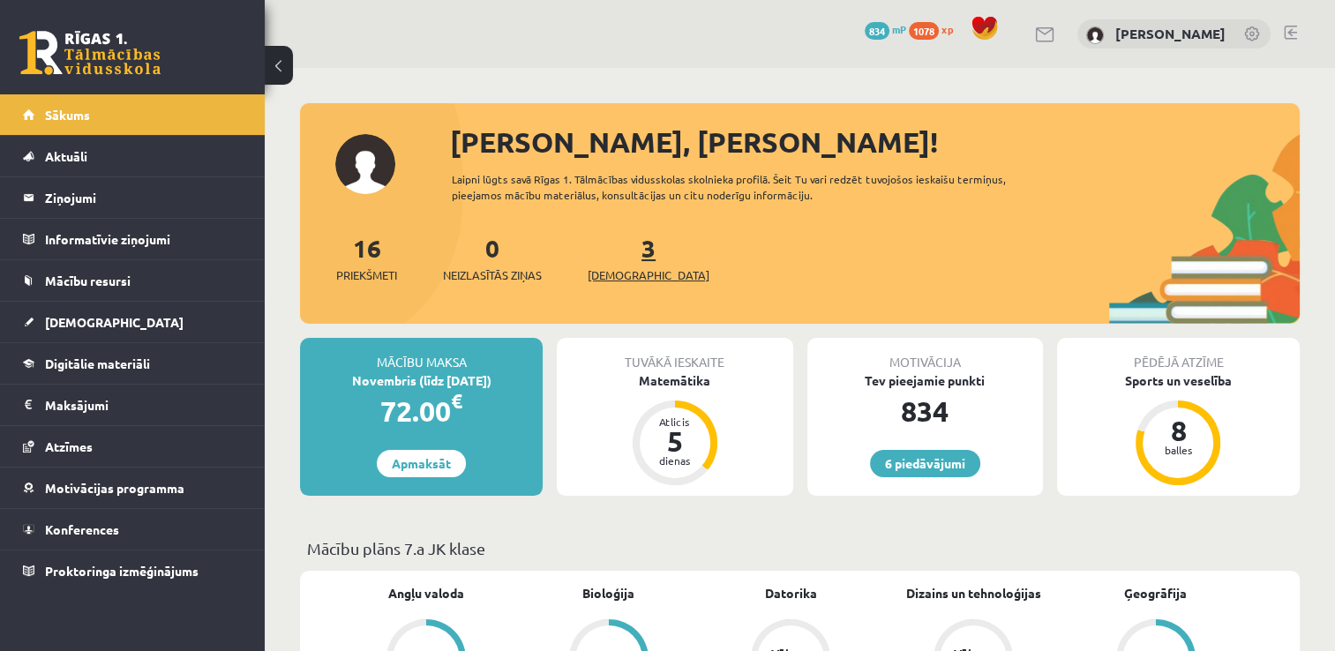
click at [612, 269] on span "[DEMOGRAPHIC_DATA]" at bounding box center [649, 275] width 122 height 18
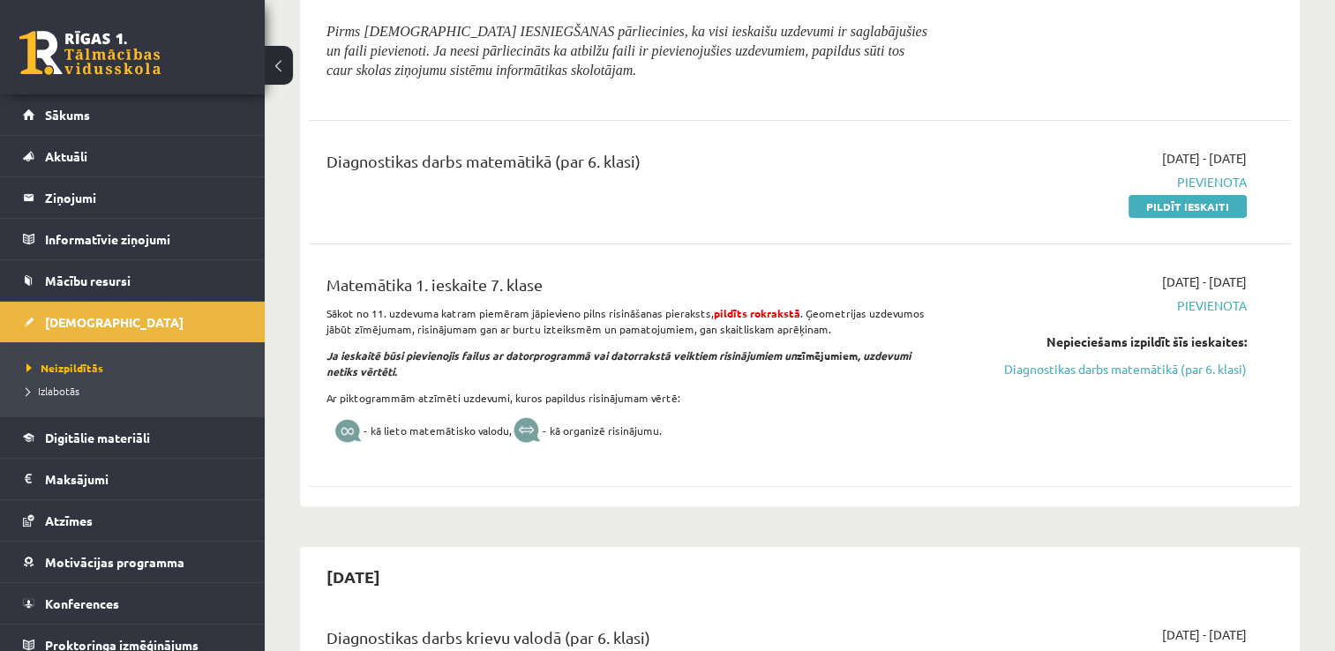
scroll to position [441, 0]
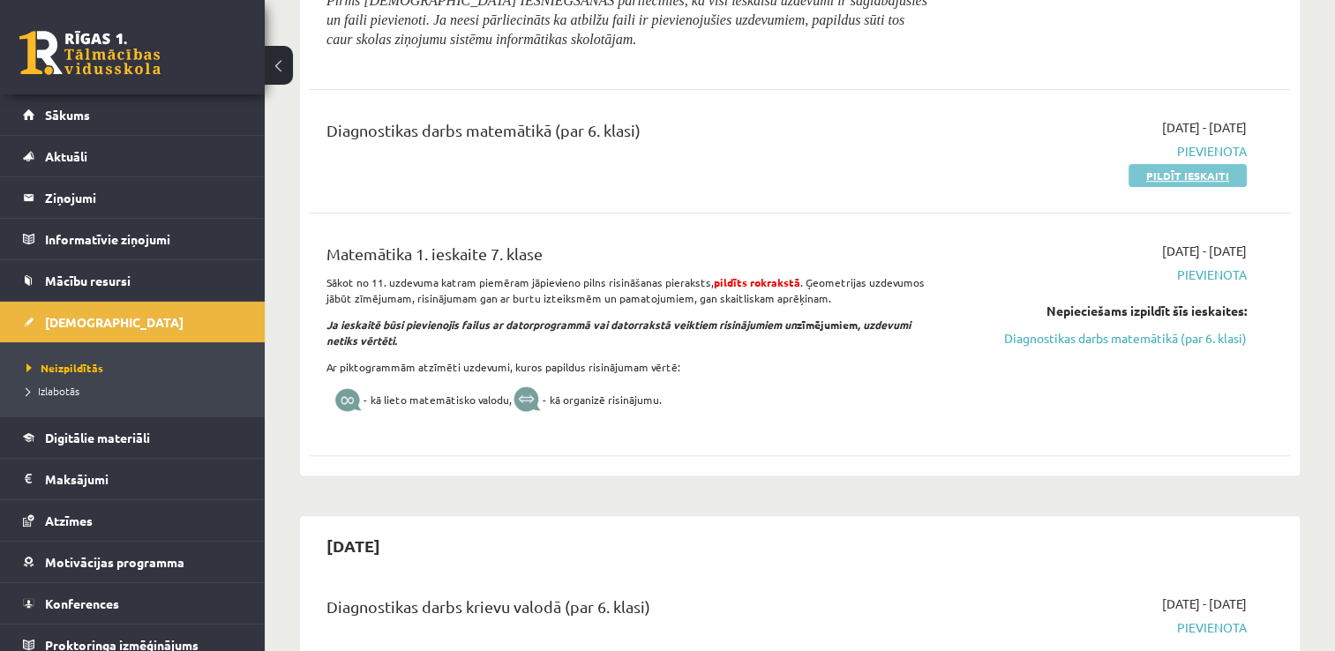
click at [1165, 166] on link "Pildīt ieskaiti" at bounding box center [1187, 175] width 118 height 23
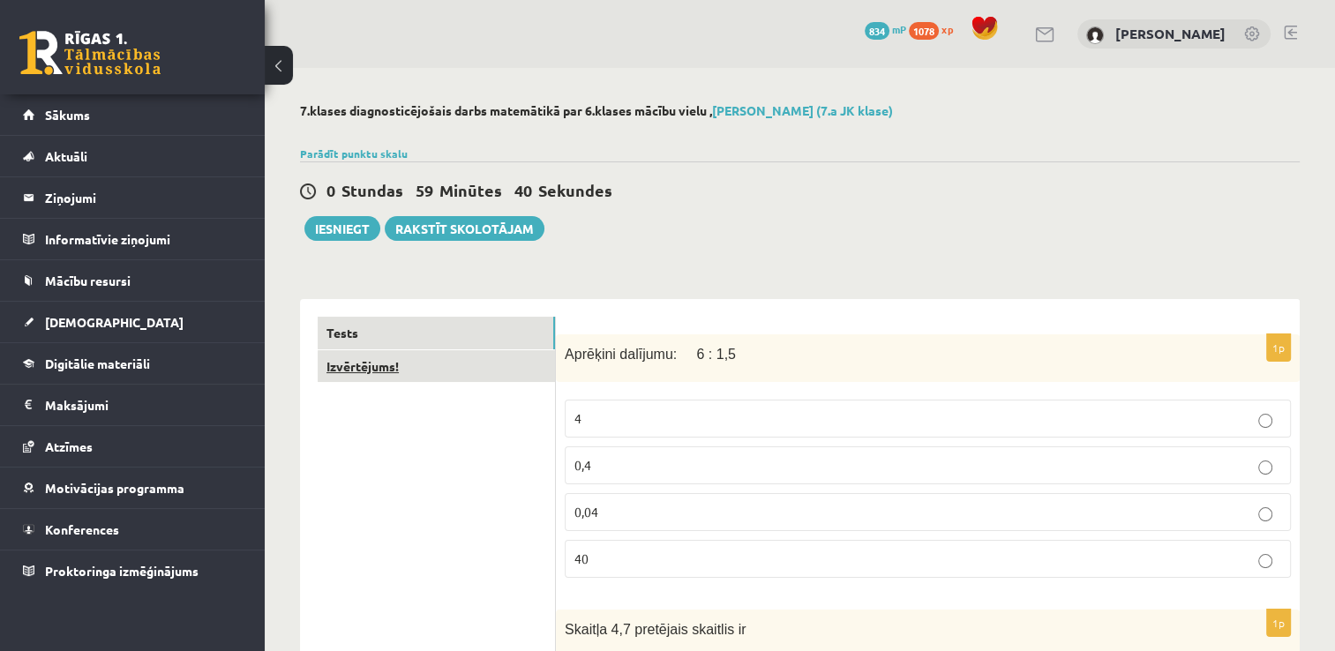
click at [398, 359] on link "Izvērtējums!" at bounding box center [436, 366] width 237 height 33
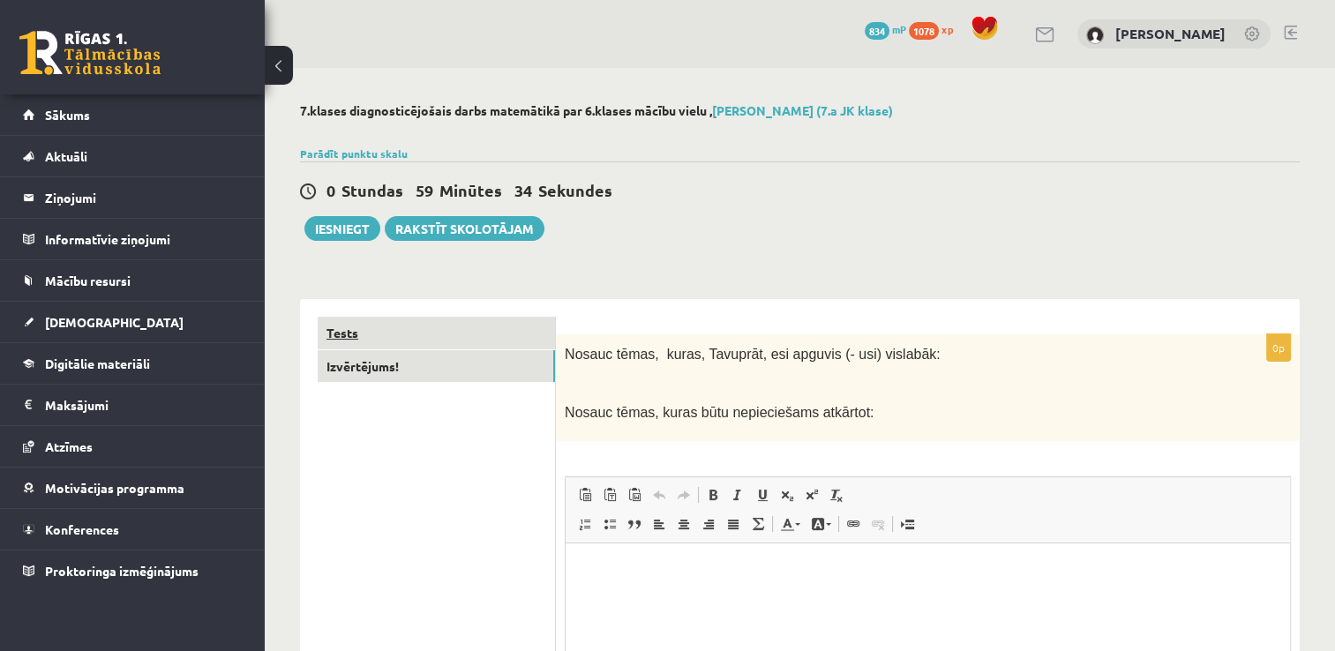
click at [406, 321] on link "Tests" at bounding box center [436, 333] width 237 height 33
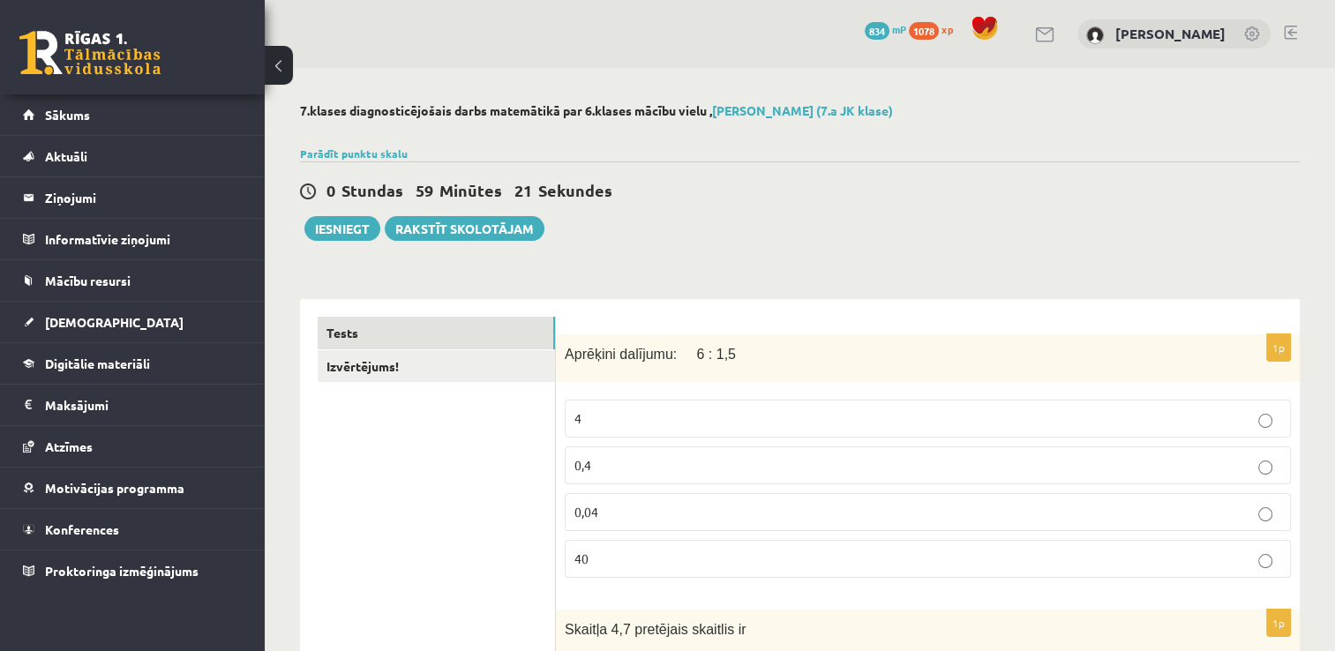
click at [910, 403] on label "4" at bounding box center [928, 419] width 726 height 38
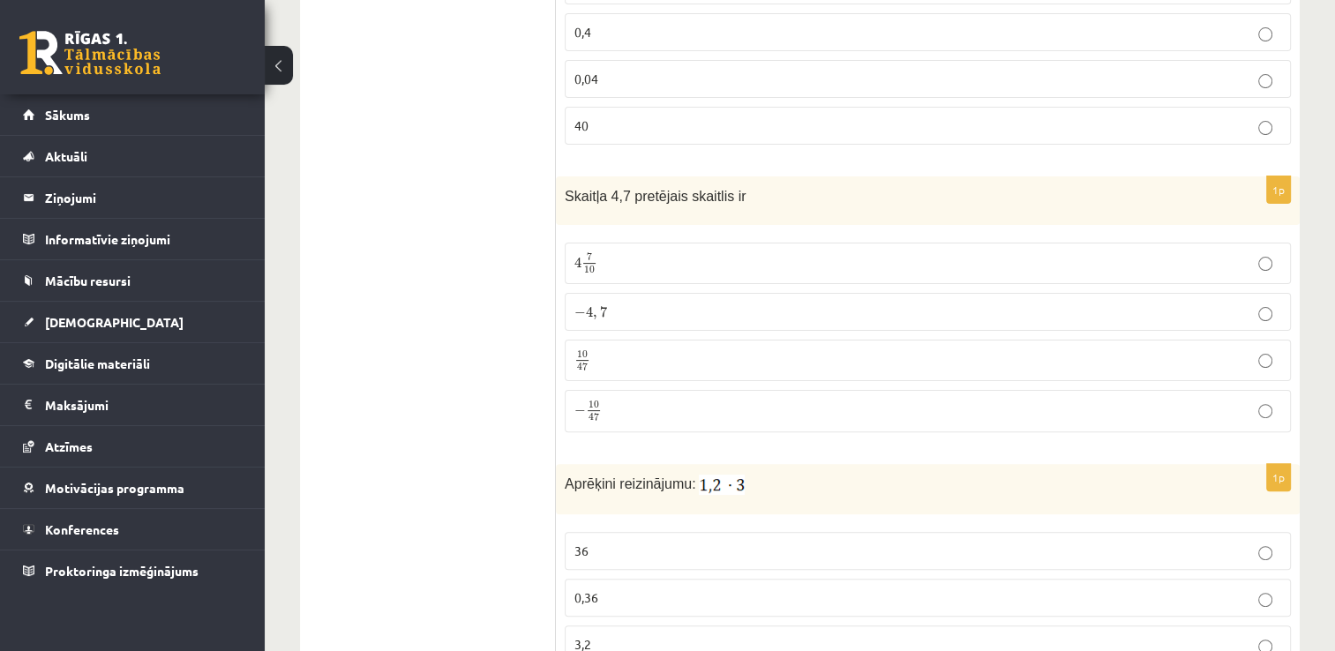
scroll to position [441, 0]
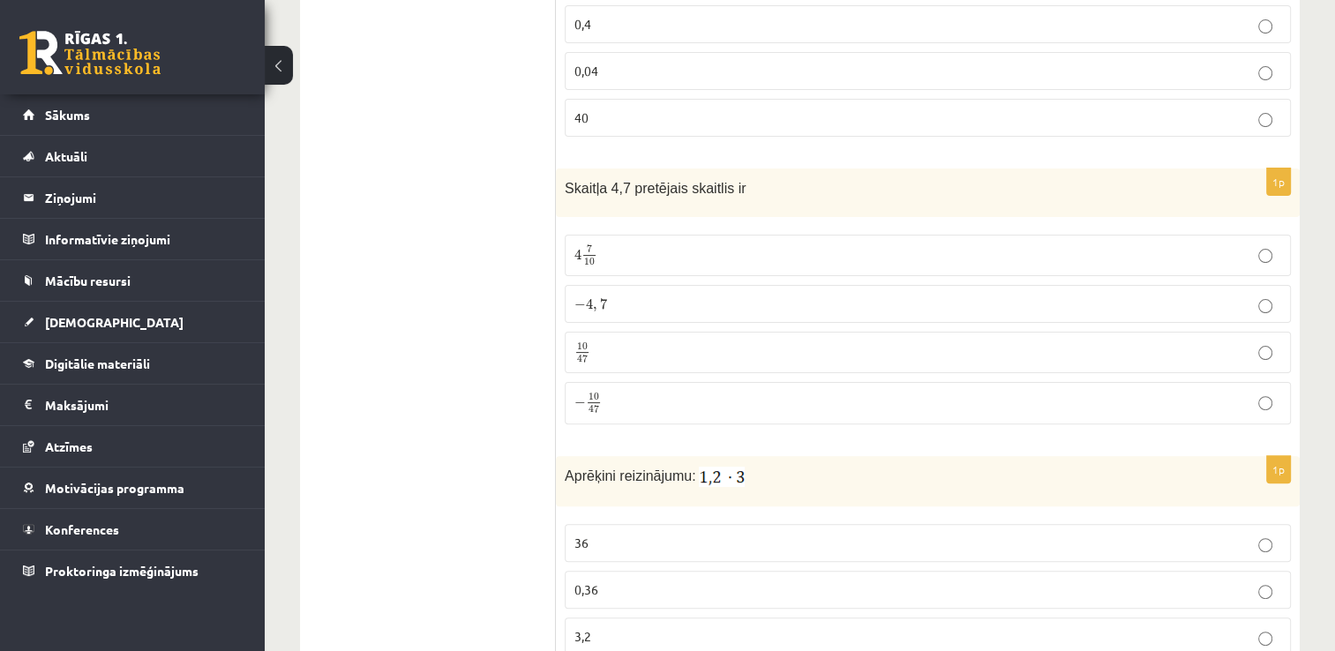
click at [617, 309] on p "− 4 , 7 − 4 , 7" at bounding box center [927, 304] width 707 height 19
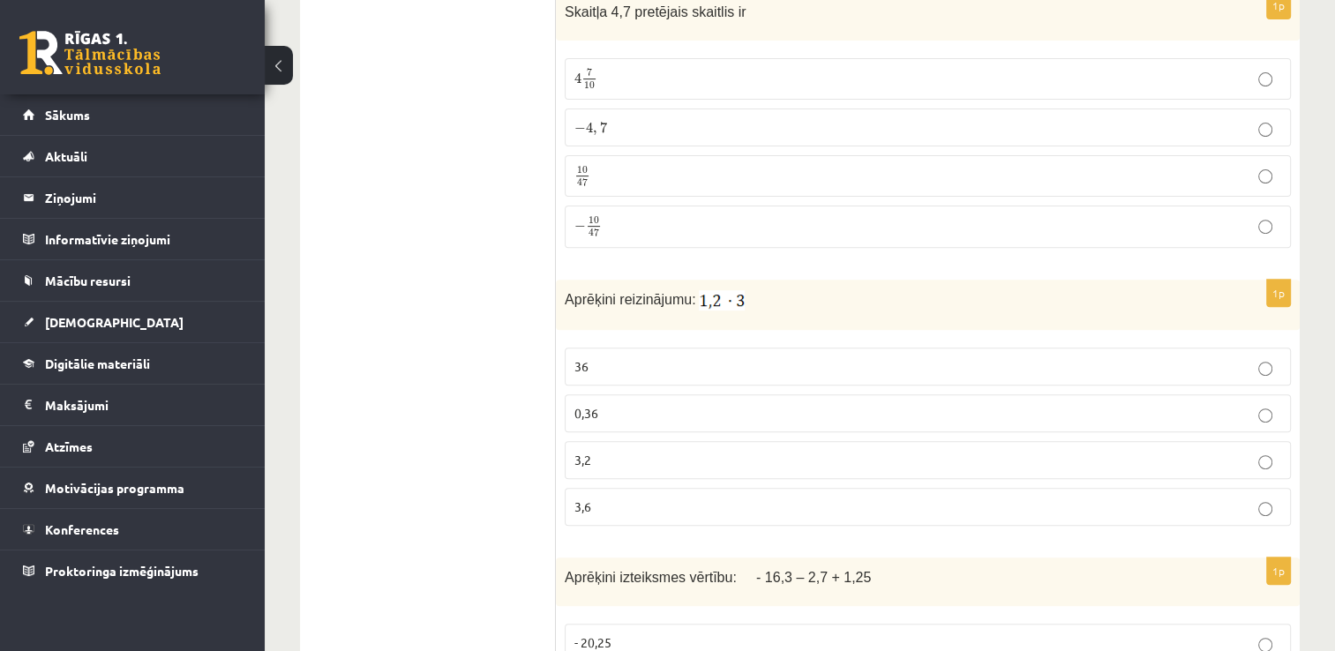
scroll to position [706, 0]
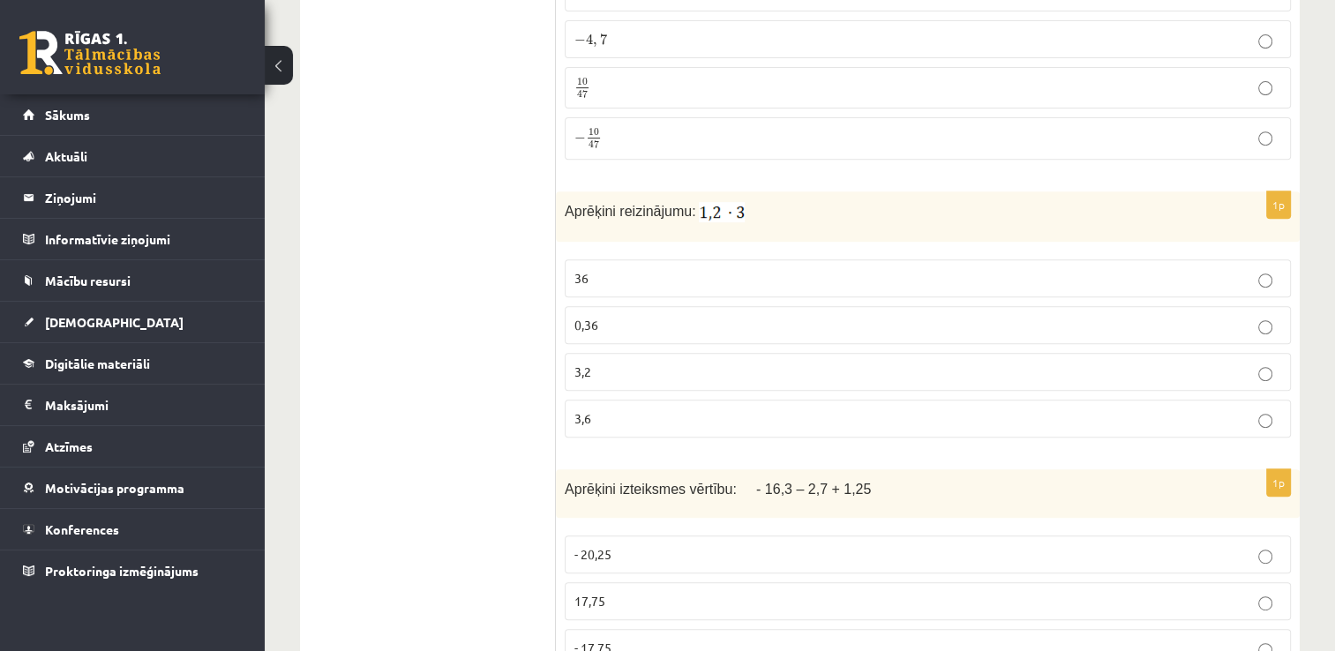
click at [629, 415] on p "3,6" at bounding box center [927, 418] width 707 height 19
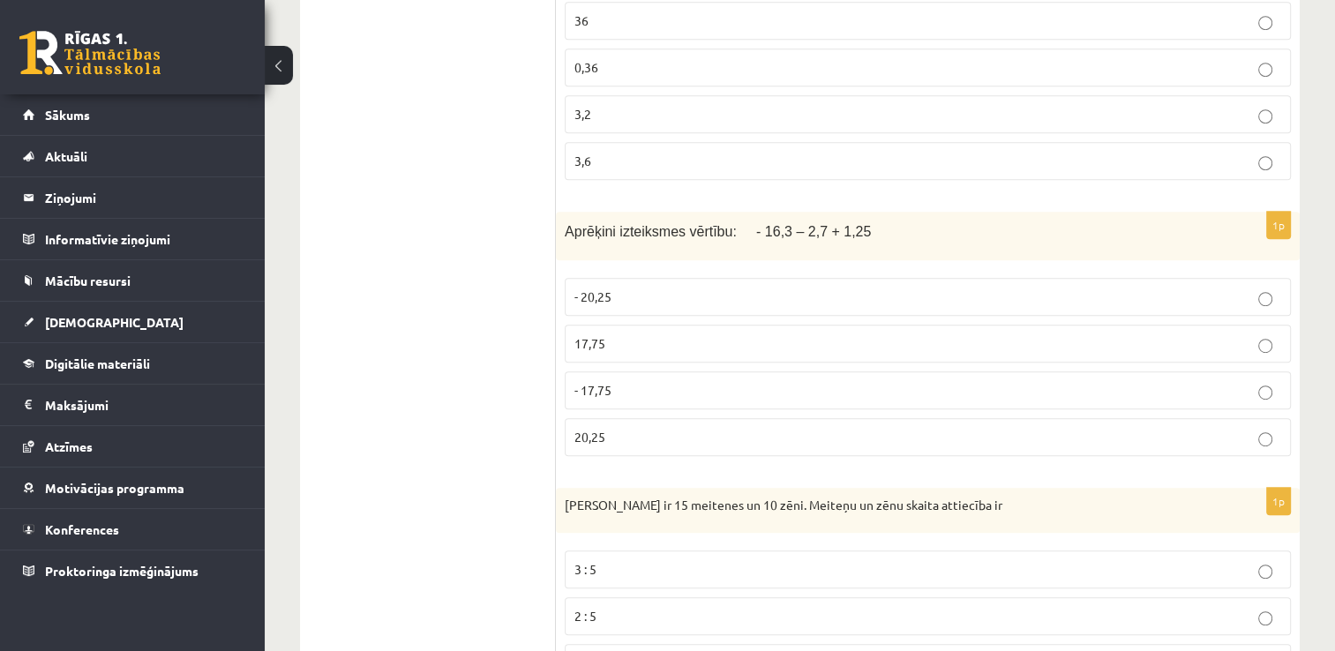
scroll to position [970, 0]
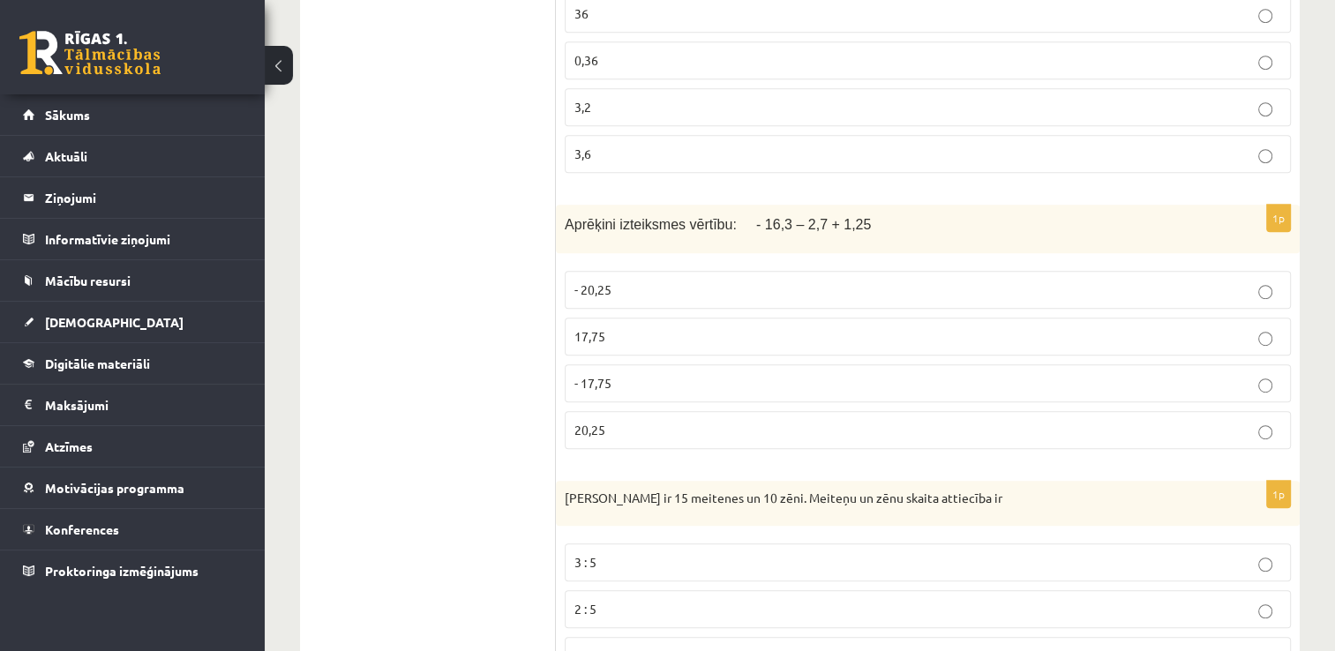
click at [615, 384] on p "- 17,75" at bounding box center [927, 383] width 707 height 19
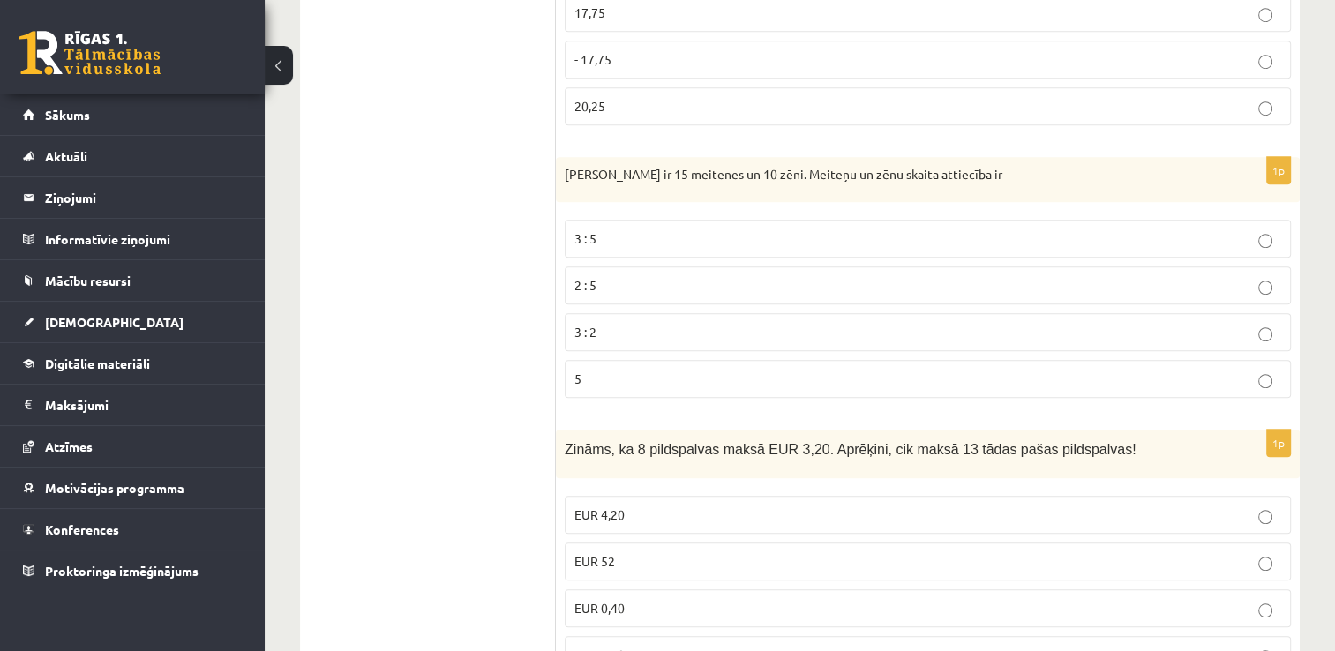
scroll to position [1412, 0]
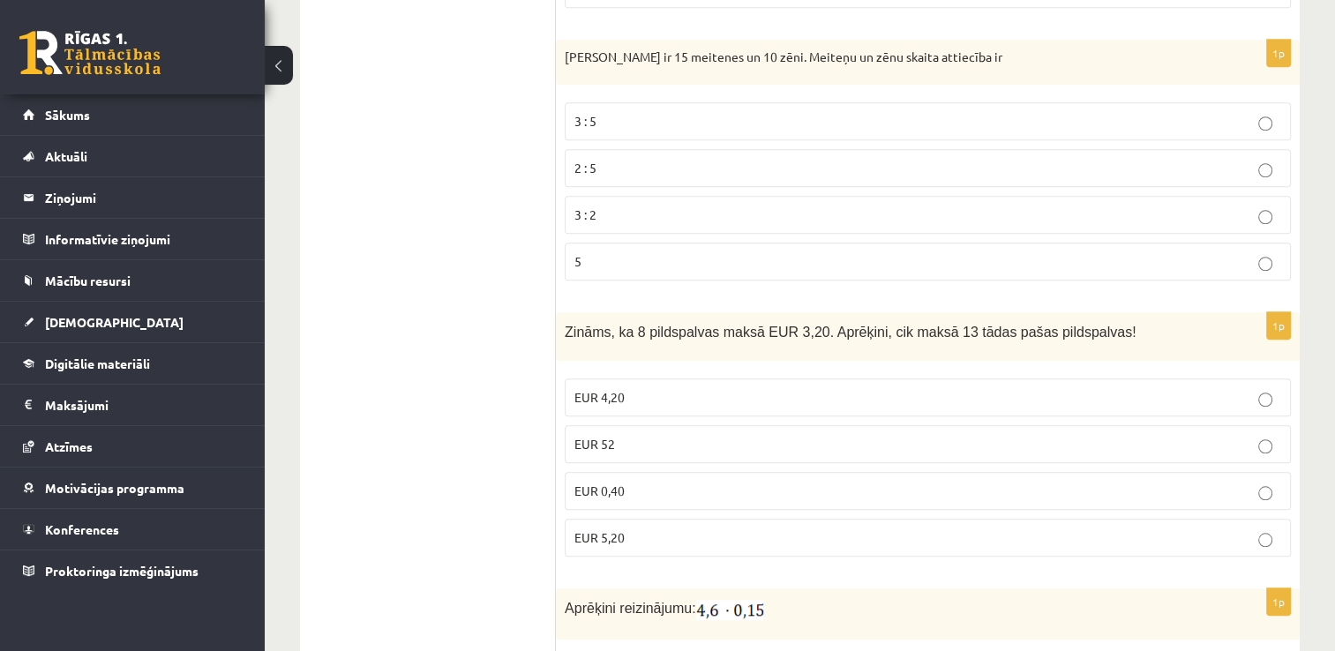
click at [610, 118] on p "3 : 5" at bounding box center [927, 121] width 707 height 19
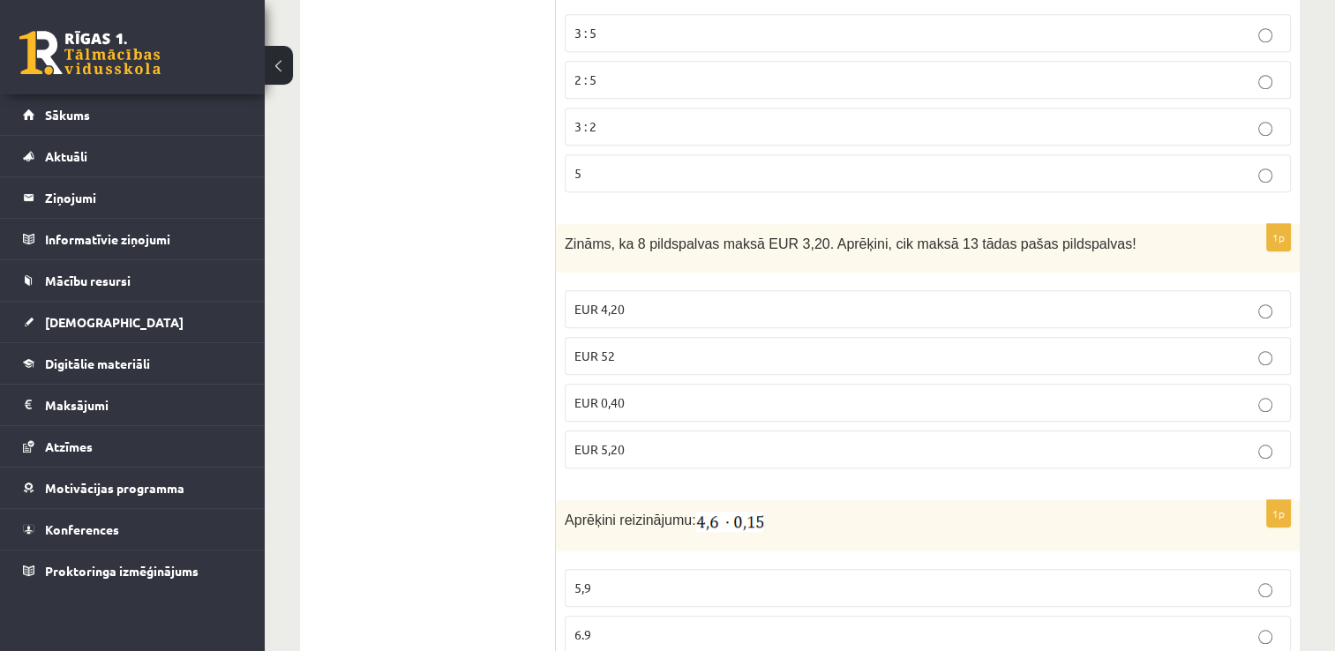
click at [630, 440] on p "EUR 5,20" at bounding box center [927, 449] width 707 height 19
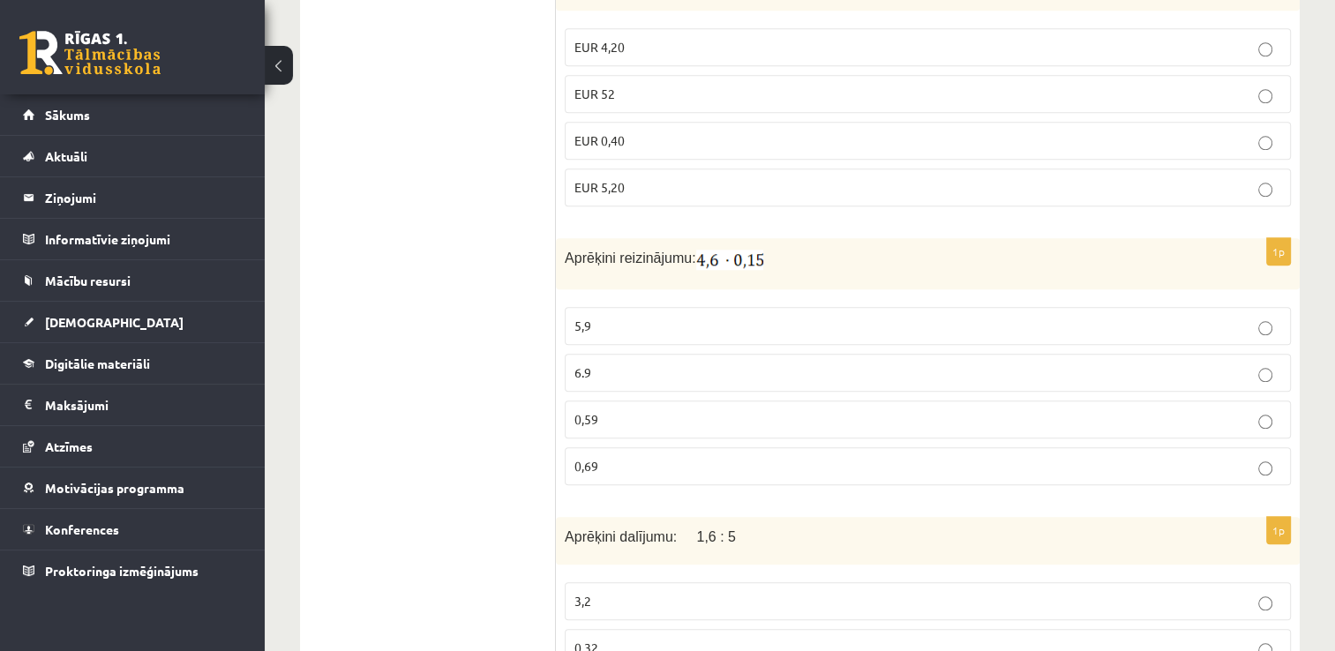
scroll to position [1764, 0]
click at [676, 454] on p "0,69" at bounding box center [927, 463] width 707 height 19
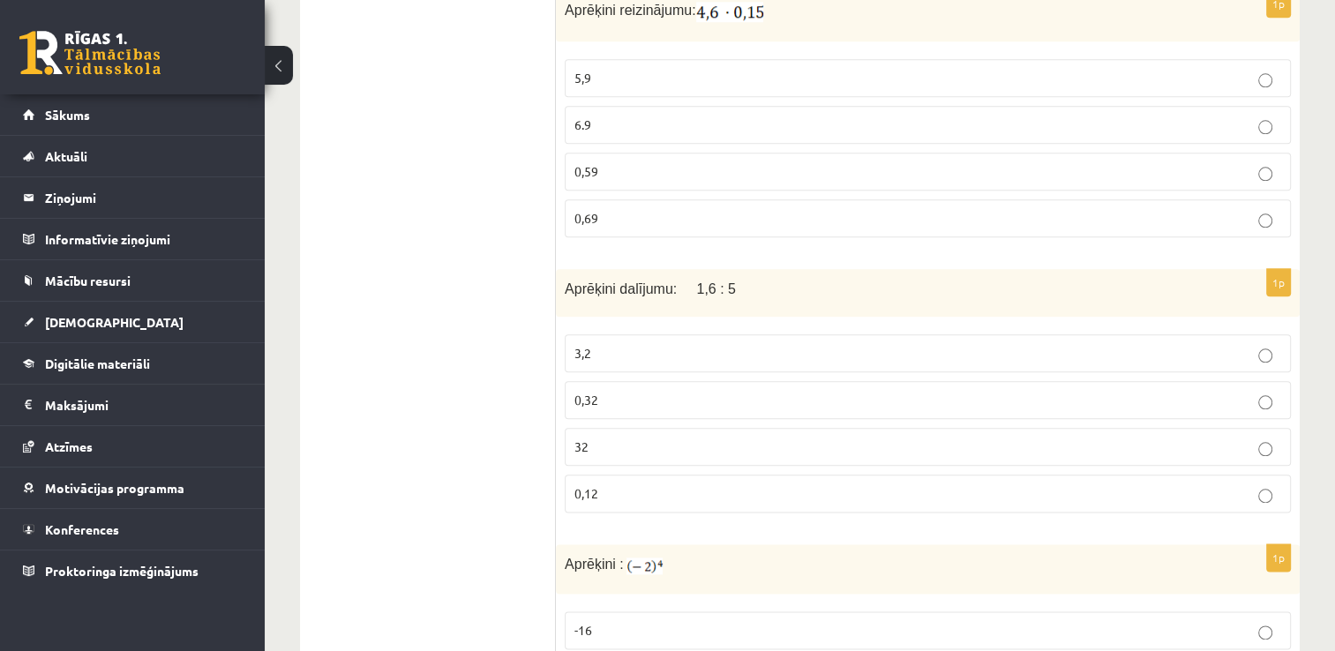
scroll to position [2029, 0]
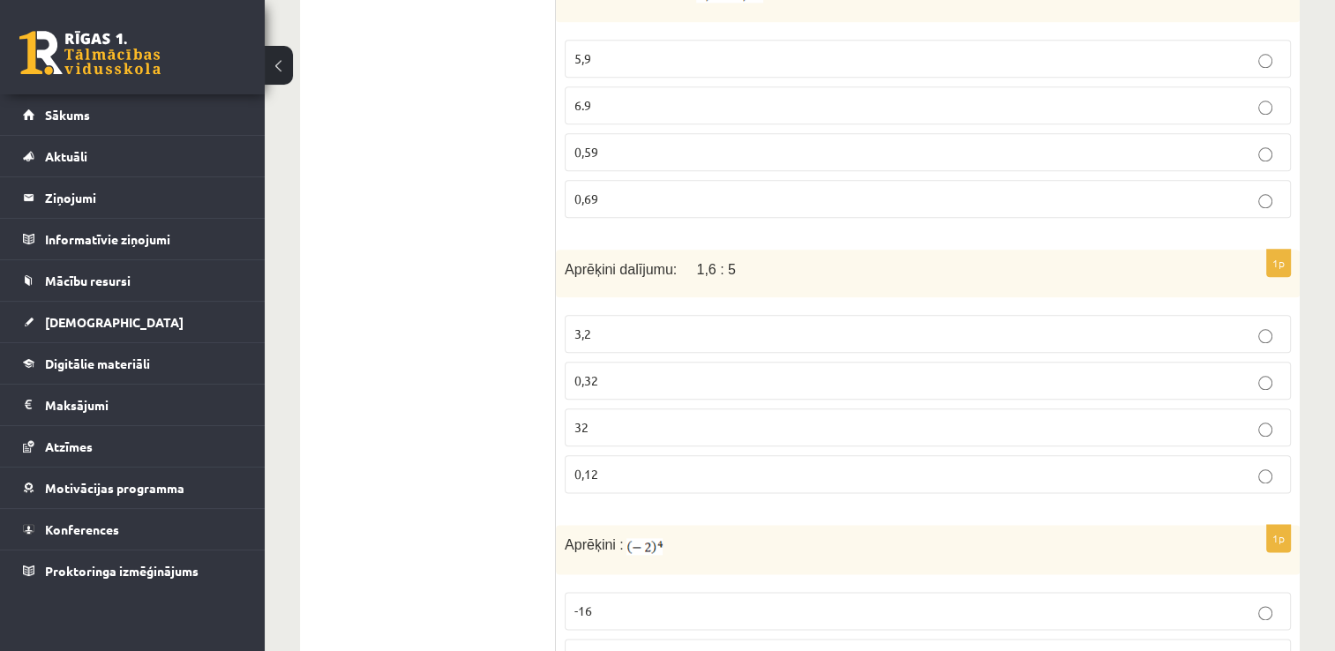
click at [633, 372] on p "0,32" at bounding box center [927, 380] width 707 height 19
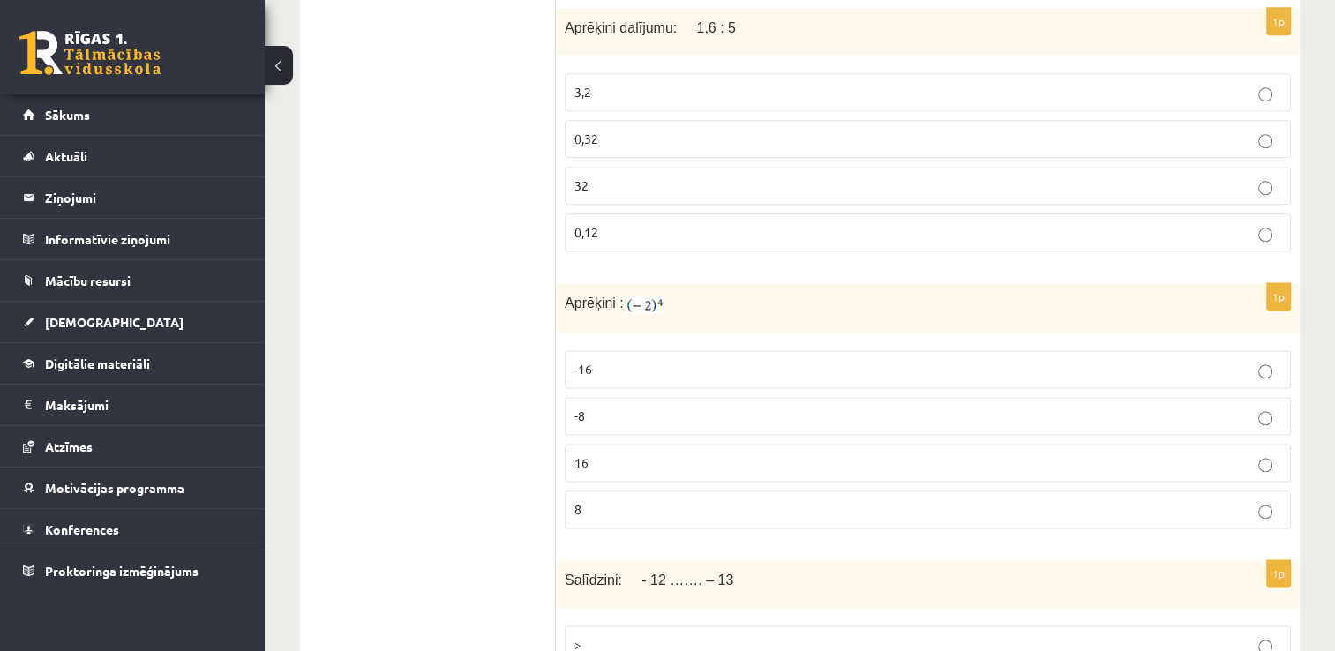
scroll to position [2294, 0]
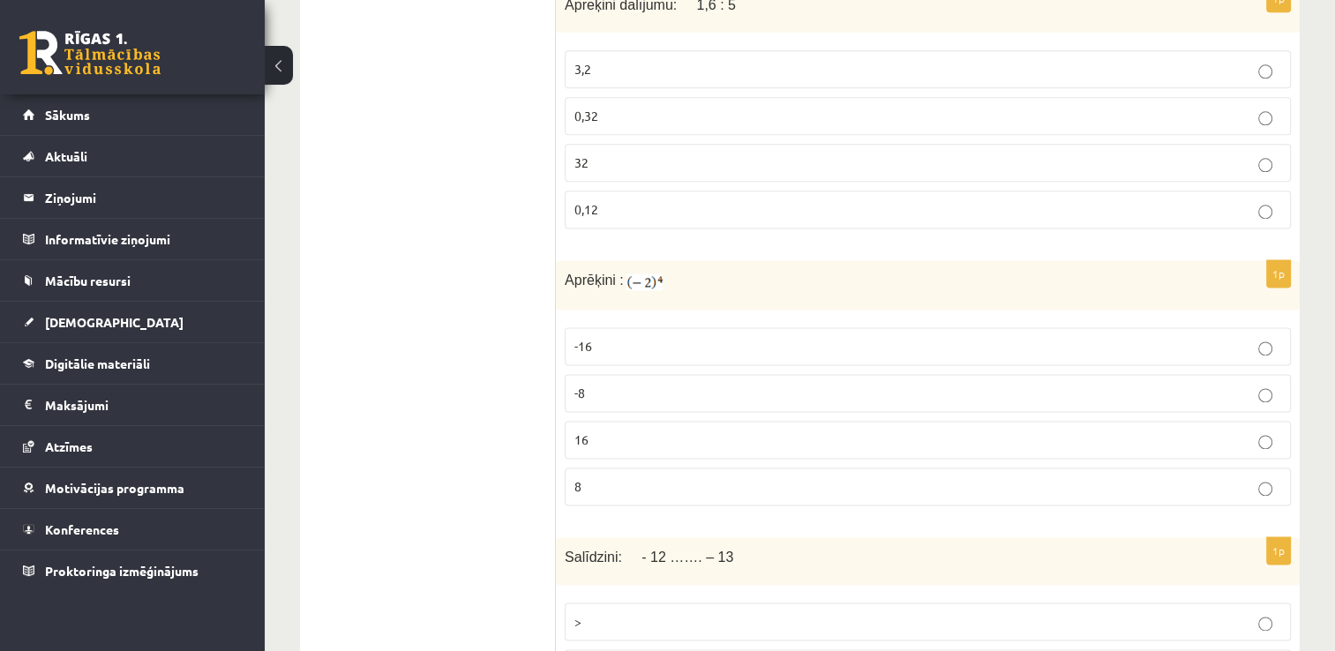
click at [685, 337] on p "-16" at bounding box center [927, 346] width 707 height 19
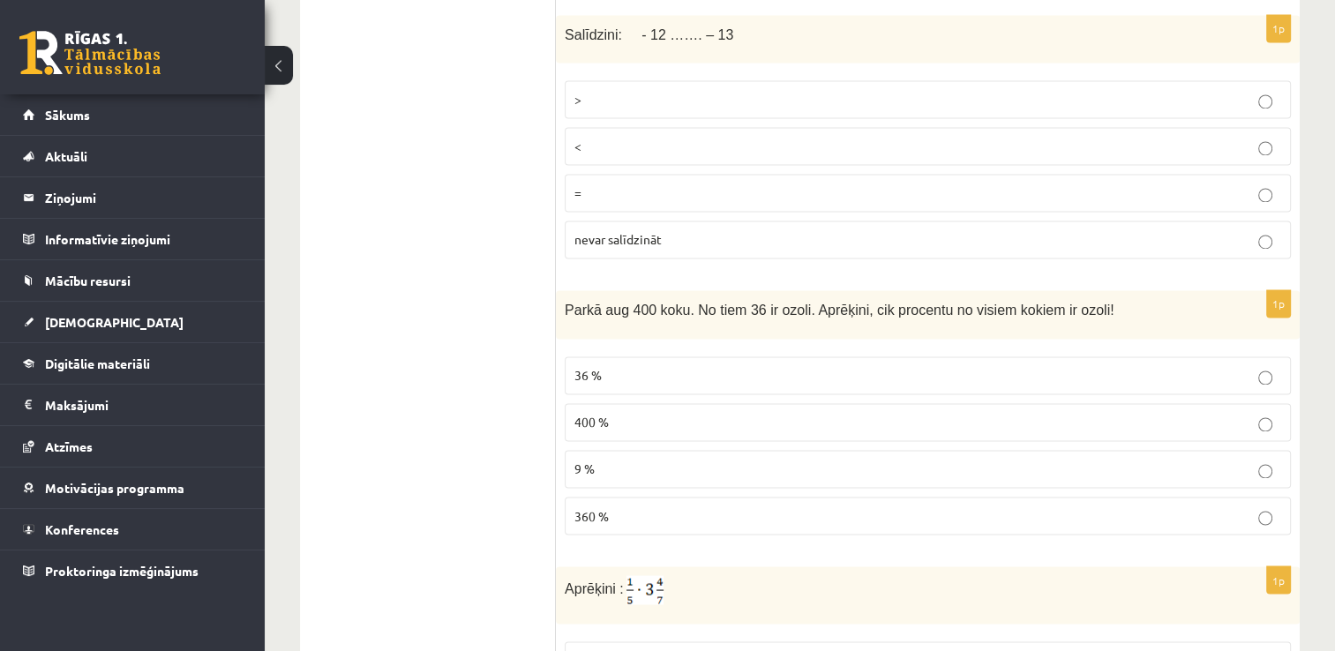
scroll to position [2795, 0]
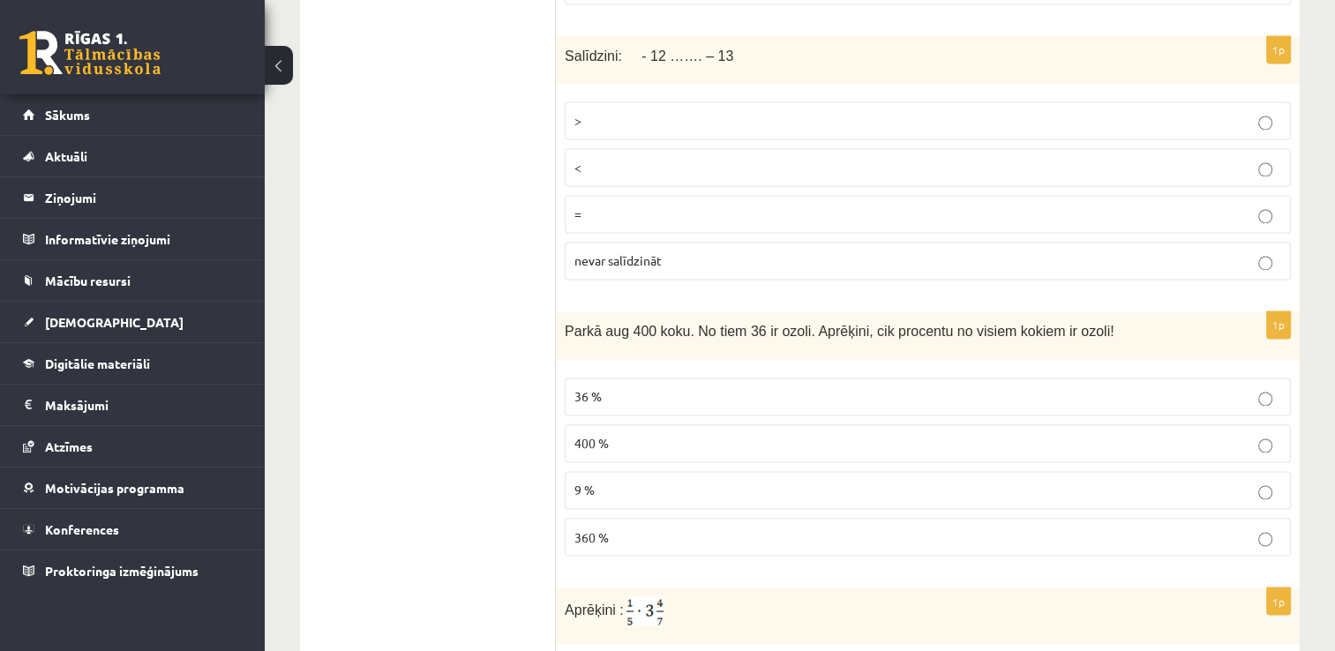
click at [631, 112] on p ">" at bounding box center [927, 120] width 707 height 19
click at [614, 481] on p "9 %" at bounding box center [927, 490] width 707 height 19
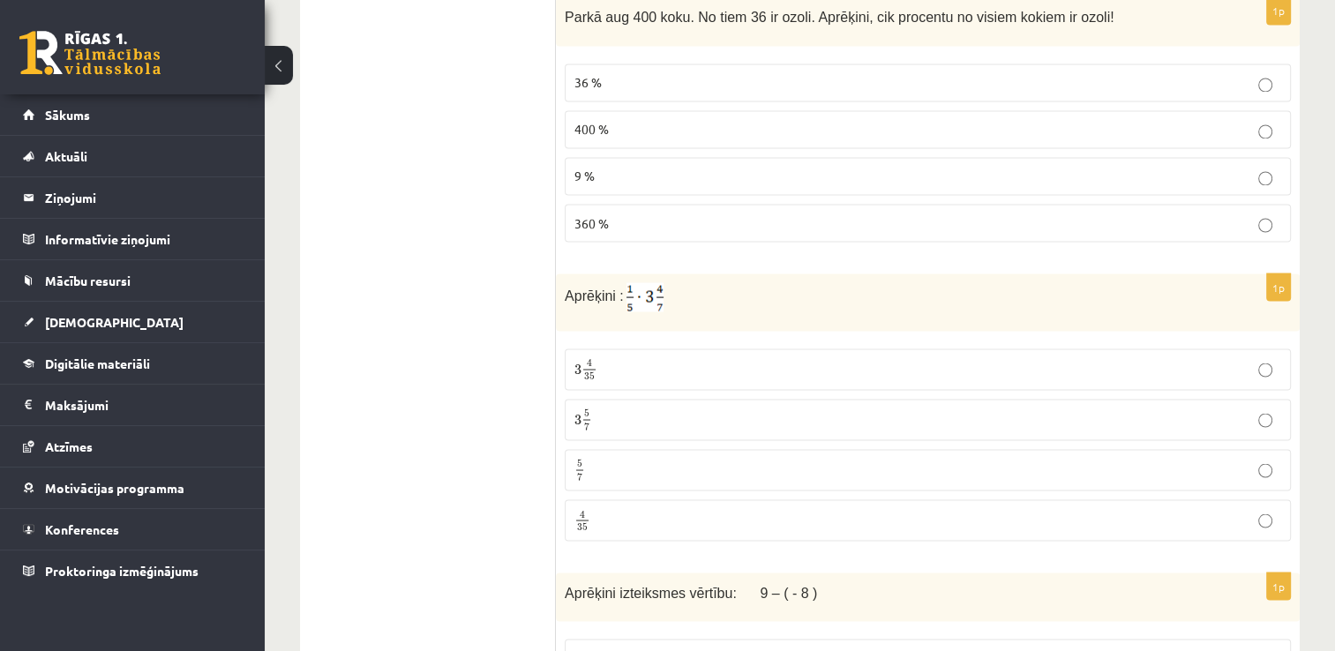
scroll to position [3148, 0]
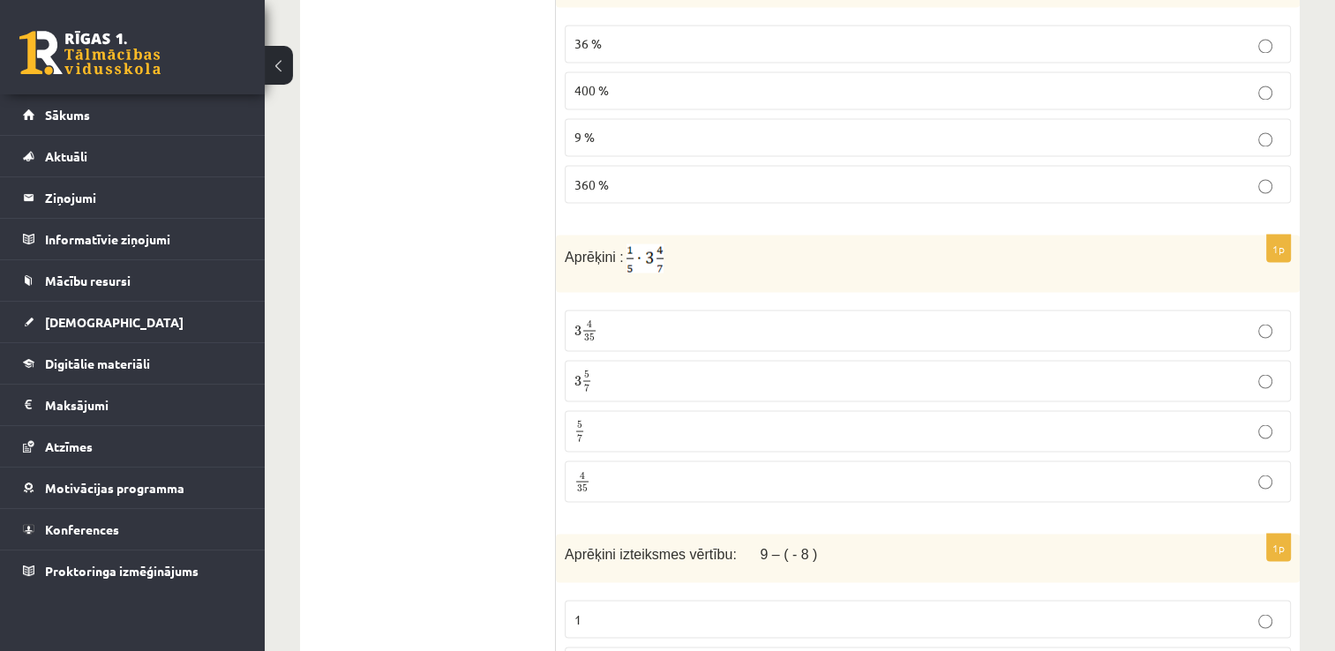
click at [633, 420] on p "5 7 5 7" at bounding box center [927, 431] width 707 height 22
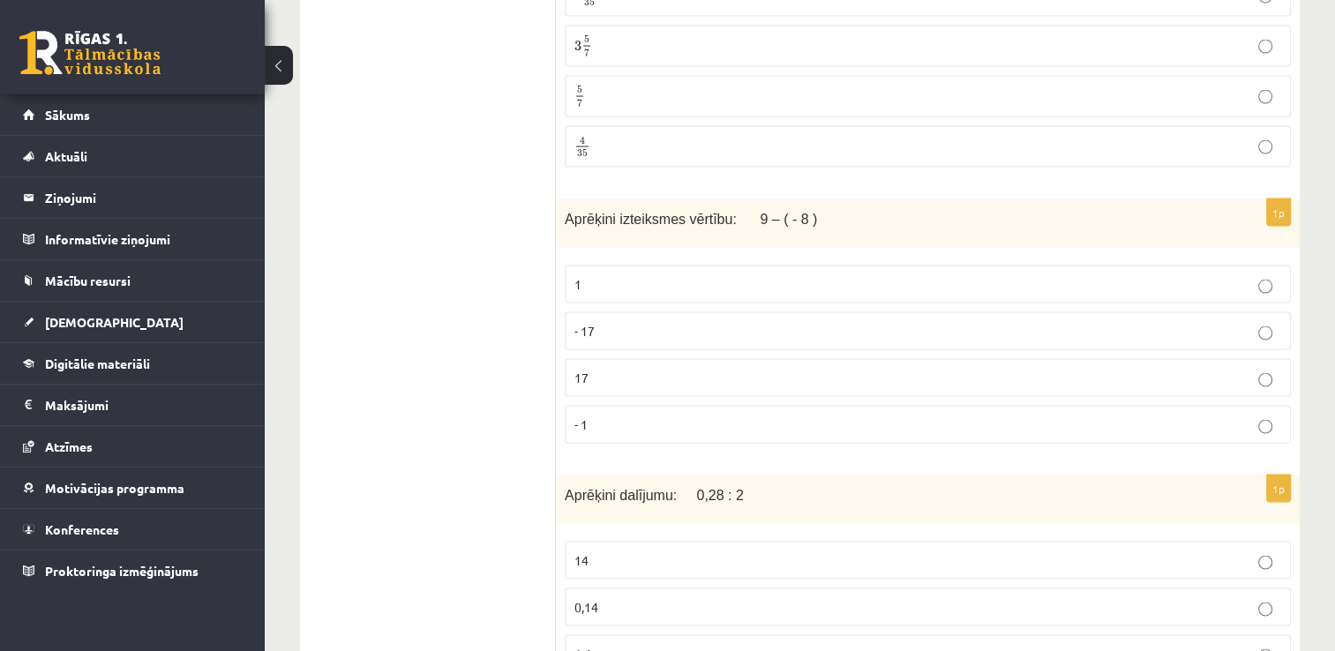
scroll to position [3501, 0]
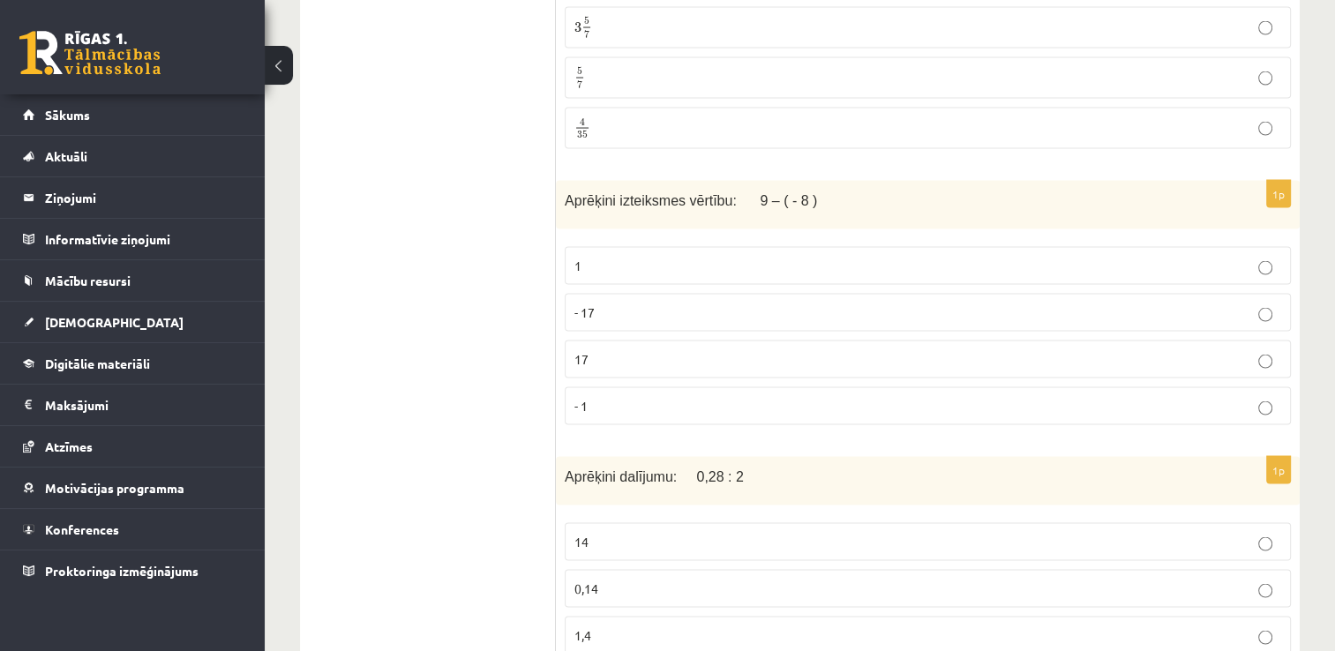
click at [704, 350] on p "17" at bounding box center [927, 359] width 707 height 19
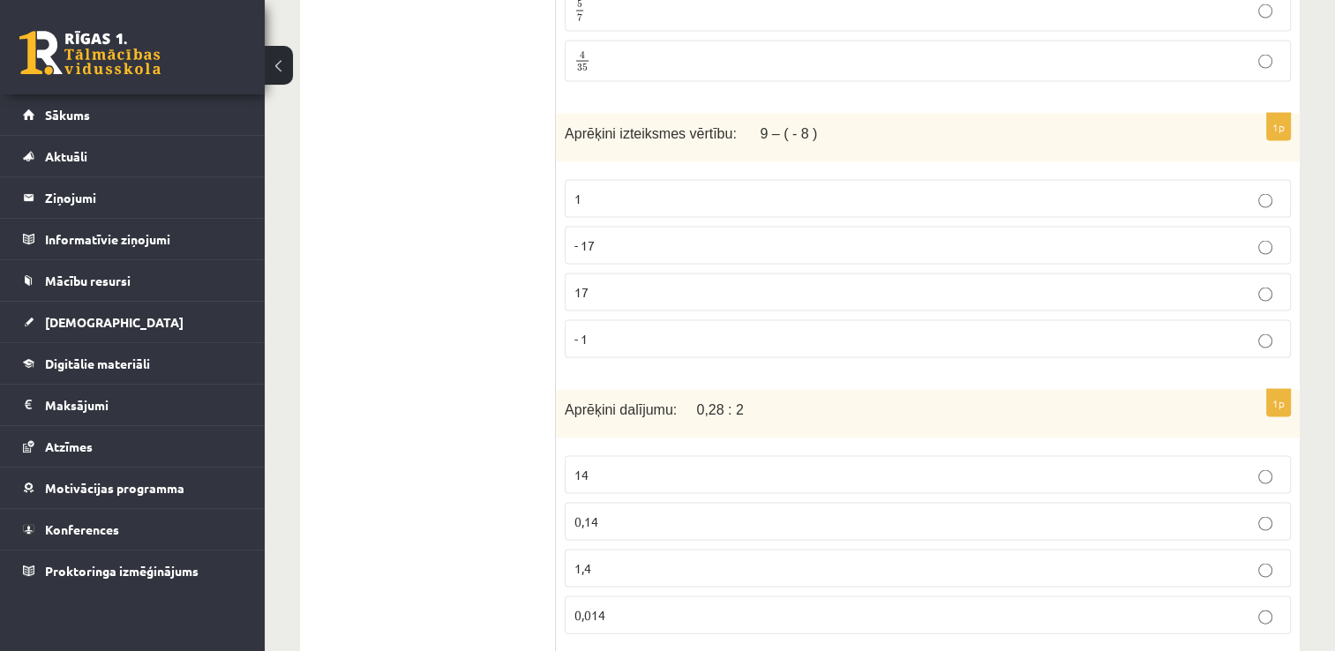
scroll to position [3677, 0]
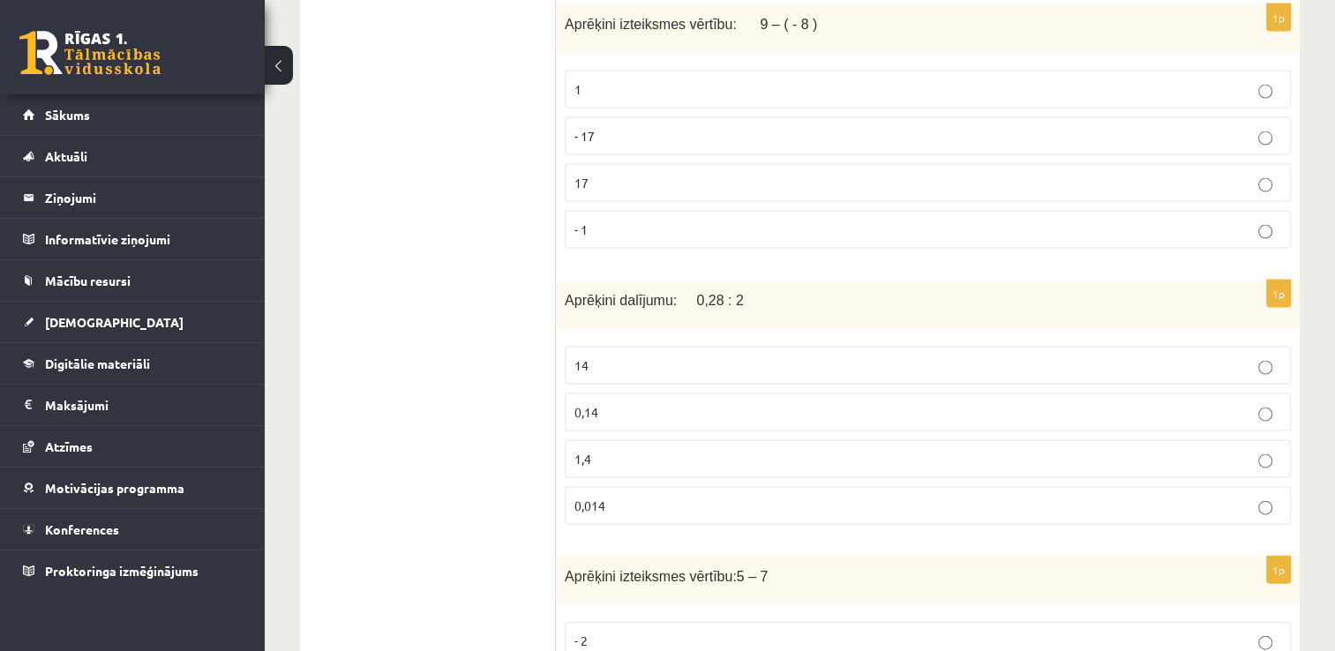
click at [642, 403] on p "0,14" at bounding box center [927, 412] width 707 height 19
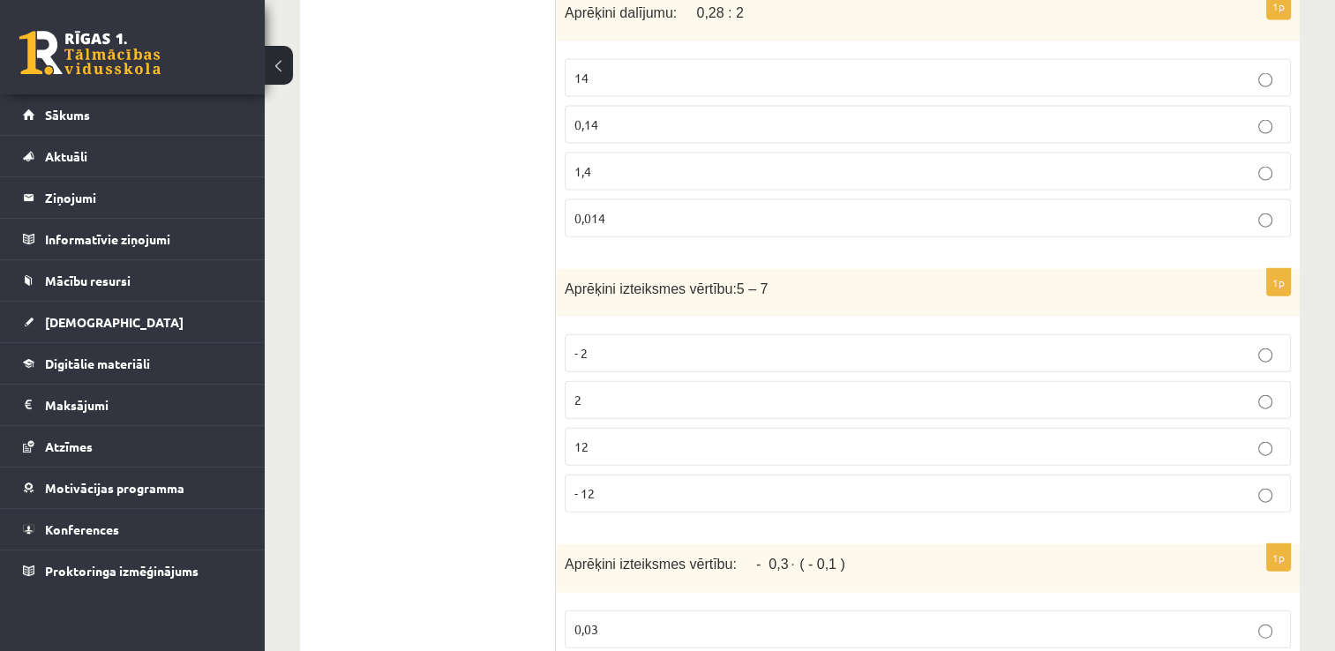
scroll to position [4030, 0]
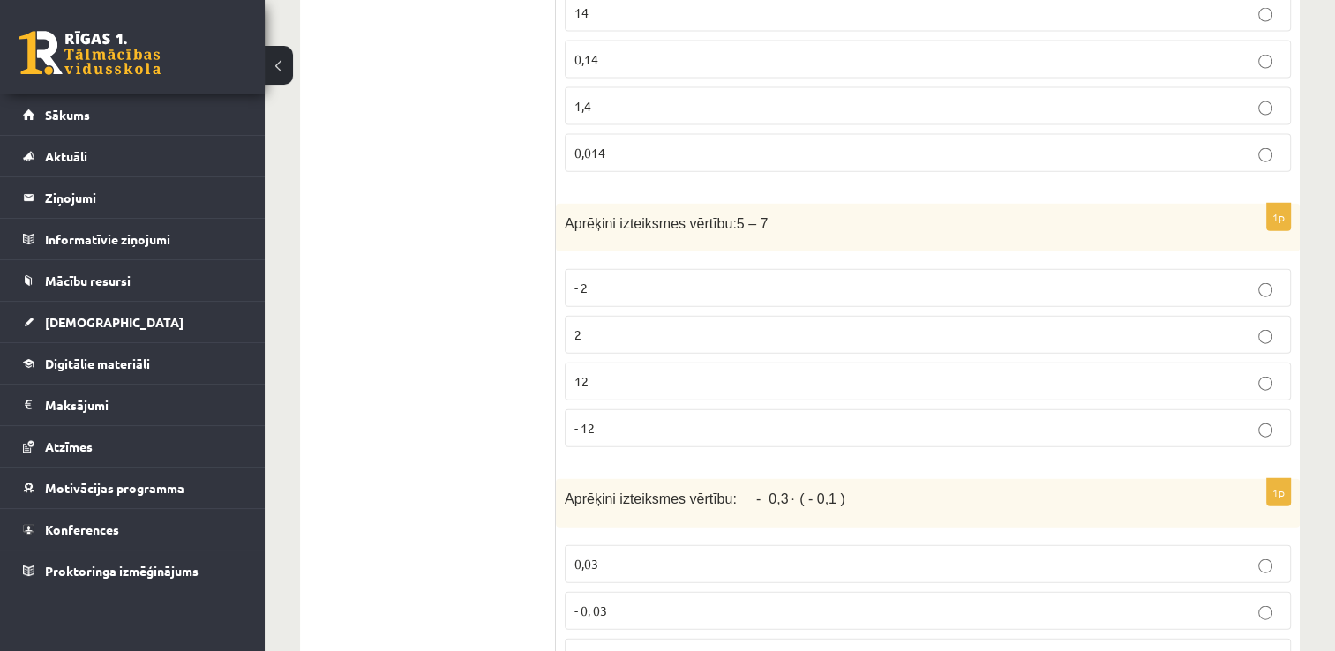
click at [838, 279] on p "- 2" at bounding box center [927, 288] width 707 height 19
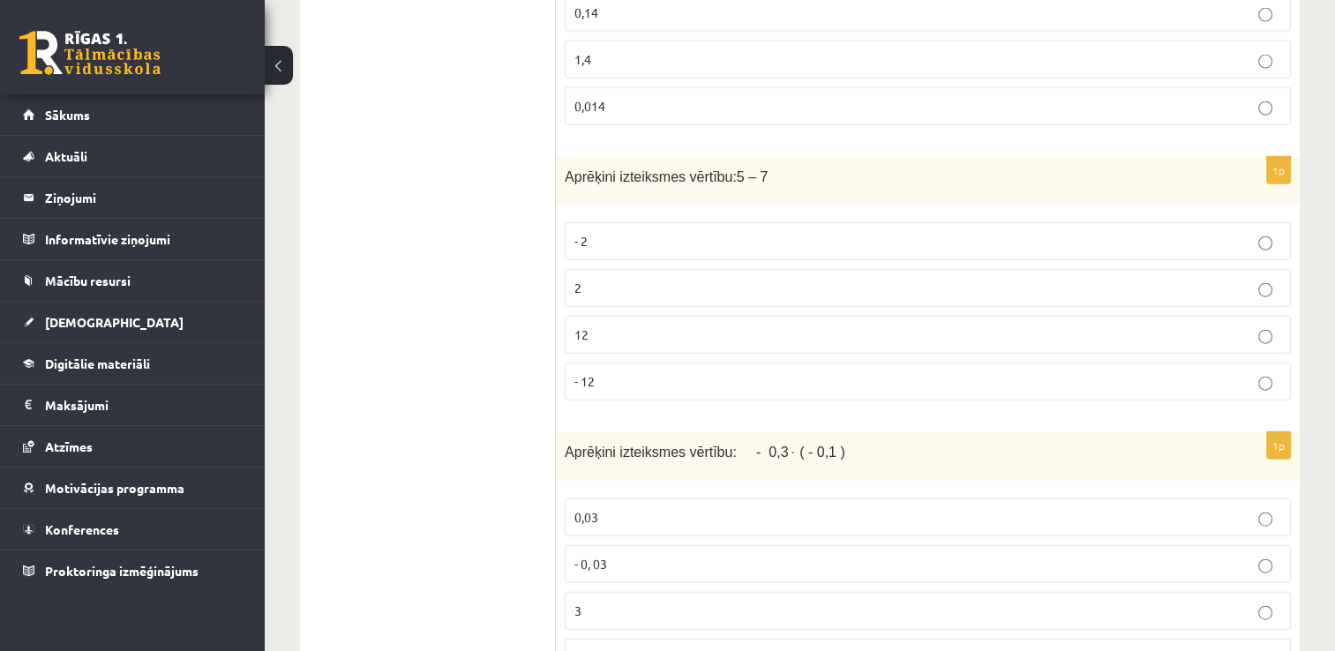
scroll to position [4206, 0]
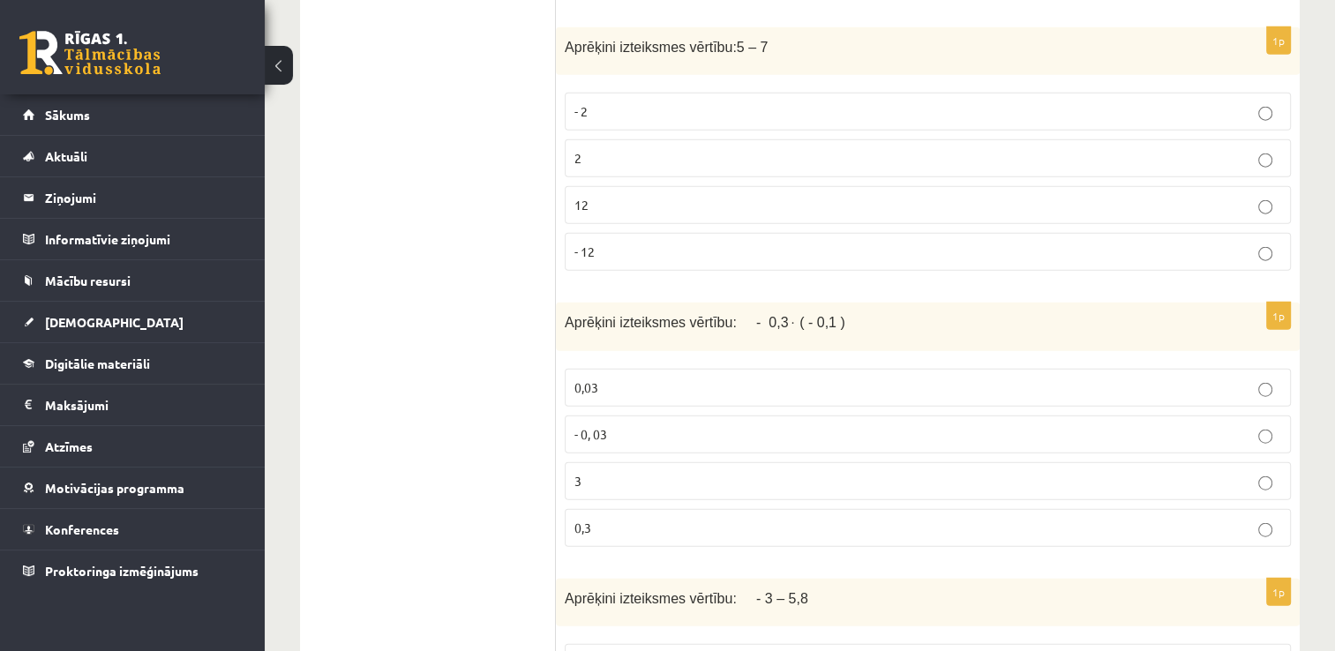
click at [648, 369] on label "0,03" at bounding box center [928, 388] width 726 height 38
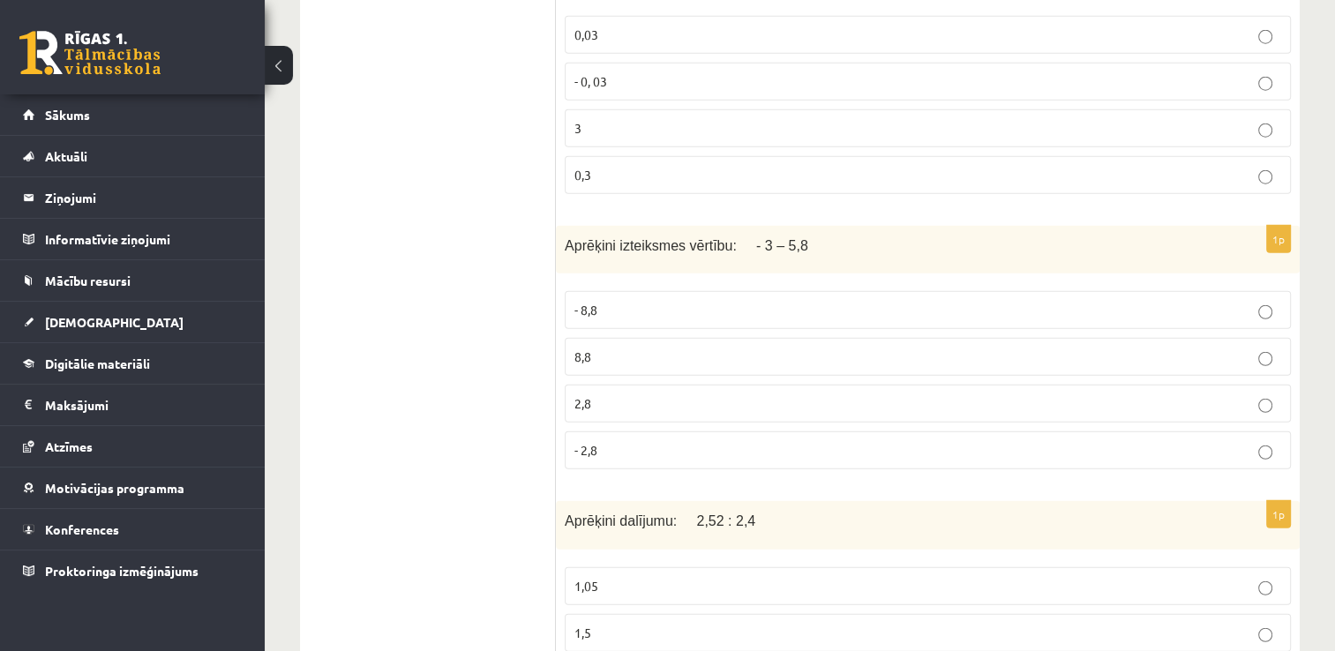
scroll to position [4559, 0]
click at [594, 302] on span "- 8,8" at bounding box center [585, 310] width 23 height 16
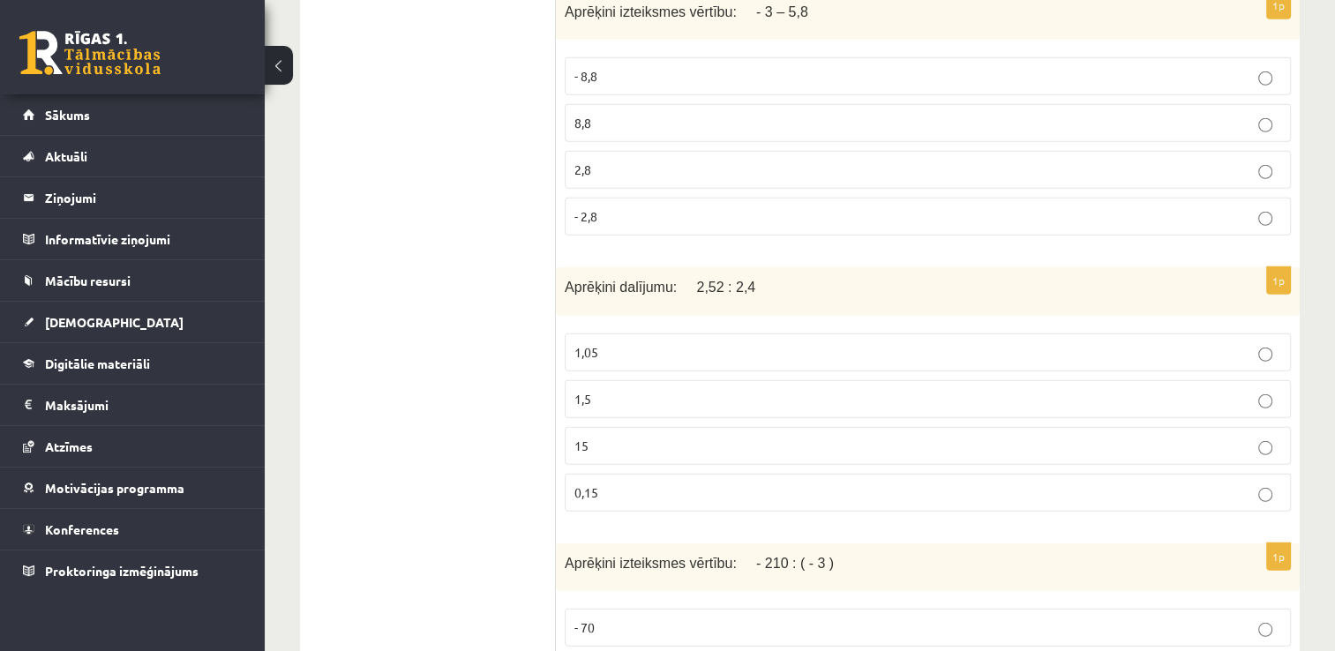
scroll to position [4824, 0]
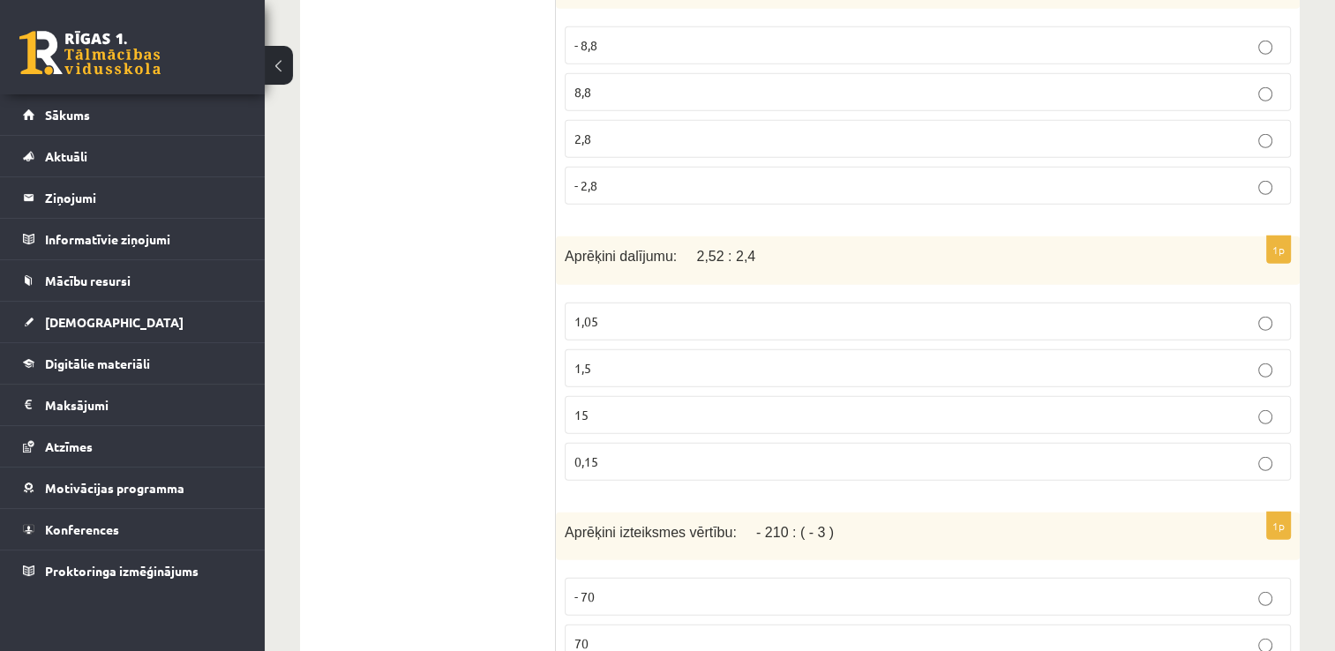
click at [759, 303] on label "1,05" at bounding box center [928, 322] width 726 height 38
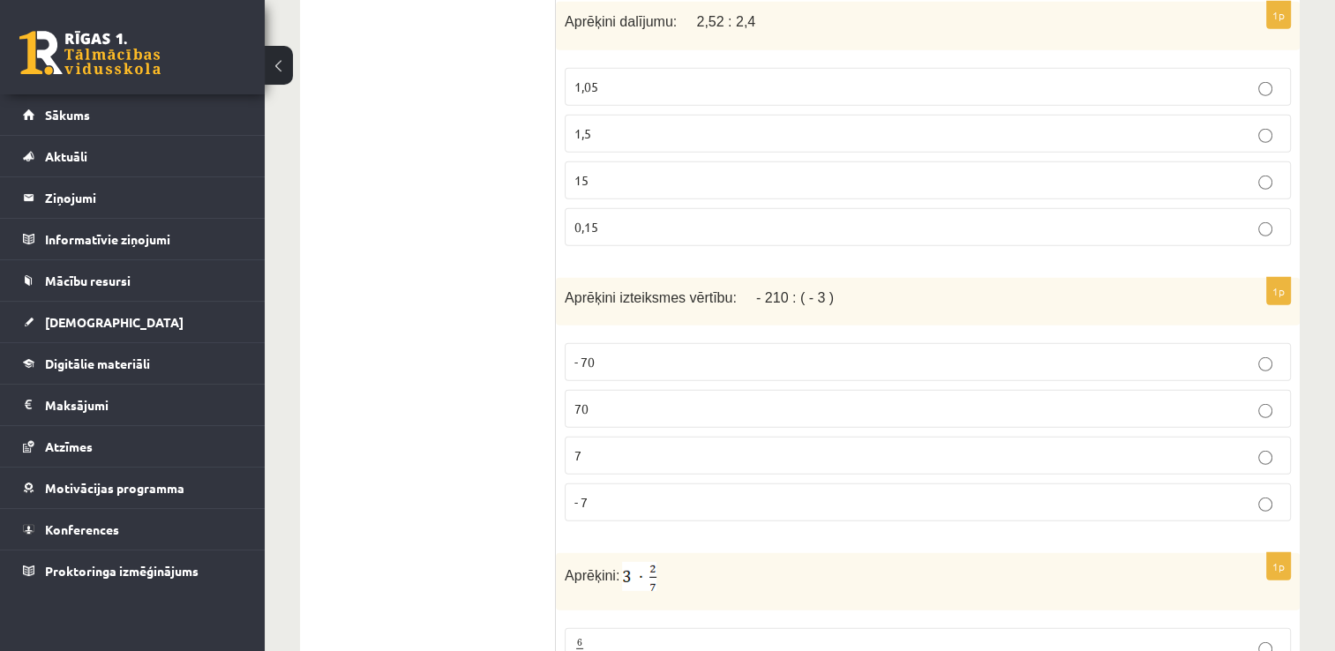
scroll to position [5089, 0]
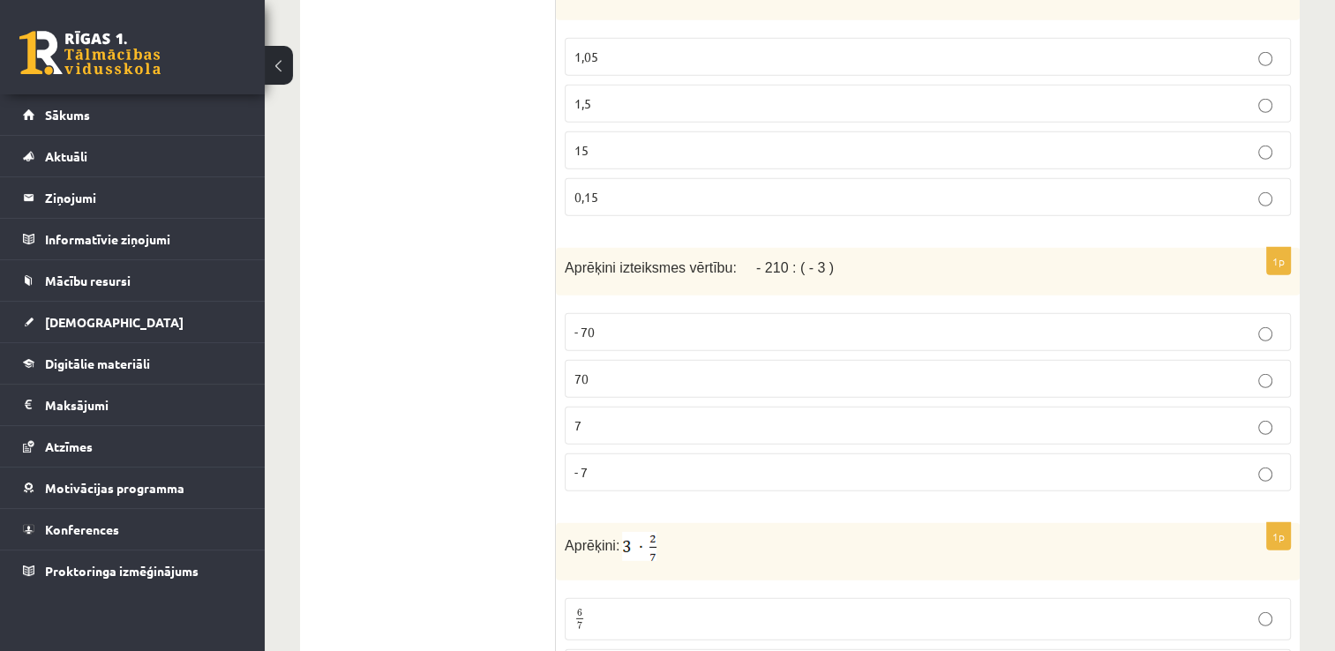
click at [717, 360] on label "70" at bounding box center [928, 379] width 726 height 38
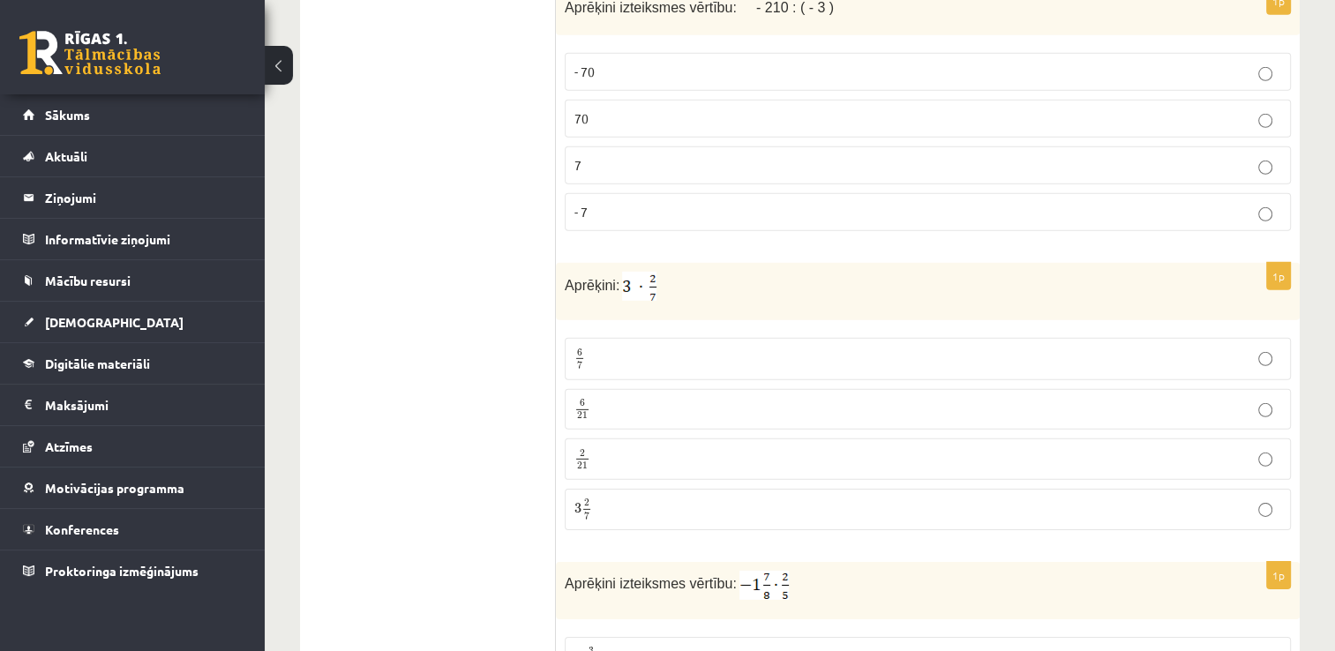
scroll to position [5353, 0]
click at [634, 343] on p "6 7 6 7" at bounding box center [927, 354] width 707 height 22
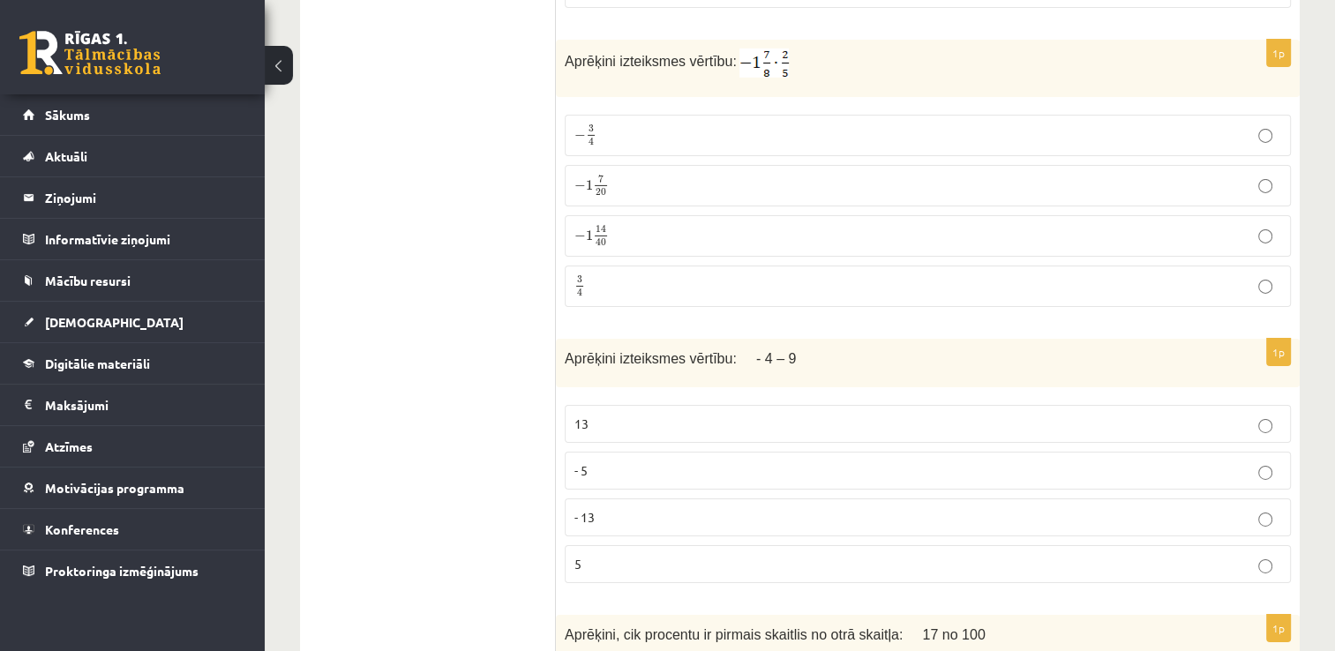
scroll to position [5881, 0]
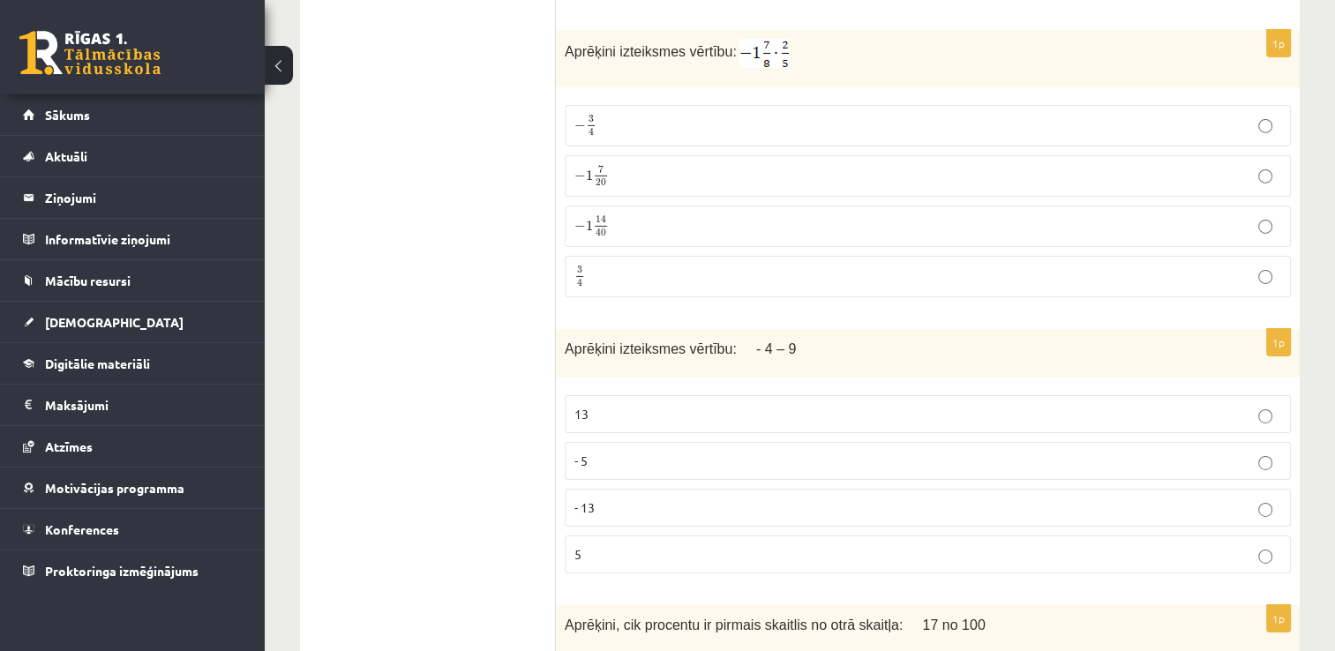
click at [580, 121] on span "−" at bounding box center [579, 126] width 11 height 11
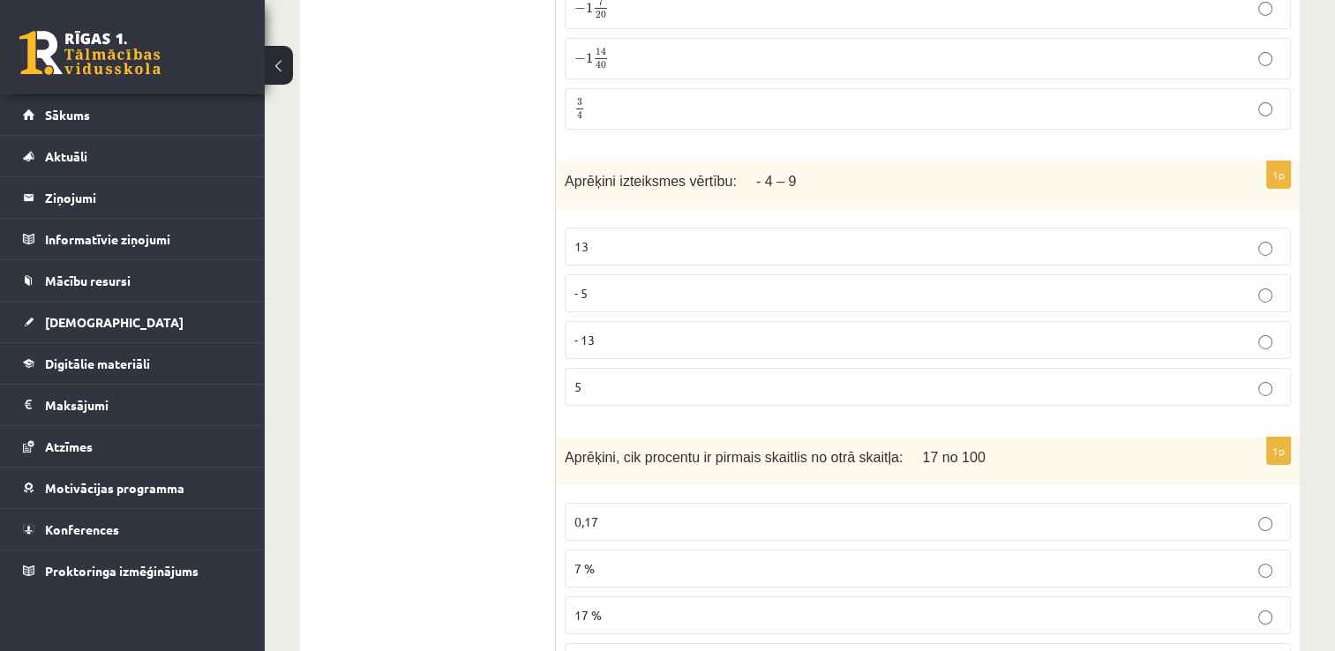
scroll to position [6057, 0]
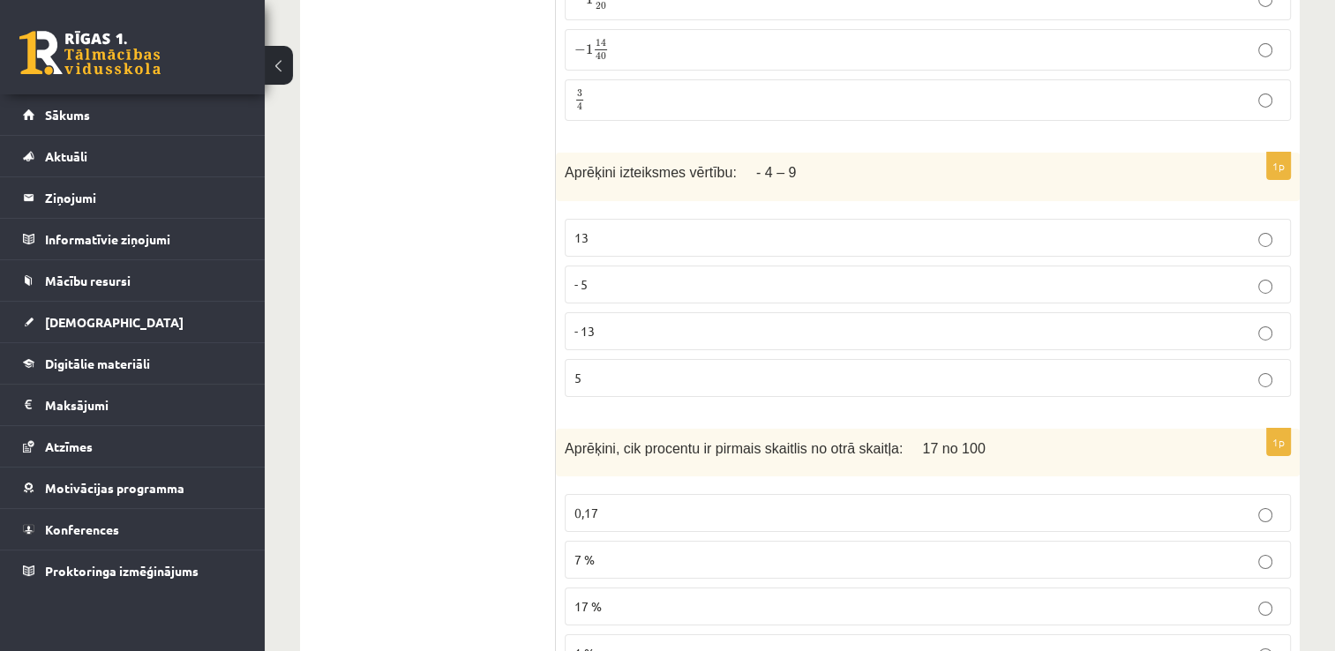
click at [615, 322] on p "- 13" at bounding box center [927, 331] width 707 height 19
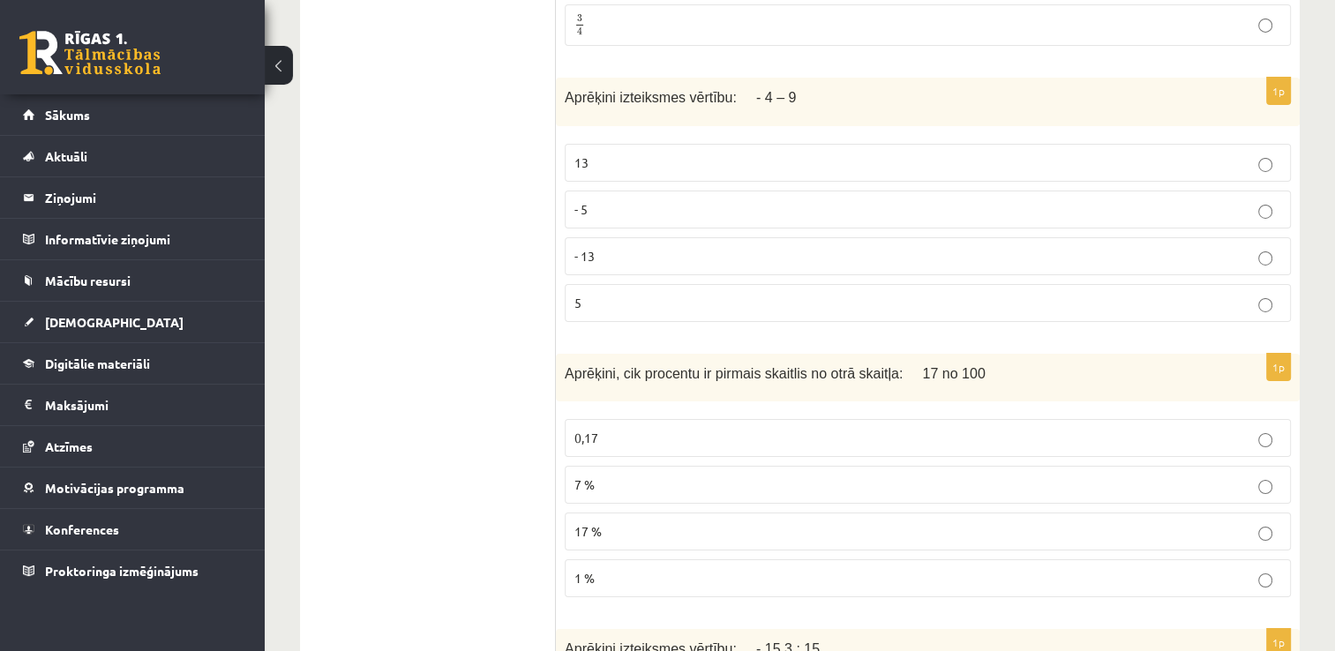
scroll to position [6234, 0]
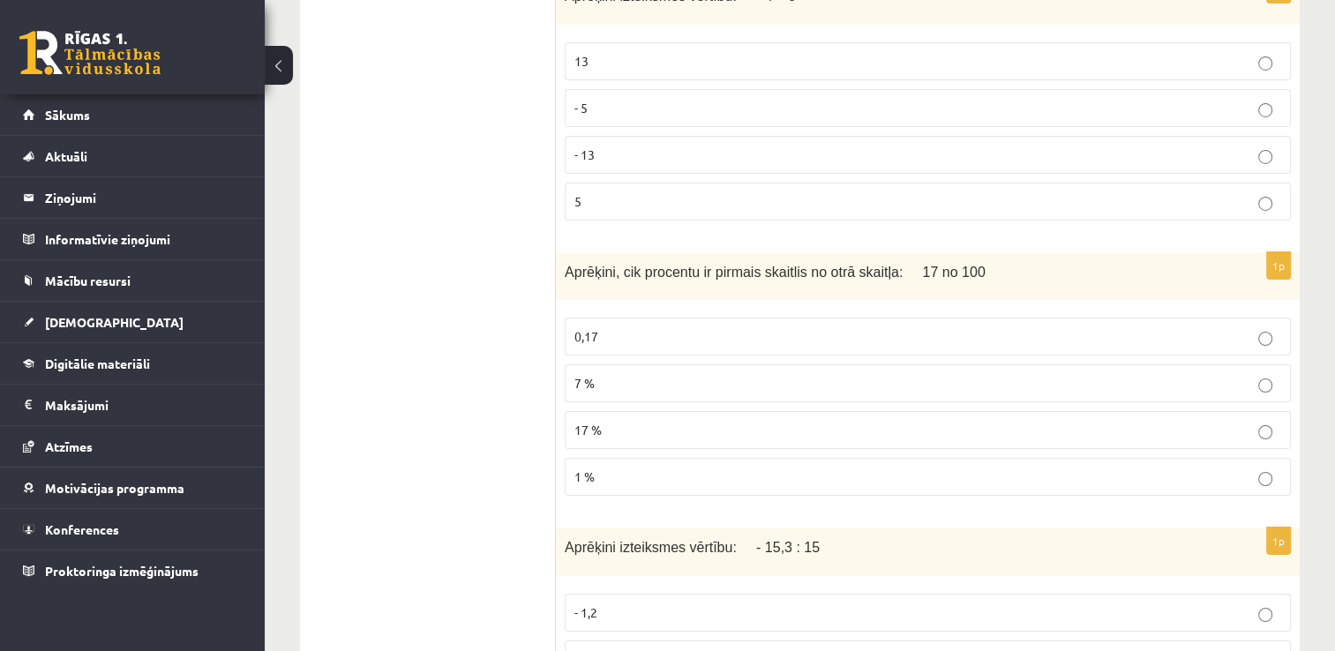
click at [676, 318] on label "0,17" at bounding box center [928, 337] width 726 height 38
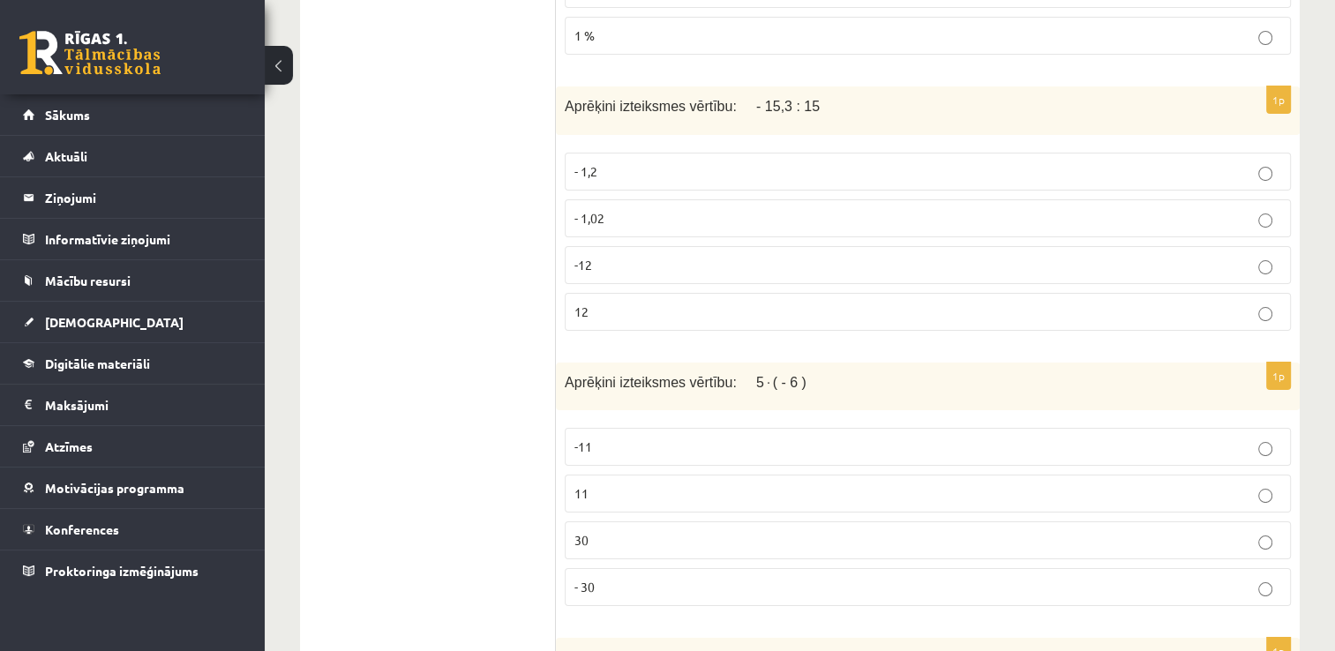
scroll to position [6720, 0]
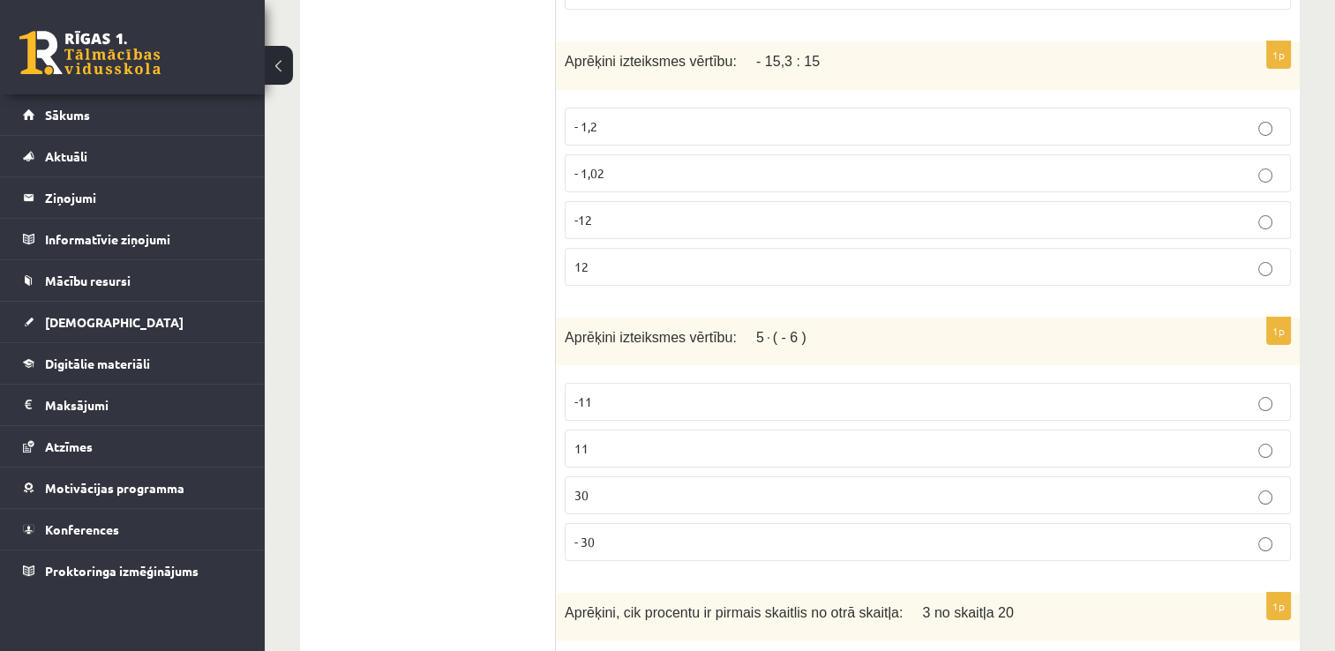
click at [610, 117] on p "- 1,2" at bounding box center [927, 126] width 707 height 19
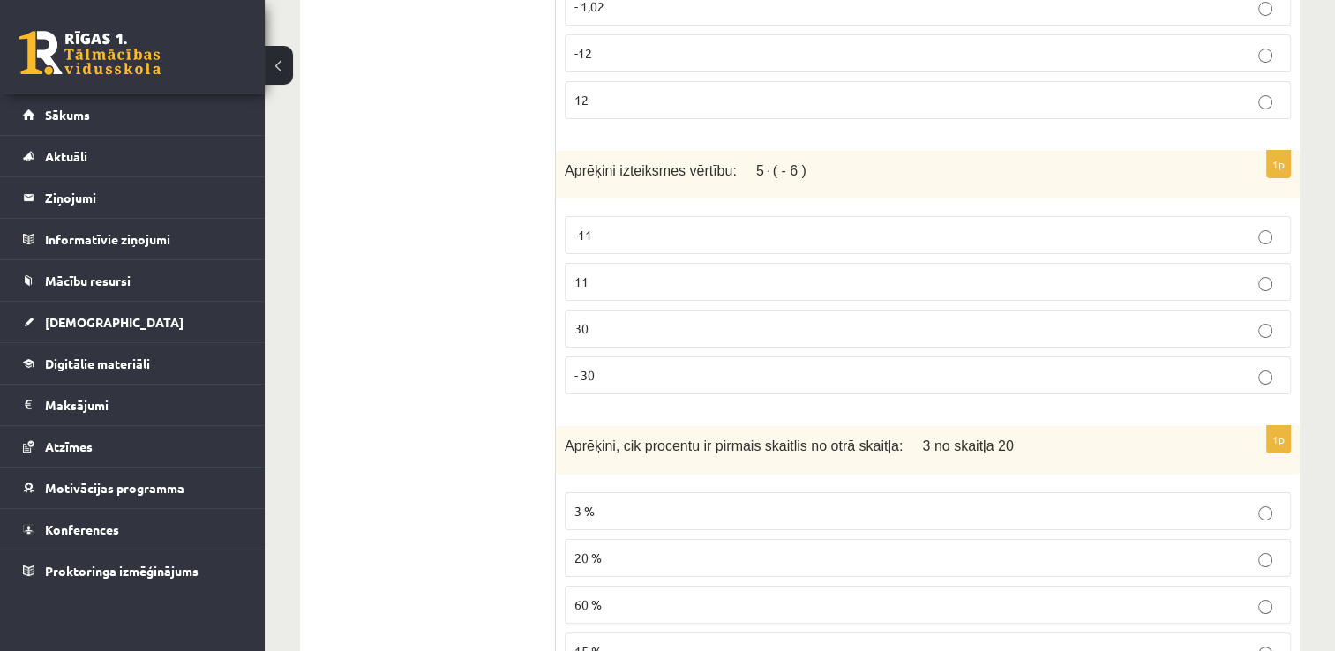
scroll to position [6896, 0]
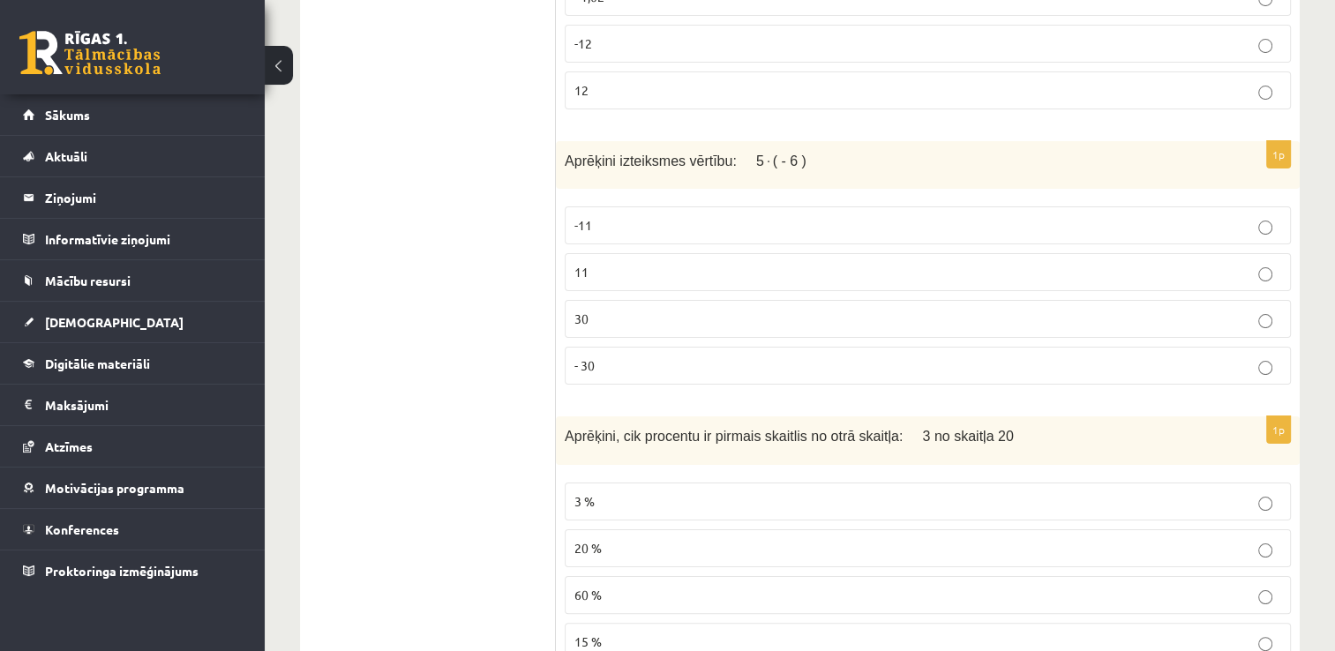
click at [661, 356] on p "- 30" at bounding box center [927, 365] width 707 height 19
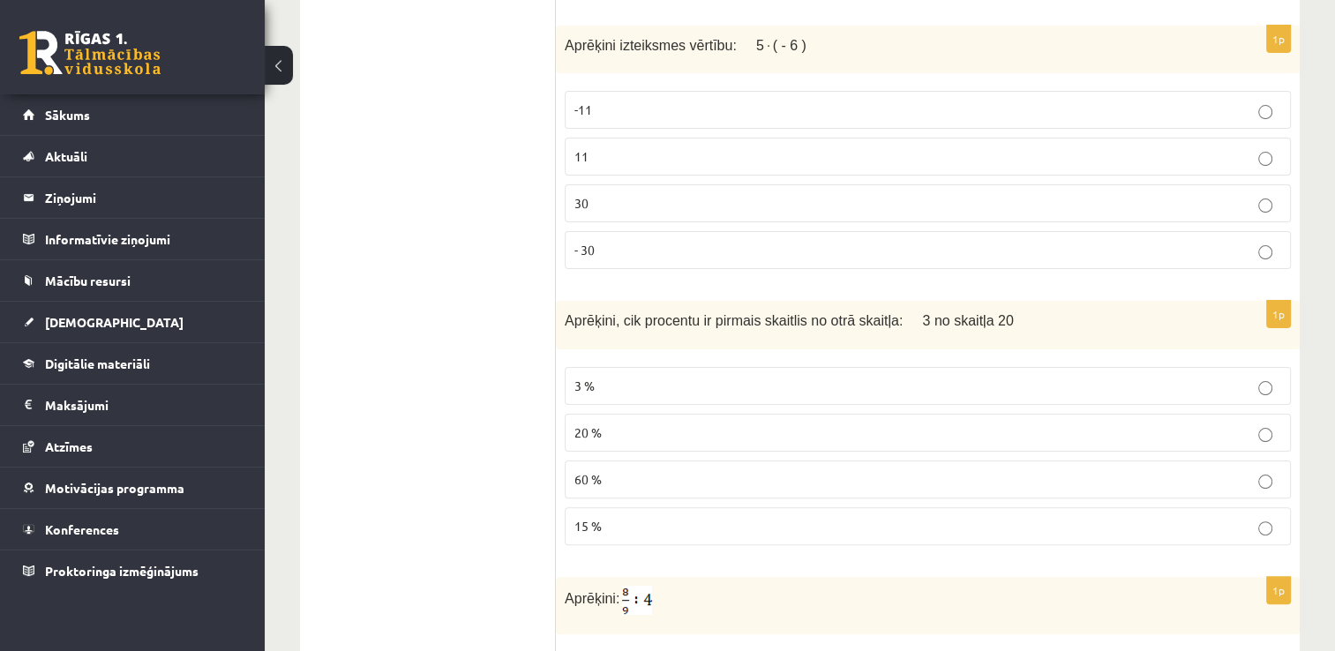
scroll to position [7073, 0]
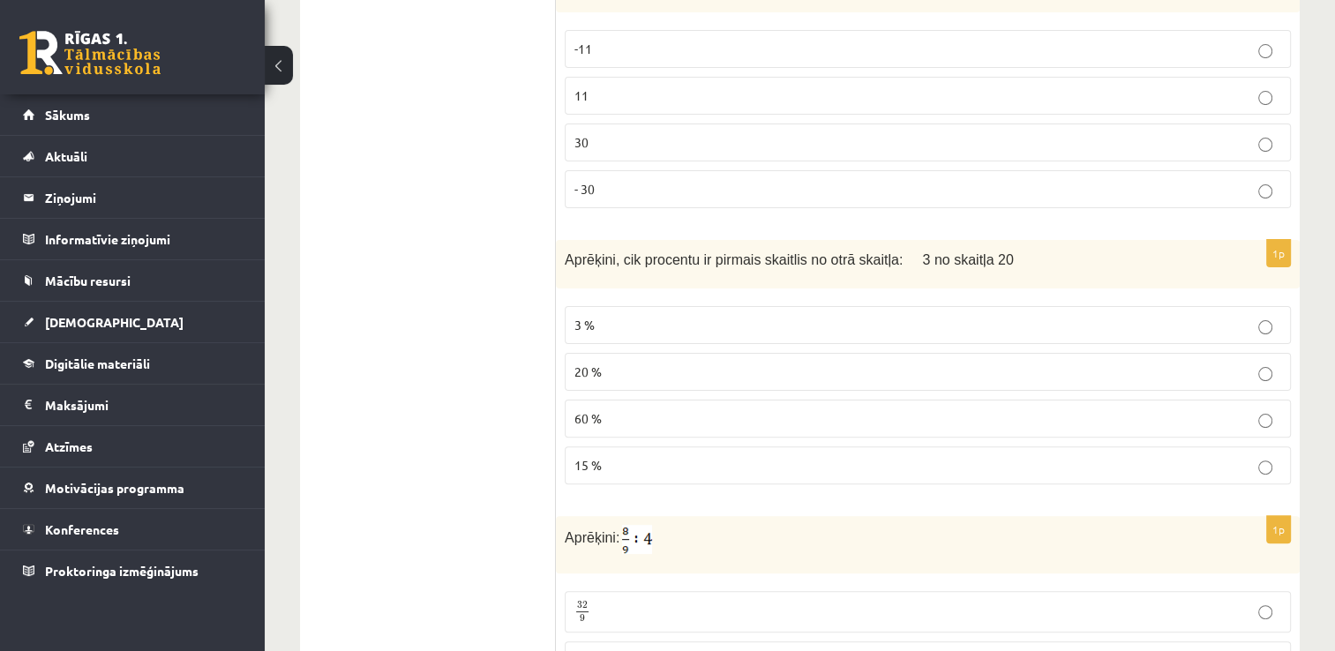
click at [628, 456] on p "15 %" at bounding box center [927, 465] width 707 height 19
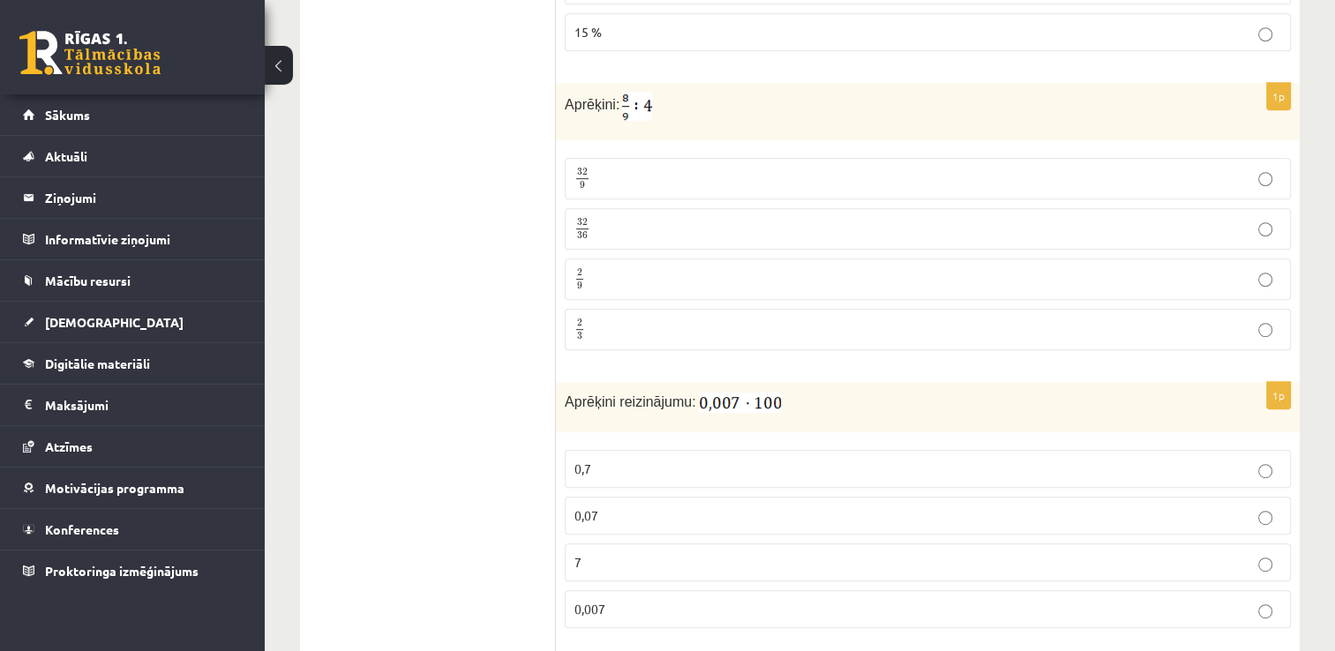
scroll to position [7514, 0]
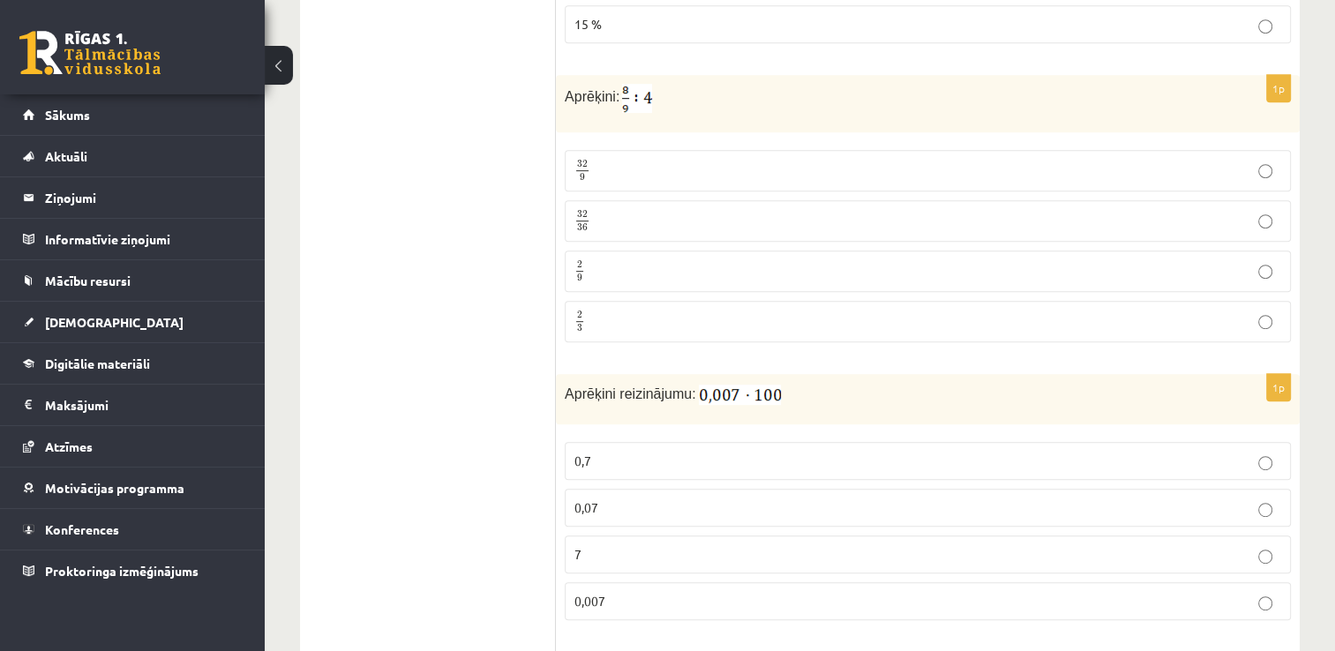
click at [591, 160] on p "32 9 32 9" at bounding box center [927, 171] width 707 height 22
click at [636, 452] on p "0,7" at bounding box center [927, 461] width 707 height 19
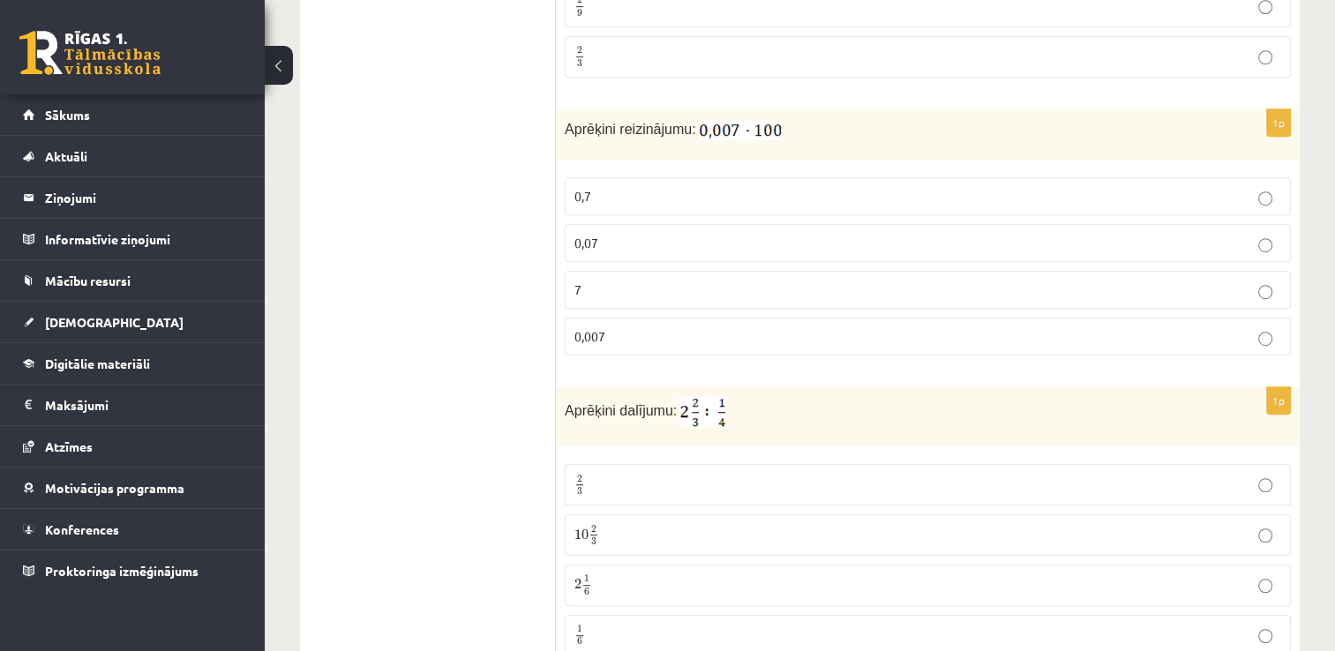
scroll to position [7867, 0]
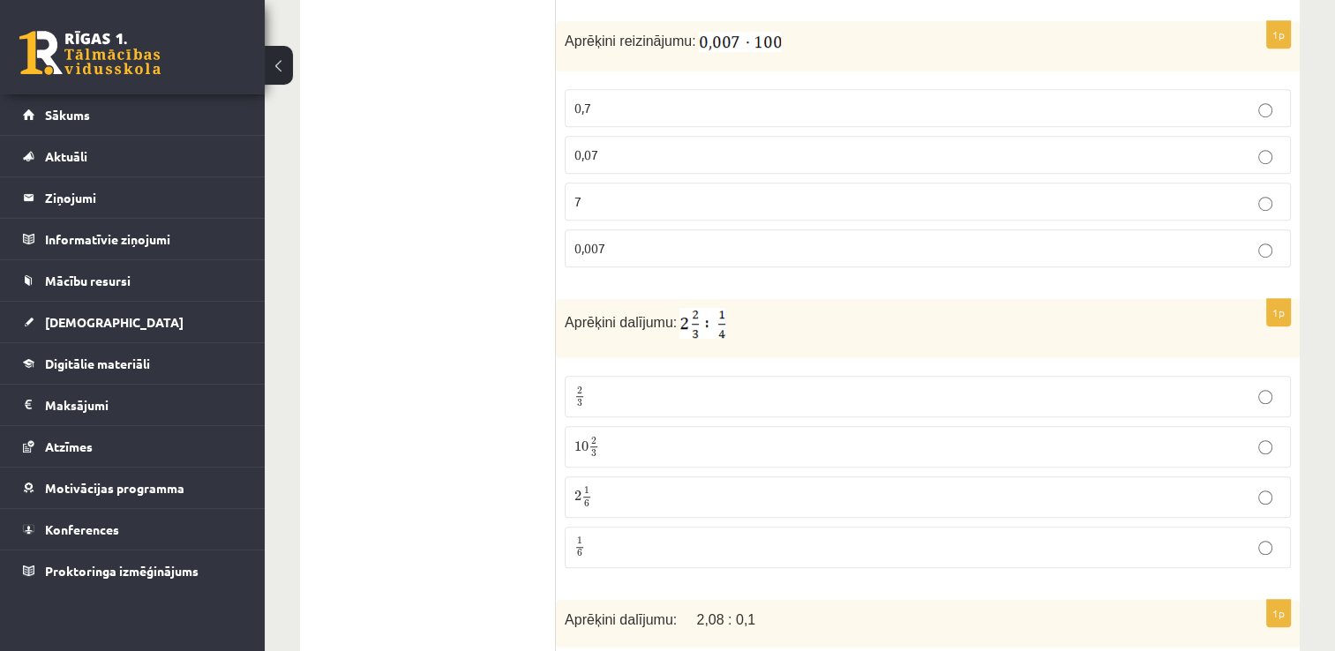
click at [623, 386] on p "2 3 2 3" at bounding box center [927, 397] width 707 height 22
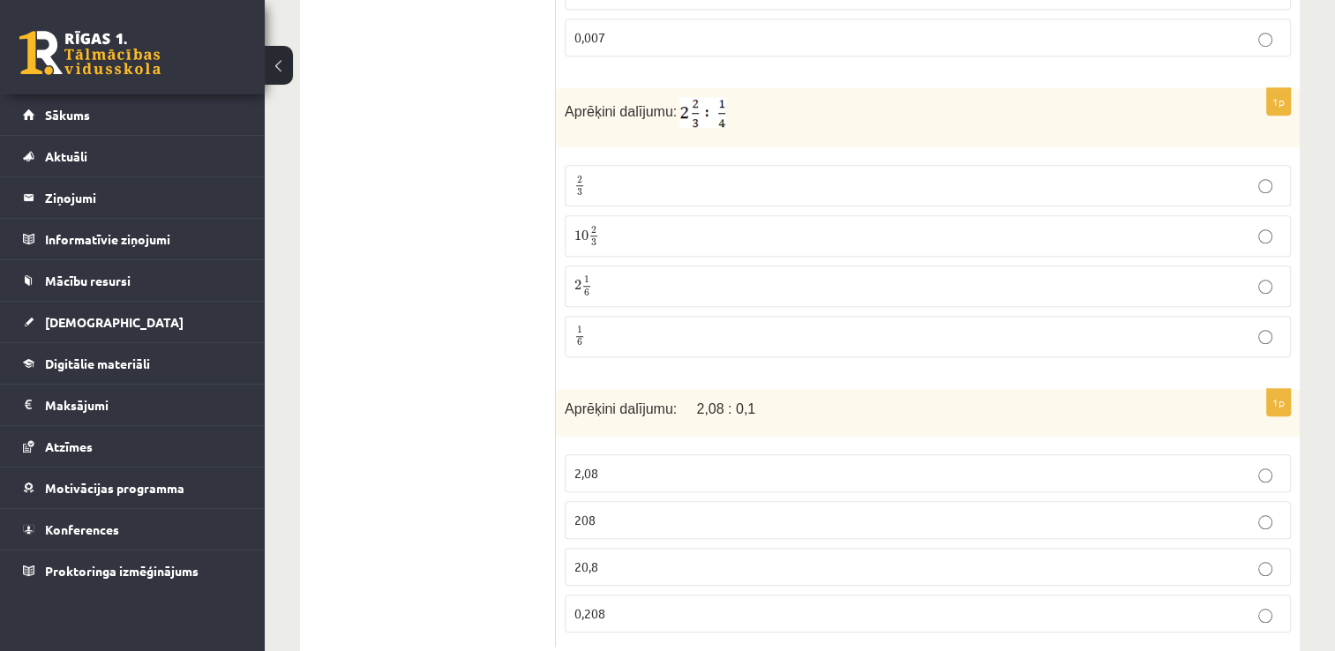
scroll to position [8078, 0]
click at [782, 557] on p "20,8" at bounding box center [927, 566] width 707 height 19
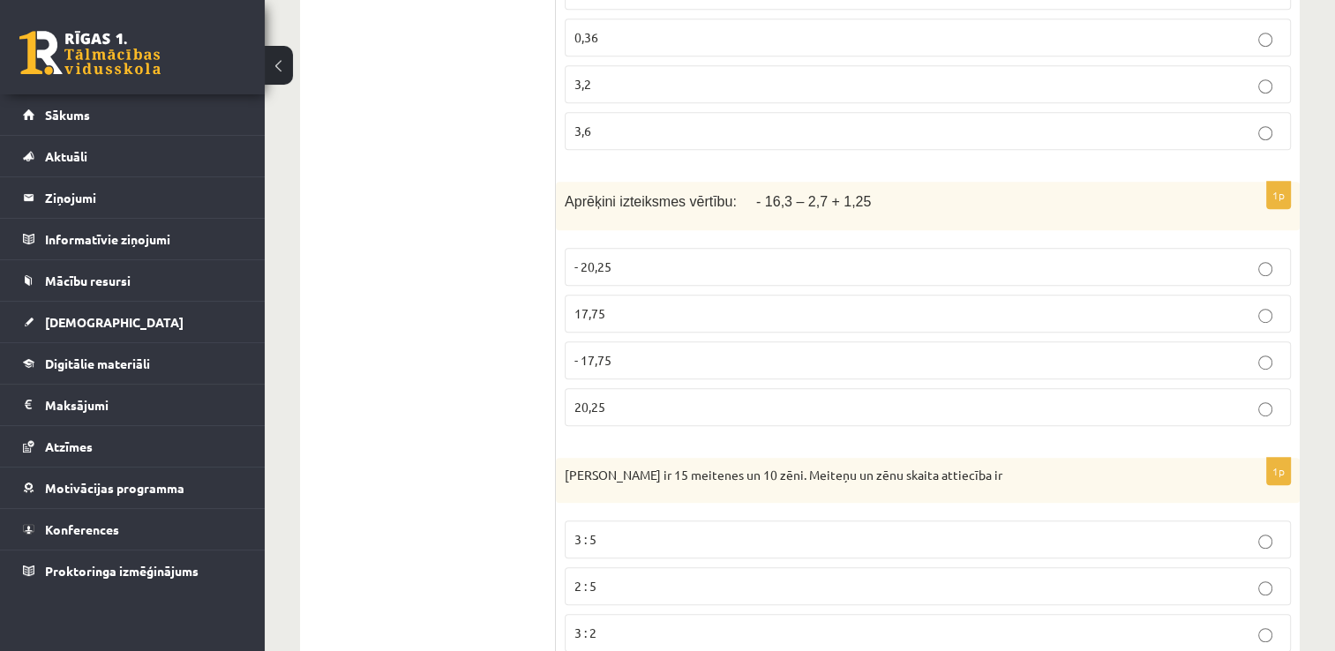
scroll to position [0, 0]
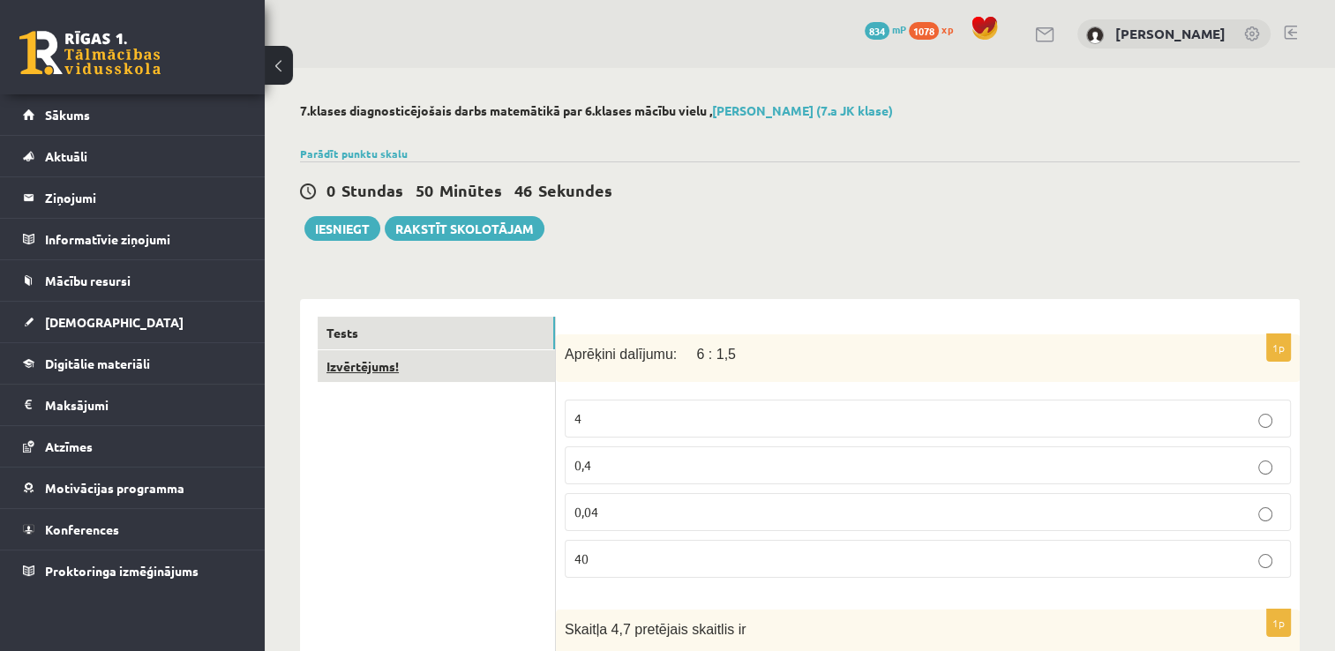
click at [375, 363] on link "Izvērtējums!" at bounding box center [436, 366] width 237 height 33
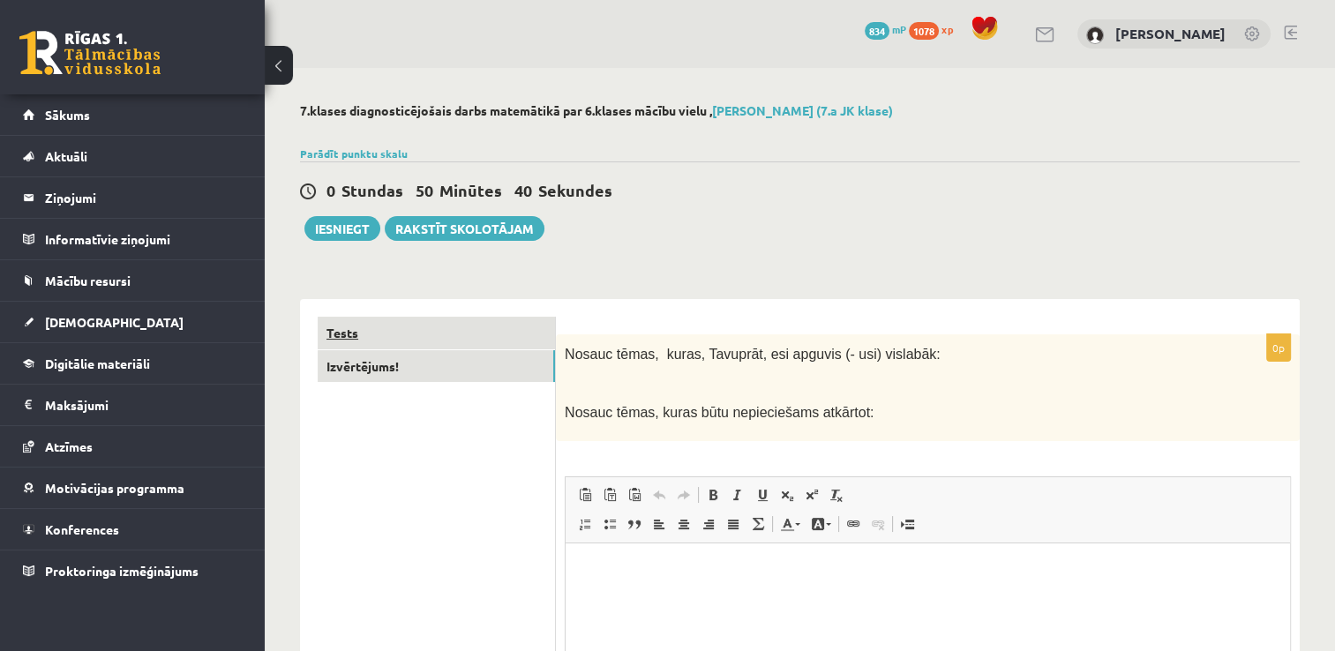
click at [357, 327] on link "Tests" at bounding box center [436, 333] width 237 height 33
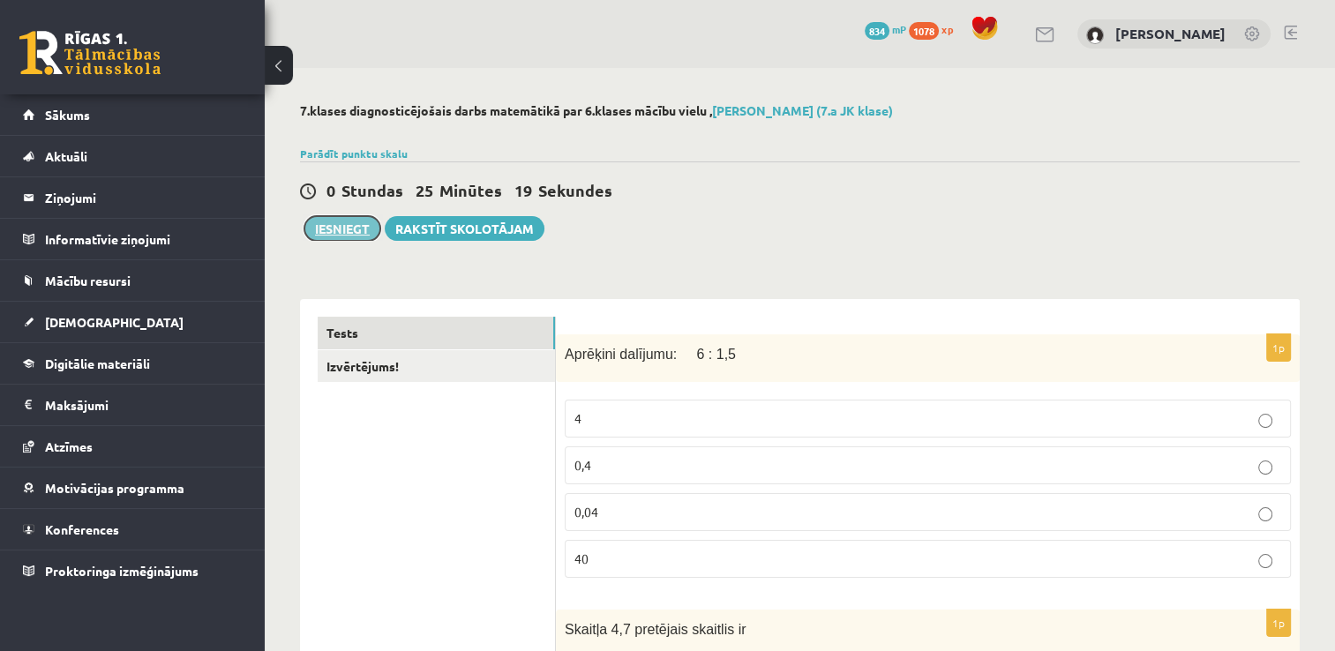
click at [335, 224] on button "Iesniegt" at bounding box center [342, 228] width 76 height 25
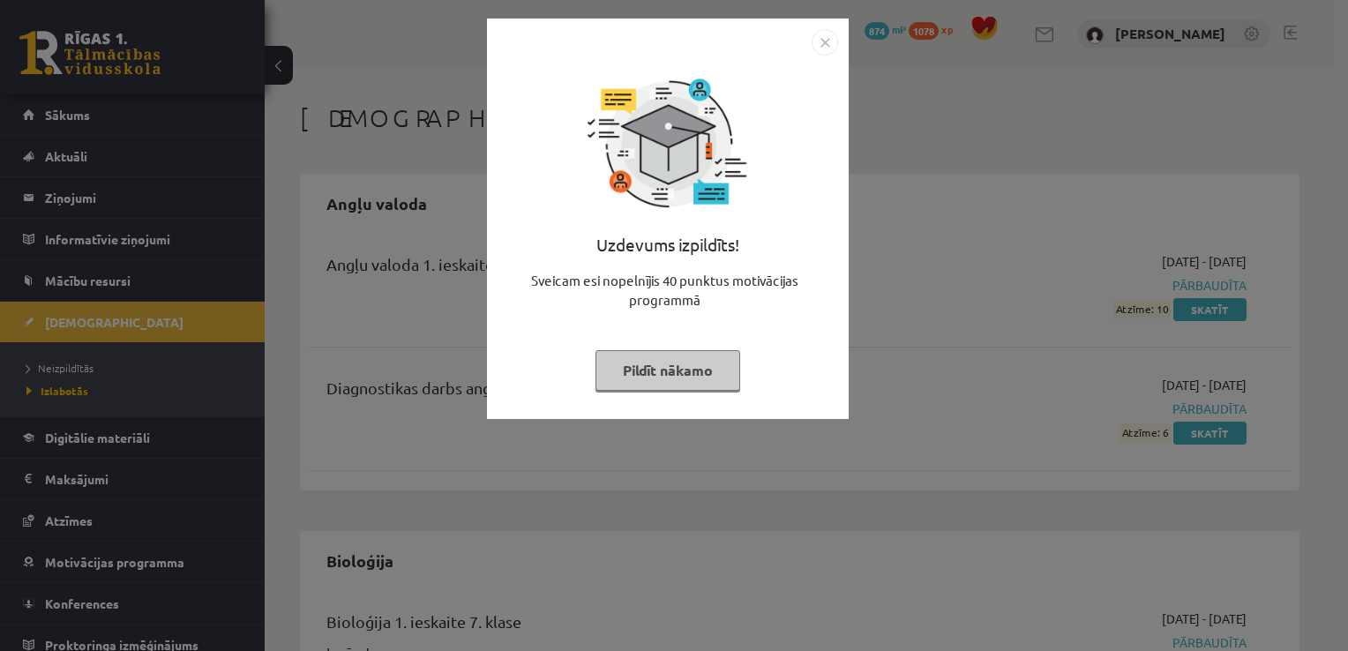
click at [685, 389] on button "Pildīt nākamo" at bounding box center [667, 370] width 145 height 41
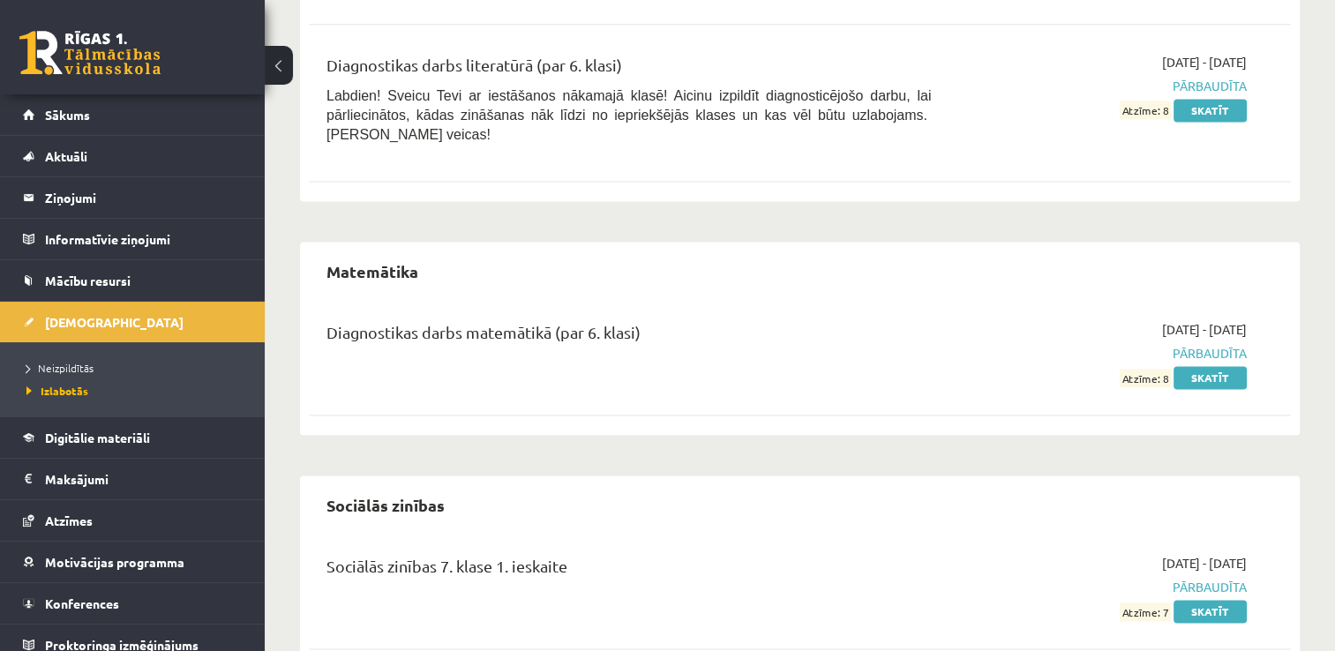
scroll to position [2470, 0]
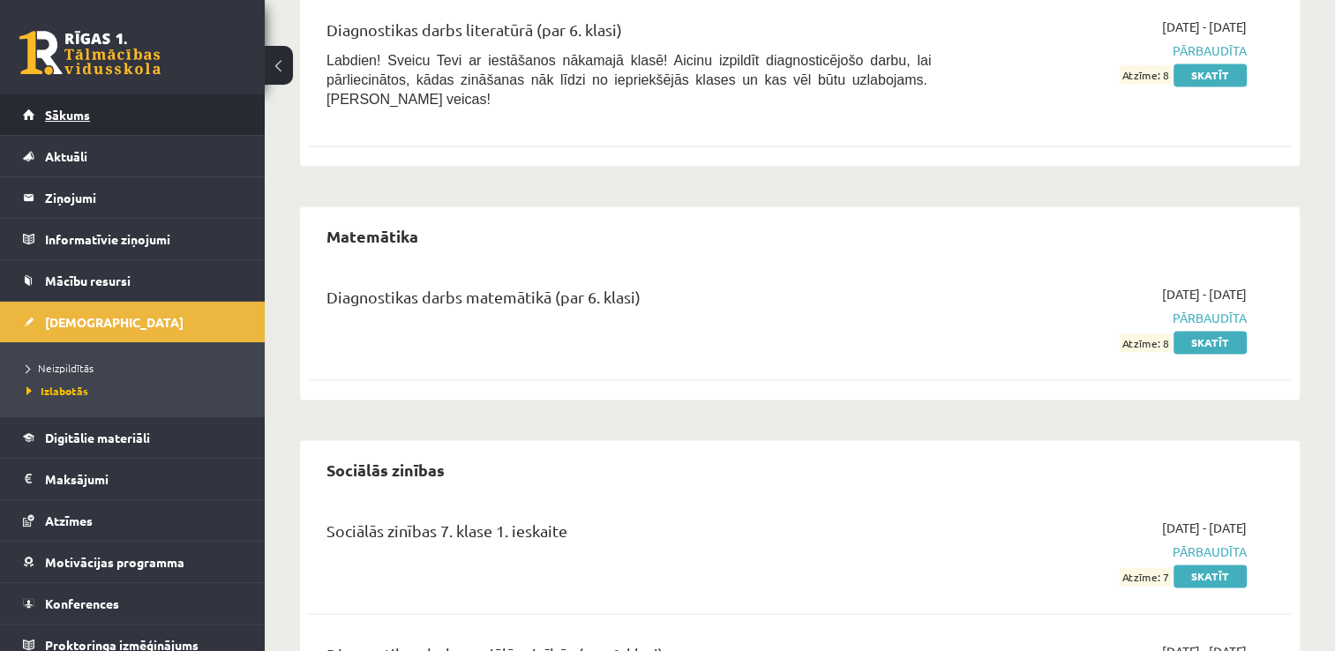
click at [121, 117] on link "Sākums" at bounding box center [133, 114] width 220 height 41
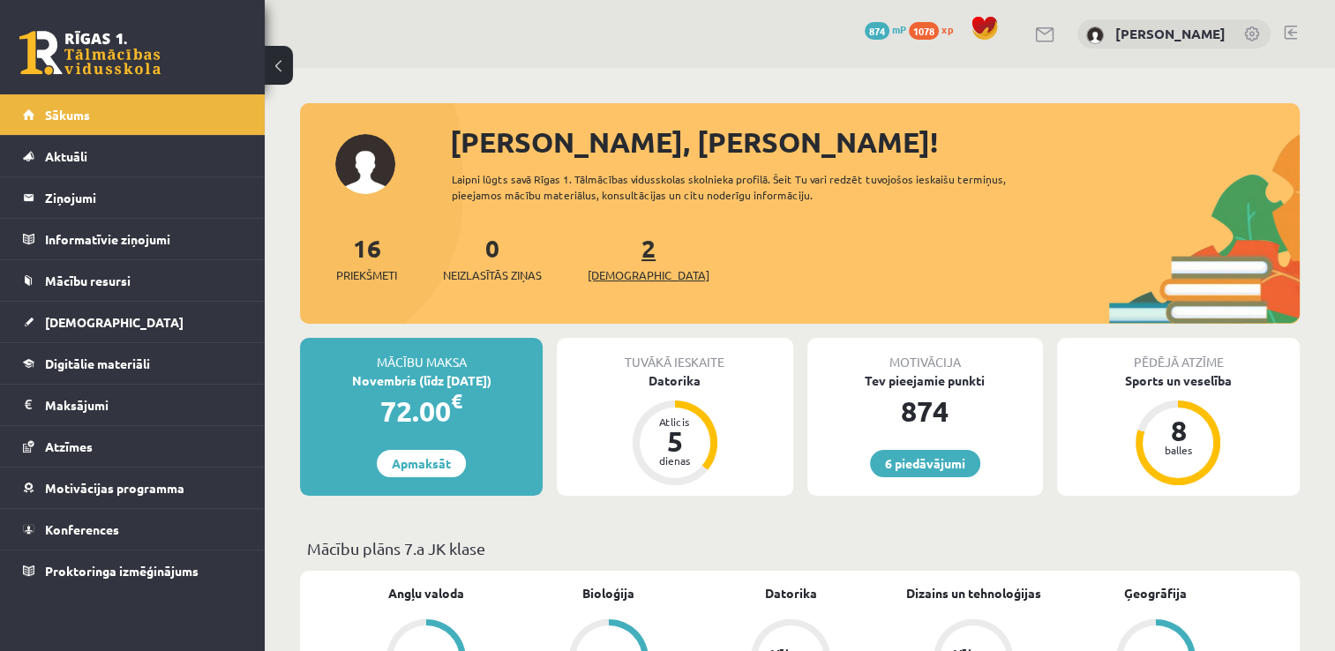
click at [610, 269] on span "[DEMOGRAPHIC_DATA]" at bounding box center [649, 275] width 122 height 18
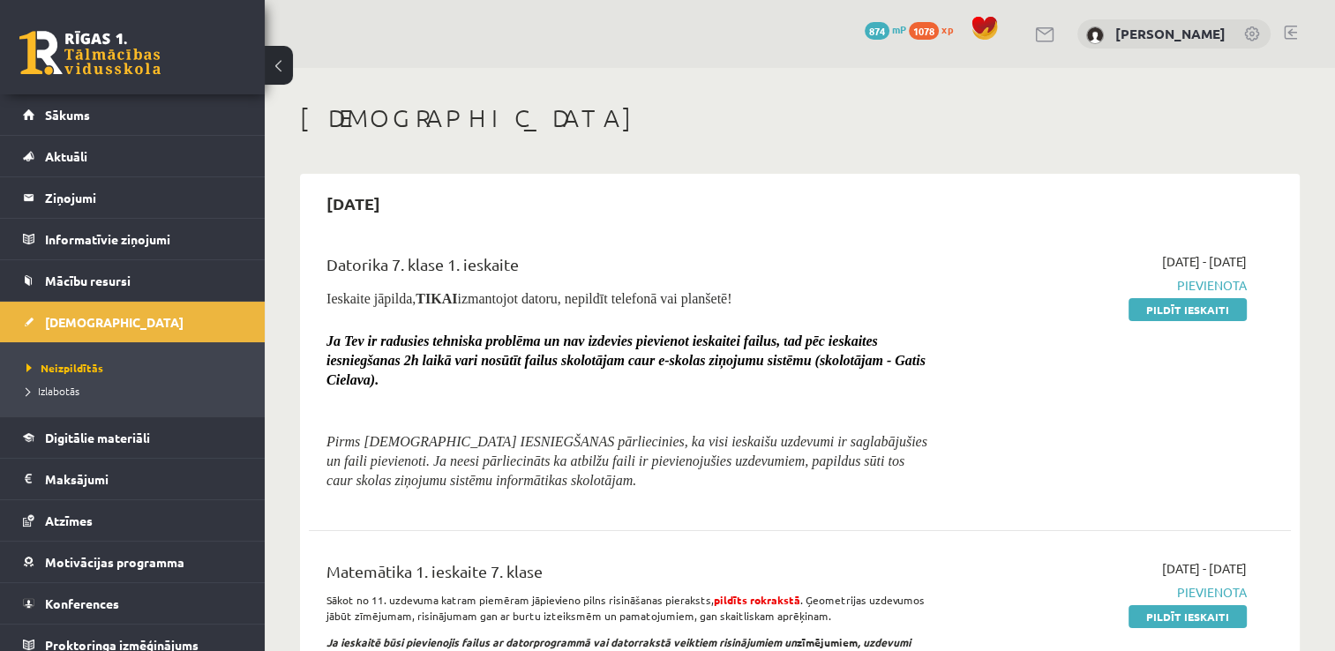
click at [1288, 32] on link at bounding box center [1290, 33] width 13 height 14
